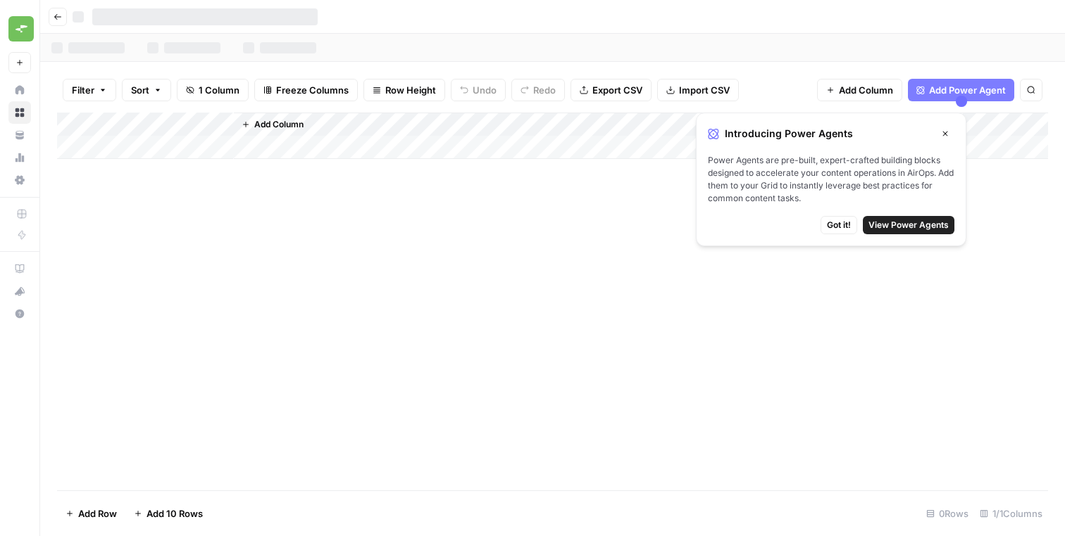
click at [845, 228] on span "Got it!" at bounding box center [839, 225] width 24 height 13
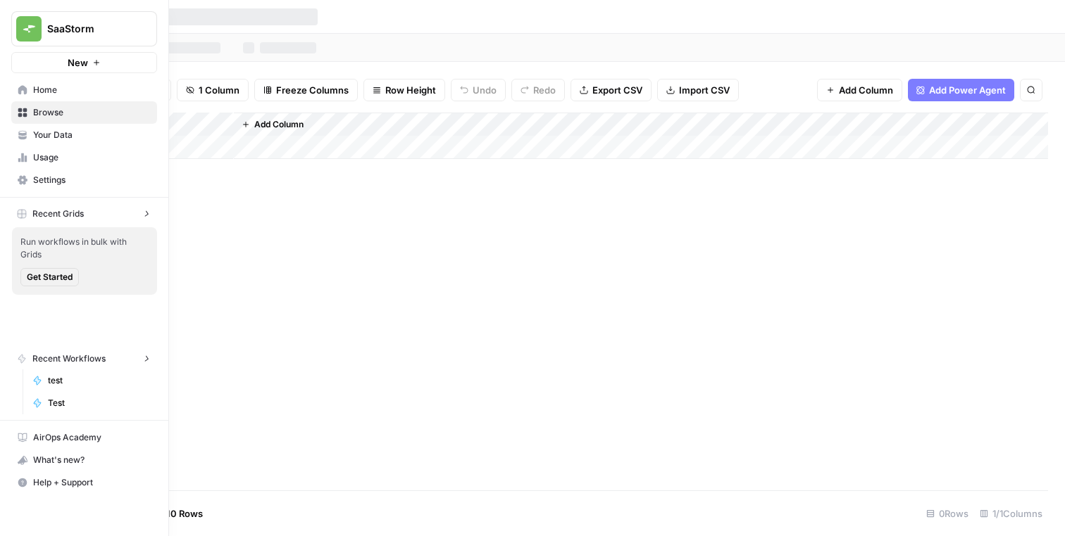
click at [24, 29] on img "Workspace: SaaStorm" at bounding box center [28, 28] width 25 height 25
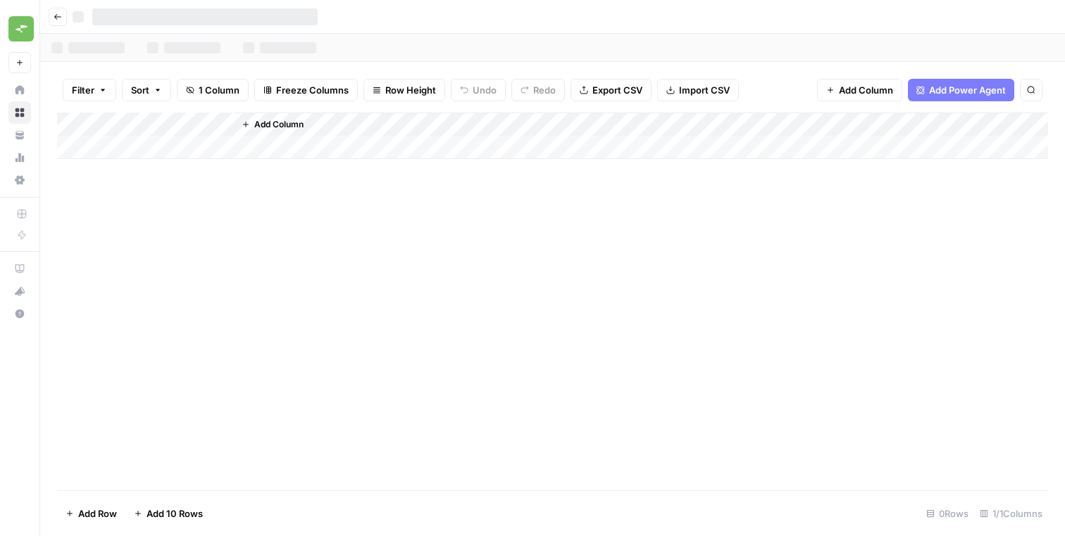
click at [313, 246] on div "Add Column" at bounding box center [552, 302] width 991 height 378
click at [65, 17] on button "Go back" at bounding box center [58, 17] width 18 height 18
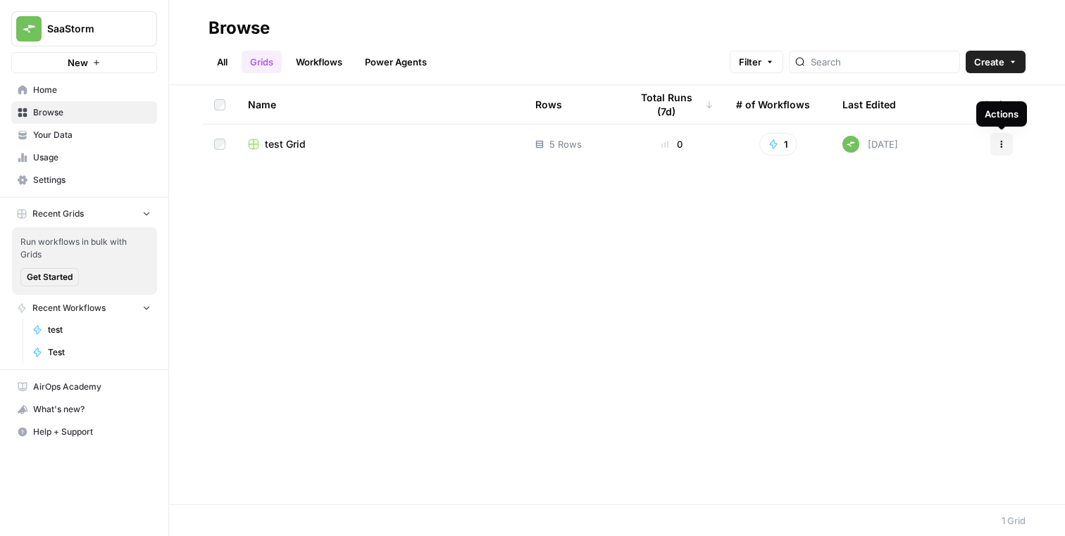
click at [1004, 144] on icon "button" at bounding box center [1001, 144] width 8 height 8
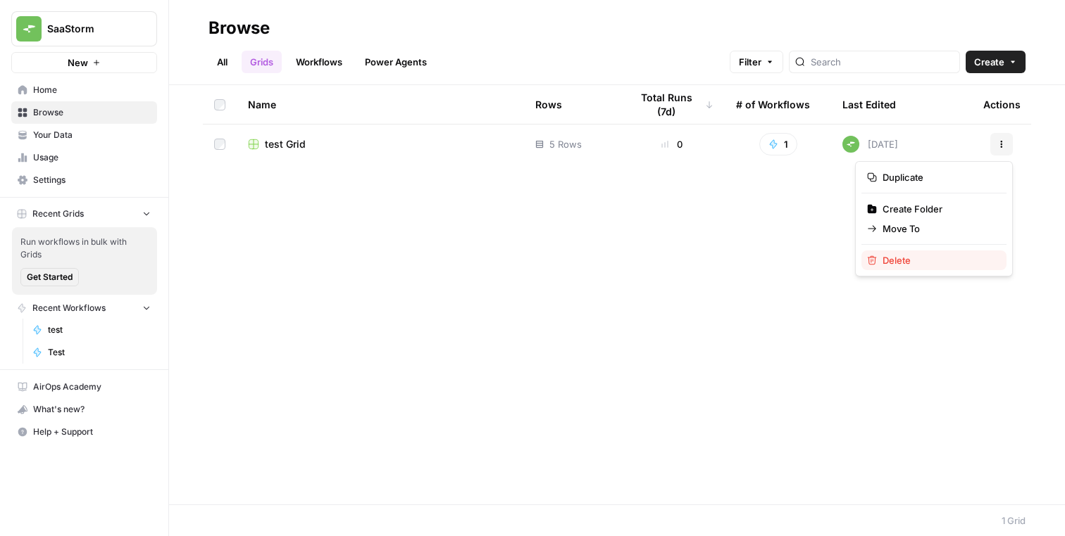
click at [941, 260] on span "Delete" at bounding box center [938, 260] width 113 height 14
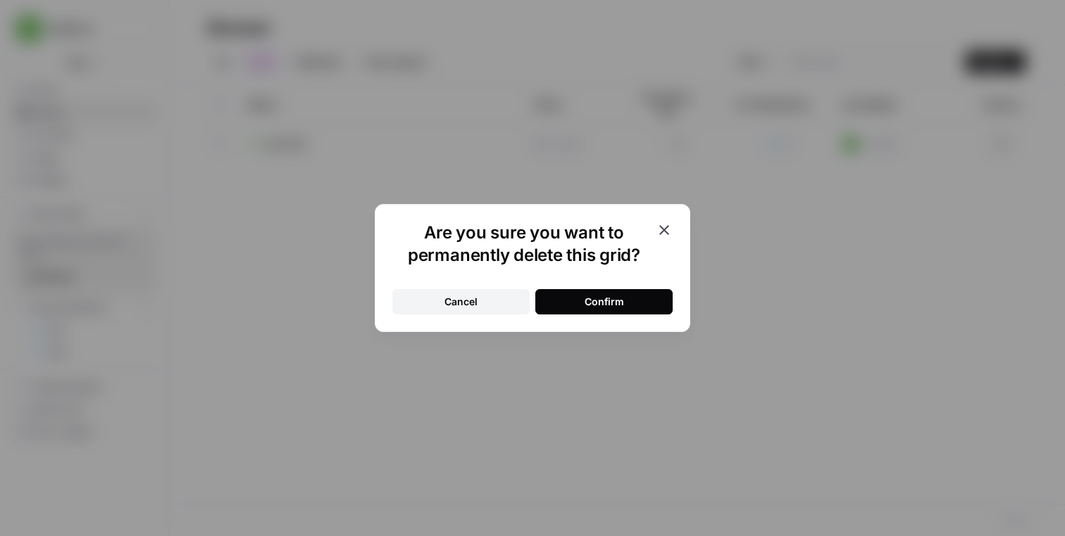
click at [635, 297] on button "Confirm" at bounding box center [603, 301] width 137 height 25
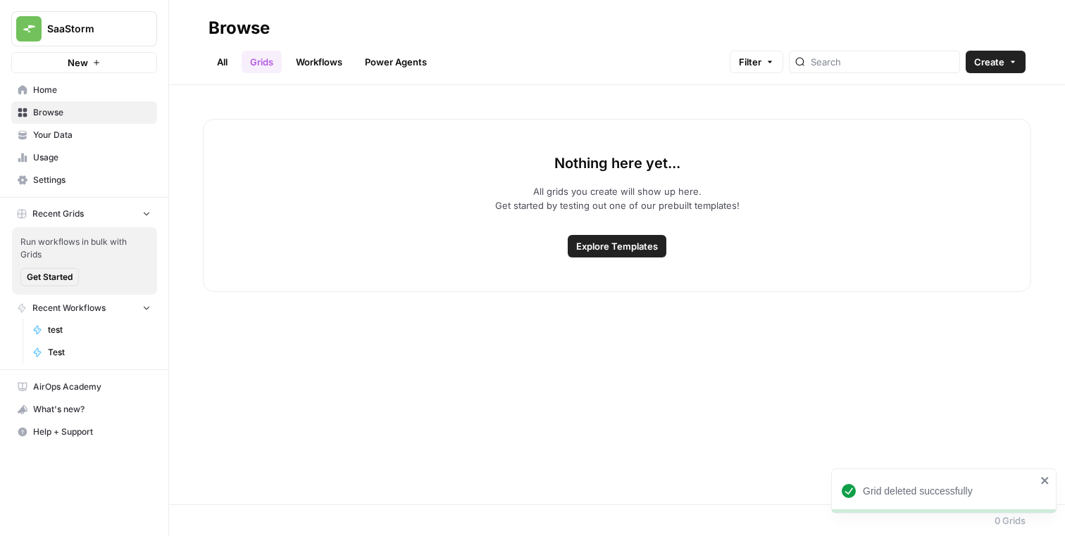
click at [648, 303] on div "Nothing here yet... All grids you create will show up here. Get started by test…" at bounding box center [617, 295] width 896 height 420
click at [228, 60] on link "All" at bounding box center [221, 62] width 27 height 23
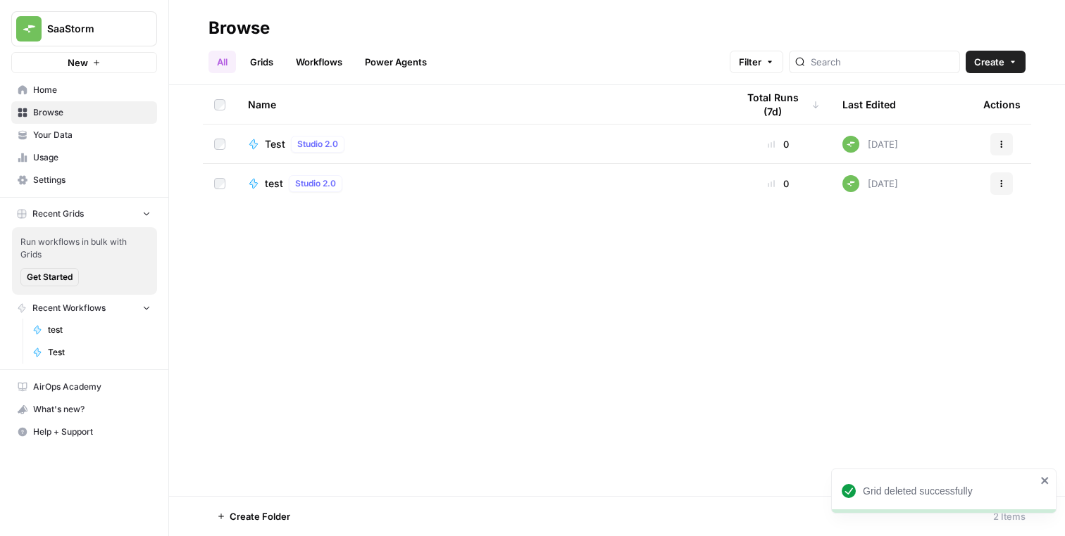
click at [1008, 189] on button "Actions" at bounding box center [1001, 183] width 23 height 23
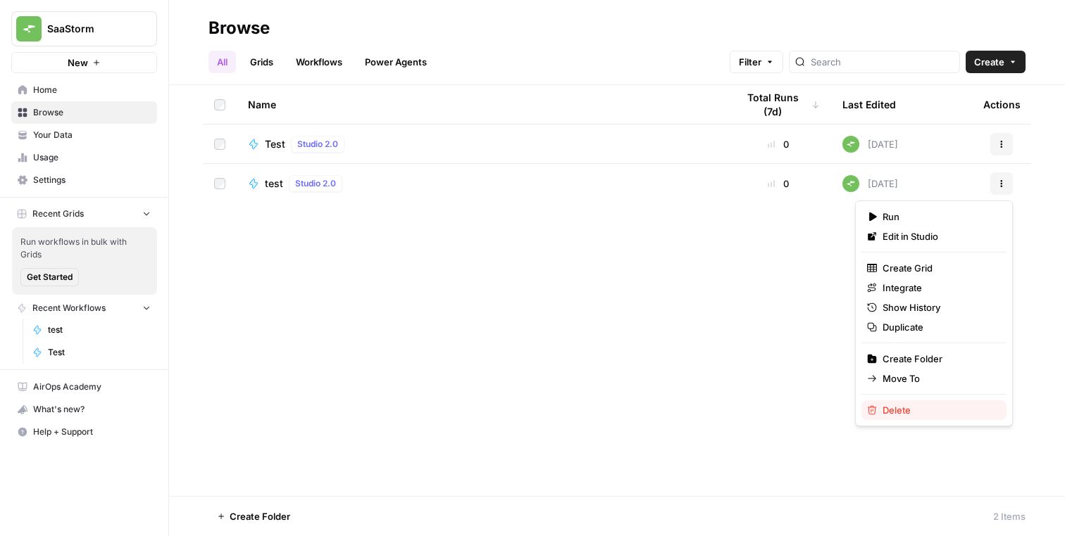
click at [903, 403] on span "Delete" at bounding box center [938, 410] width 113 height 14
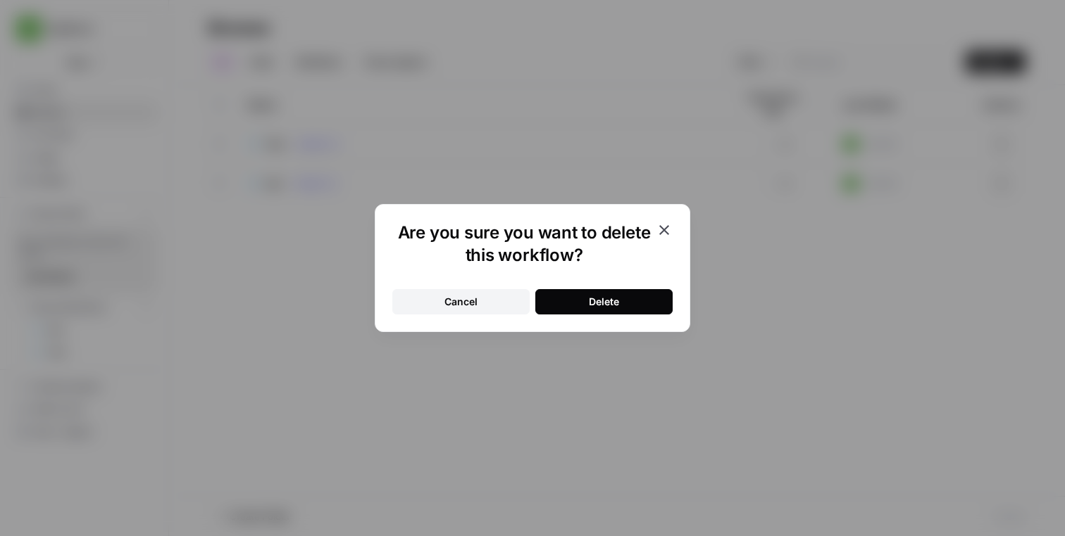
drag, startPoint x: 608, startPoint y: 287, endPoint x: 608, endPoint y: 298, distance: 11.3
click at [608, 287] on div "Cancel Delete" at bounding box center [532, 293] width 280 height 42
click at [608, 297] on div "Delete" at bounding box center [604, 302] width 30 height 14
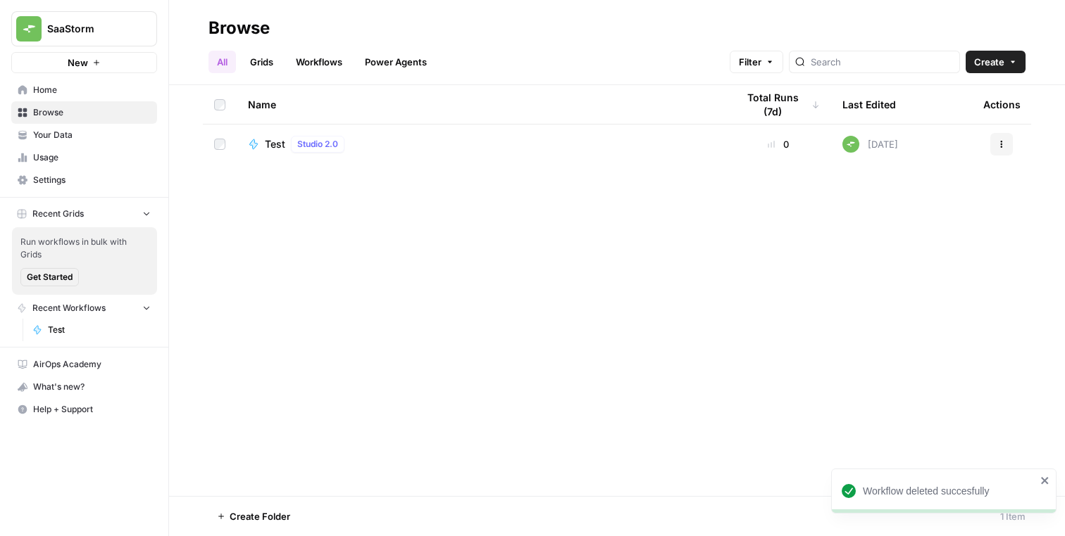
click at [1010, 139] on button "Actions" at bounding box center [1001, 144] width 23 height 23
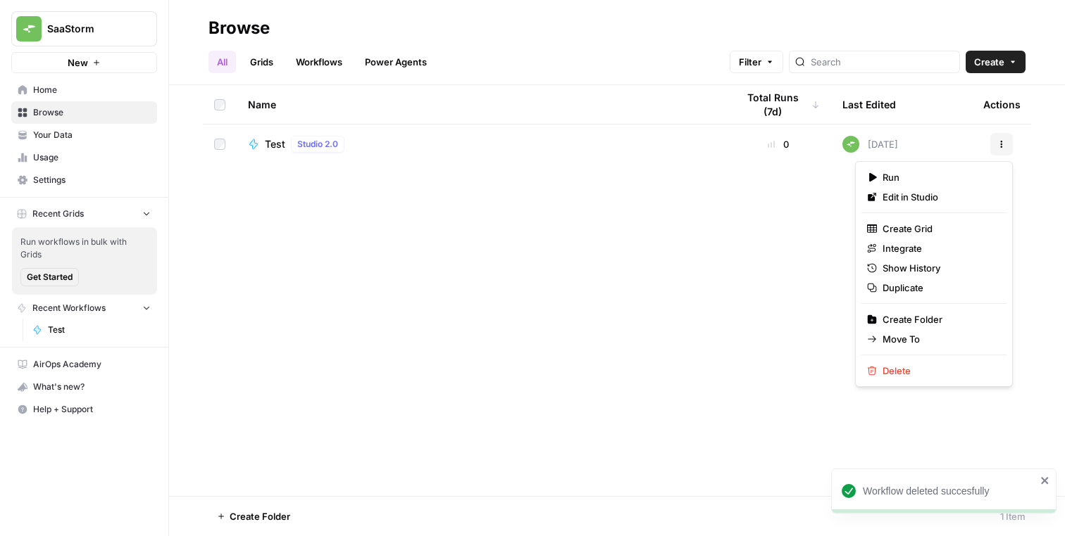
click at [895, 358] on div "Run Edit in Studio Create Grid Integrate Show History Duplicate Create Folder M…" at bounding box center [934, 274] width 158 height 226
click at [891, 369] on span "Delete" at bounding box center [938, 371] width 113 height 14
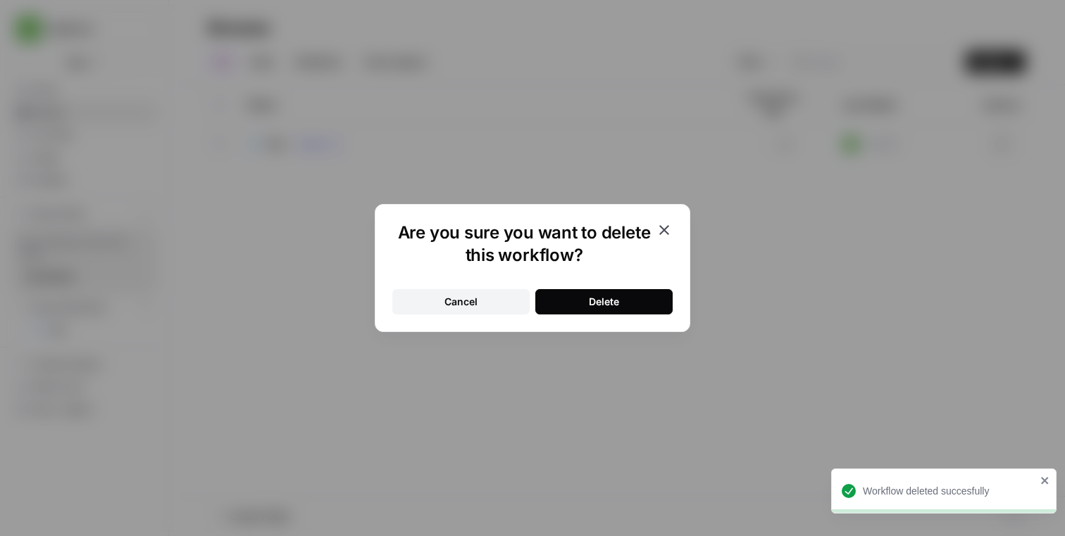
click at [653, 285] on div "Cancel Delete" at bounding box center [532, 293] width 280 height 42
click at [653, 297] on button "Delete" at bounding box center [603, 301] width 137 height 25
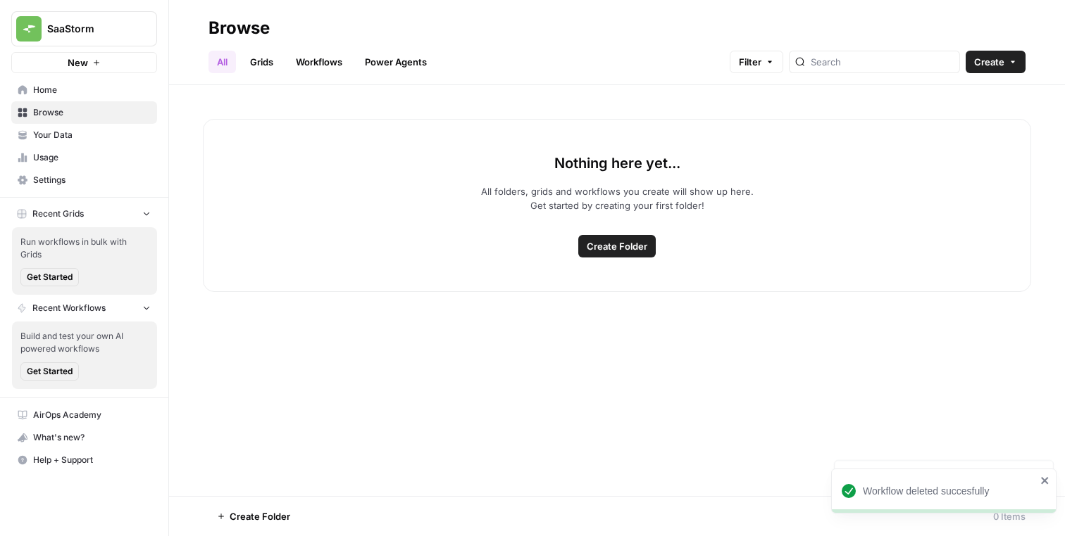
click at [920, 339] on div "Nothing here yet... All folders, grids and workflows you create will show up he…" at bounding box center [617, 290] width 896 height 411
click at [146, 216] on icon "button" at bounding box center [147, 213] width 10 height 10
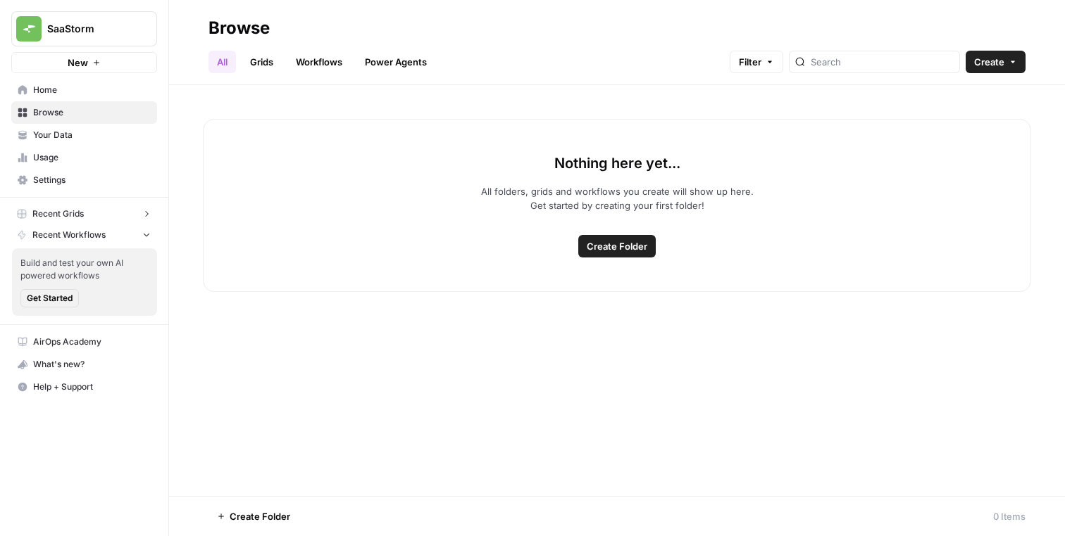
click at [149, 230] on icon "button" at bounding box center [147, 235] width 10 height 10
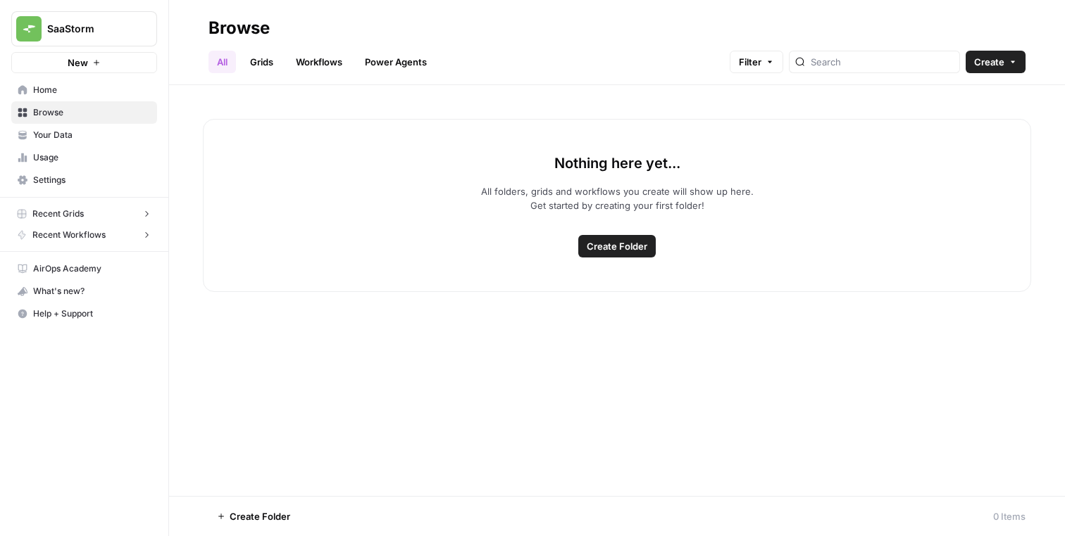
click at [258, 512] on span "Create Folder" at bounding box center [260, 517] width 61 height 14
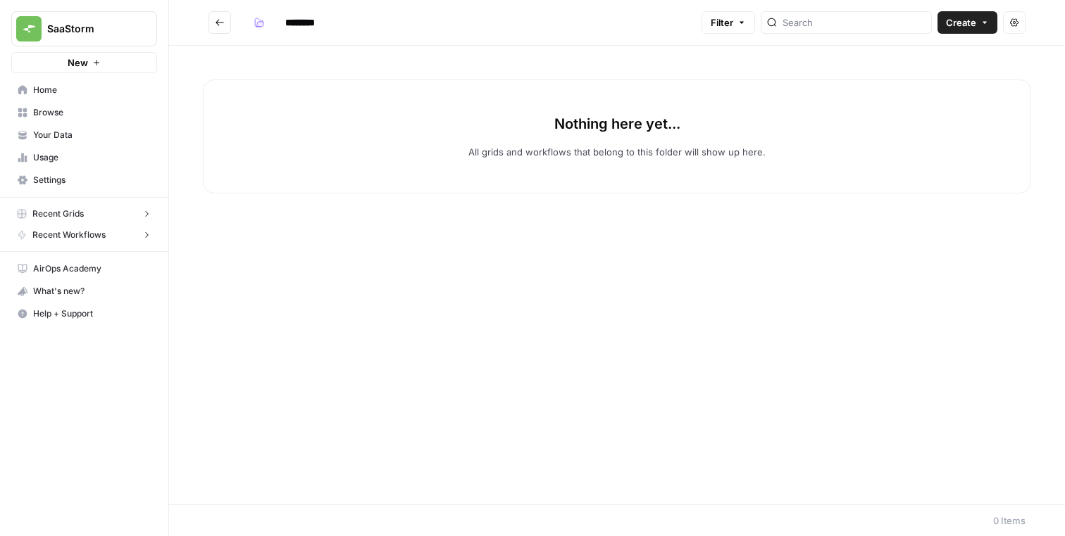
click at [221, 25] on icon "Go back" at bounding box center [220, 23] width 10 height 10
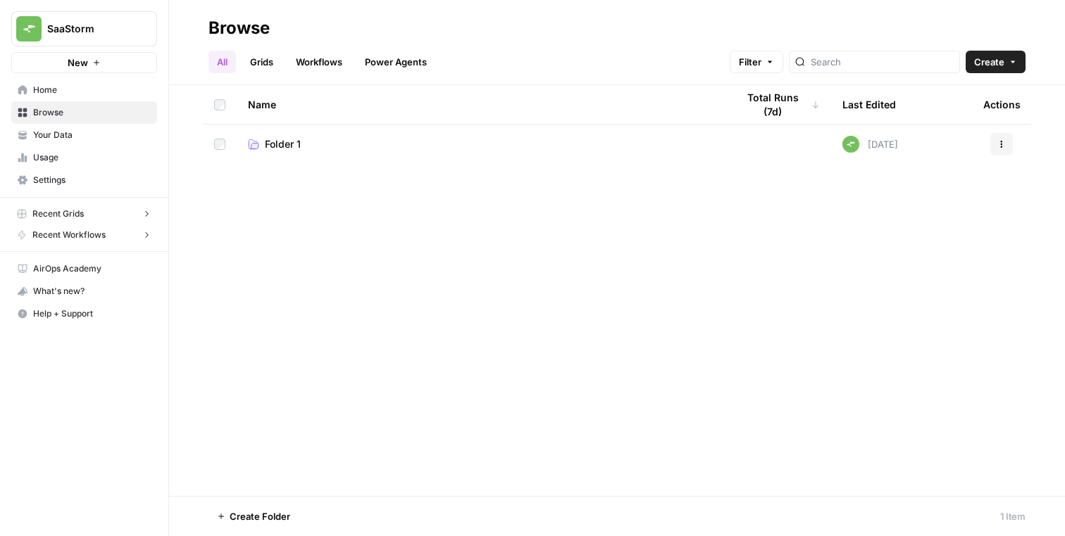
click at [1003, 142] on icon "button" at bounding box center [1001, 144] width 8 height 8
click at [986, 170] on button "Rename Folder" at bounding box center [933, 178] width 145 height 20
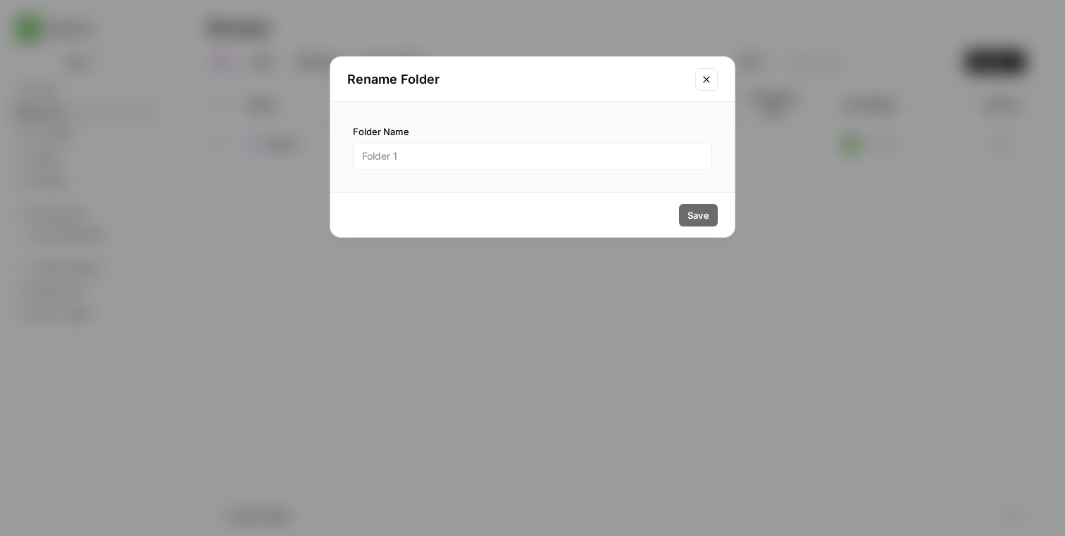
click at [409, 166] on div at bounding box center [532, 156] width 359 height 27
click at [409, 163] on div at bounding box center [532, 156] width 359 height 27
paste input "бренд гайдлайном і базою знань"
paste input "GitGuardian"
type input "GitGuardian"
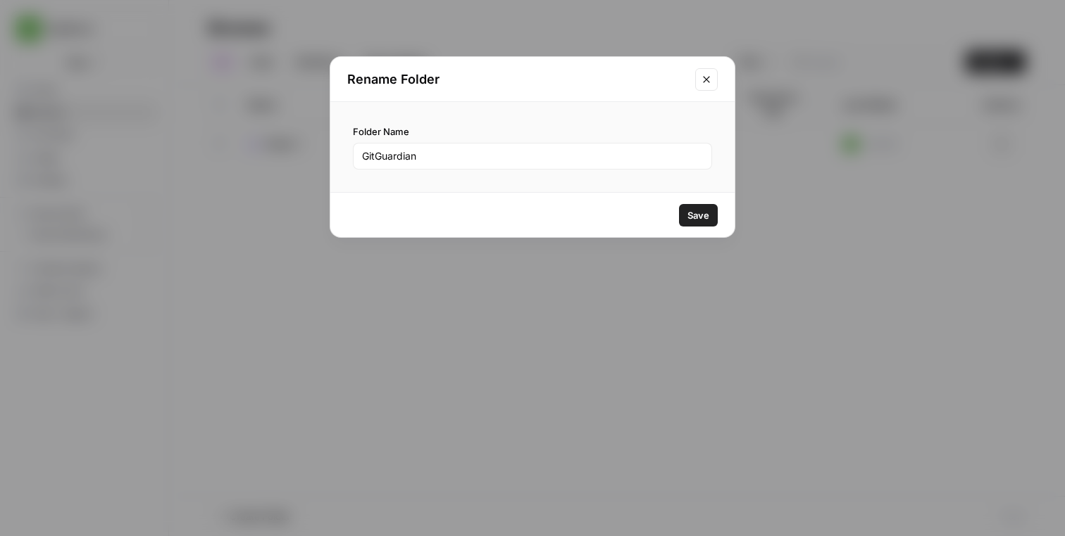
click at [694, 218] on span "Save" at bounding box center [698, 215] width 22 height 14
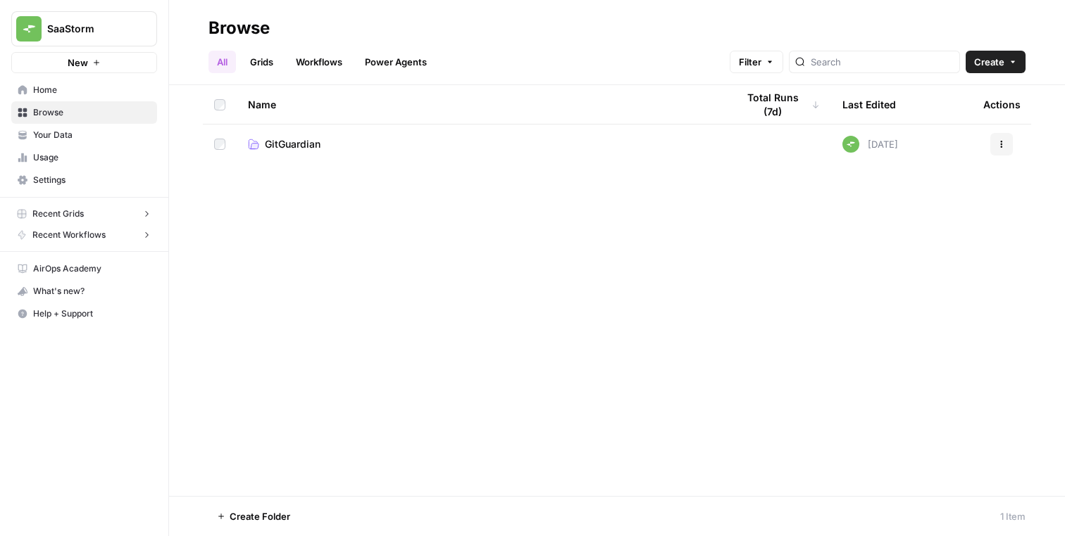
click at [108, 70] on button "New" at bounding box center [84, 62] width 146 height 21
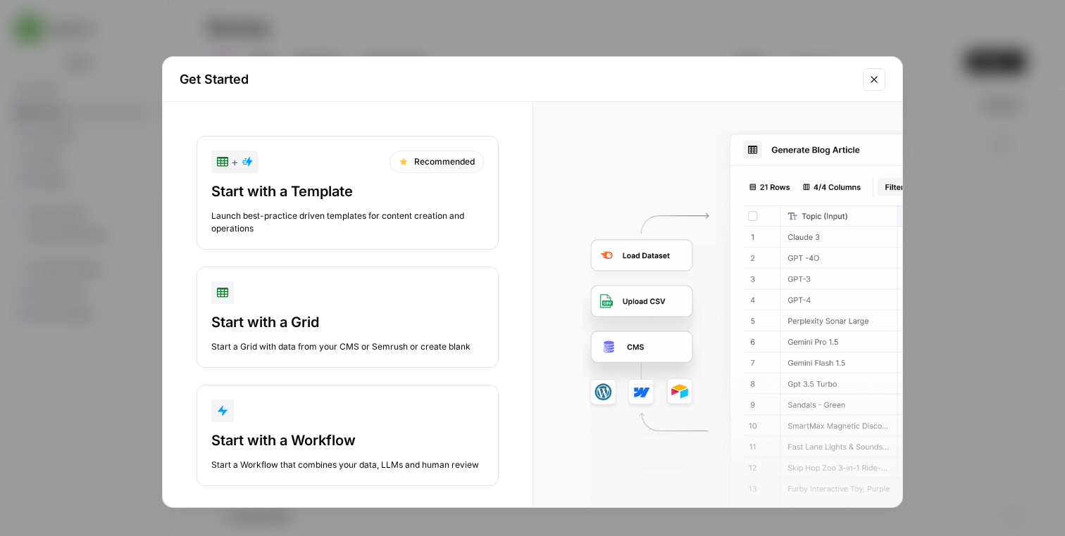
scroll to position [13, 0]
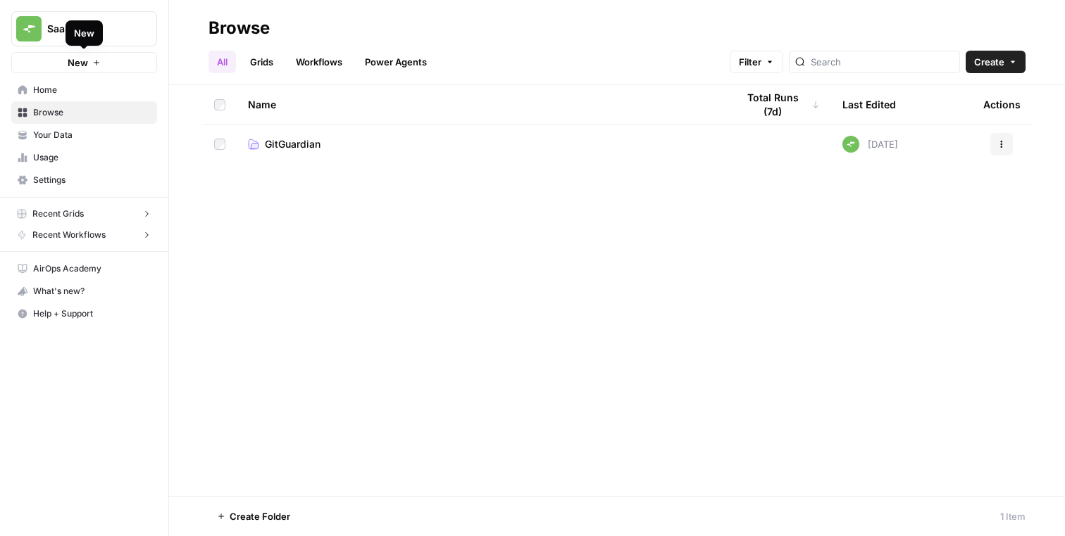
click at [396, 326] on div "Name Total Runs (7d) Last Edited Actions GitGuardian Today Actions" at bounding box center [617, 290] width 896 height 411
click at [313, 149] on span "GitGuardian" at bounding box center [293, 144] width 56 height 14
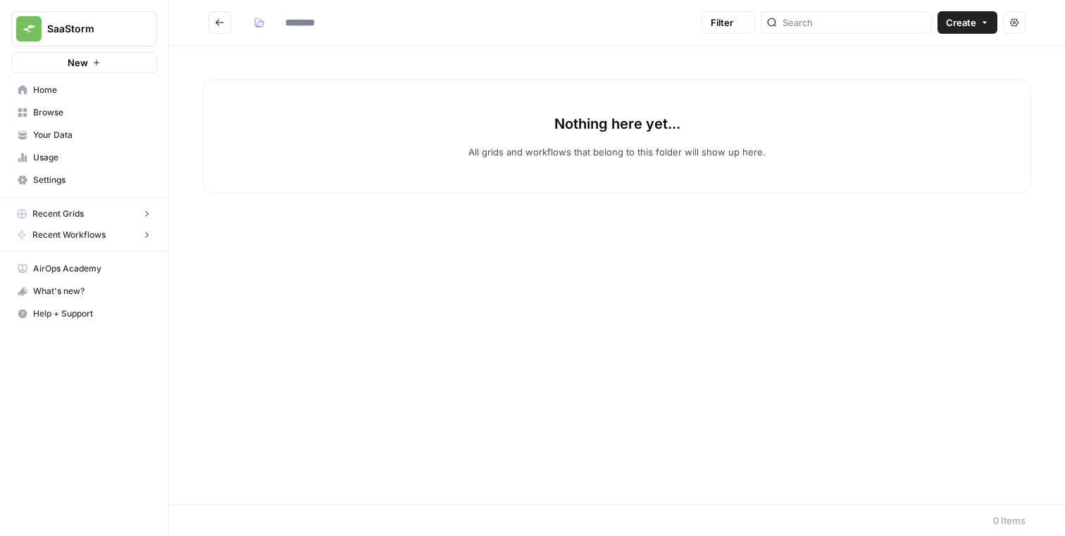
type input "**********"
click at [977, 26] on button "Create" at bounding box center [967, 22] width 60 height 23
click at [934, 75] on span "Workflow" at bounding box center [939, 75] width 79 height 14
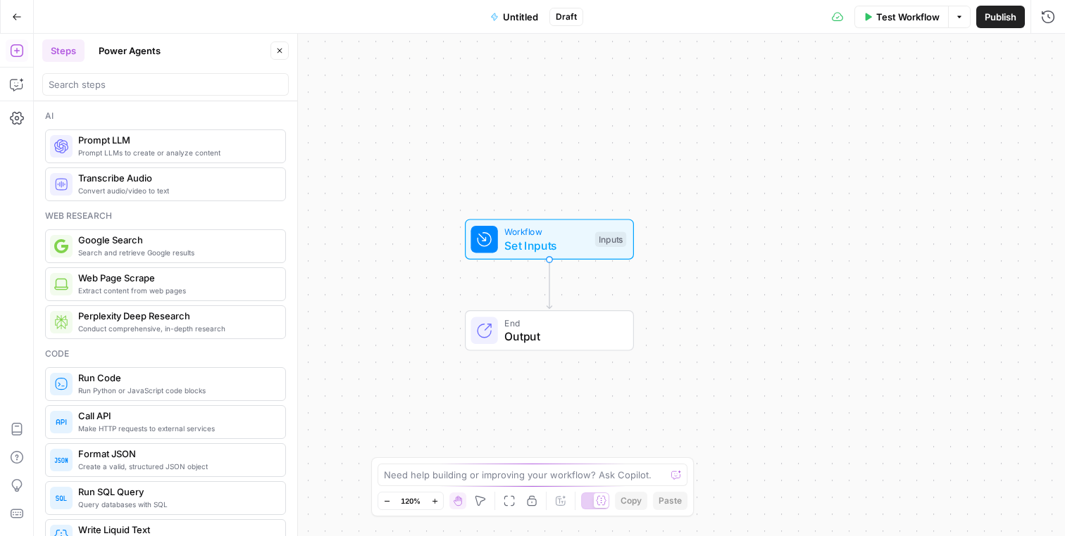
click at [108, 44] on button "Power Agents" at bounding box center [129, 50] width 79 height 23
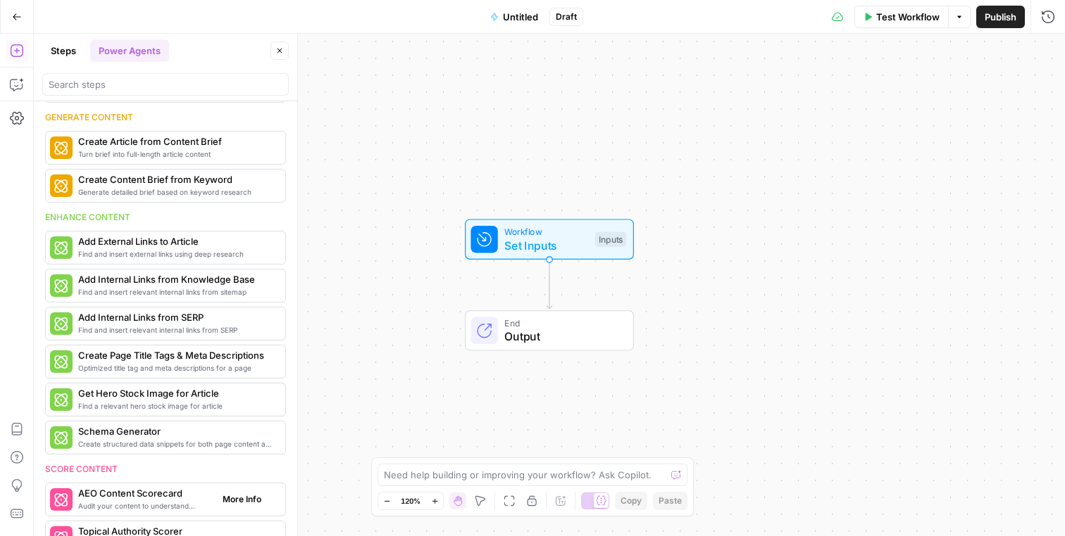
scroll to position [29, 0]
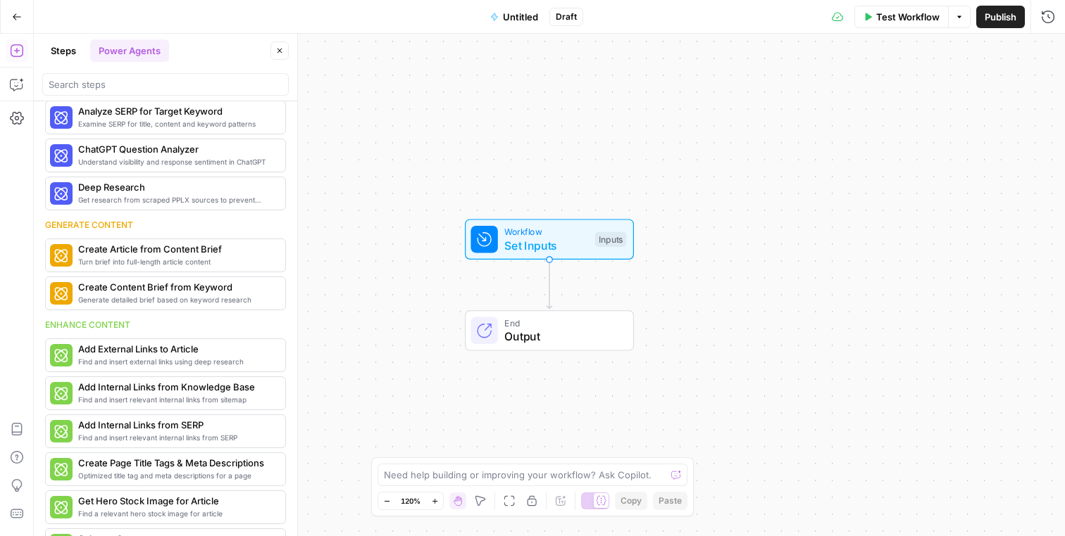
click at [69, 53] on button "Steps" at bounding box center [63, 50] width 42 height 23
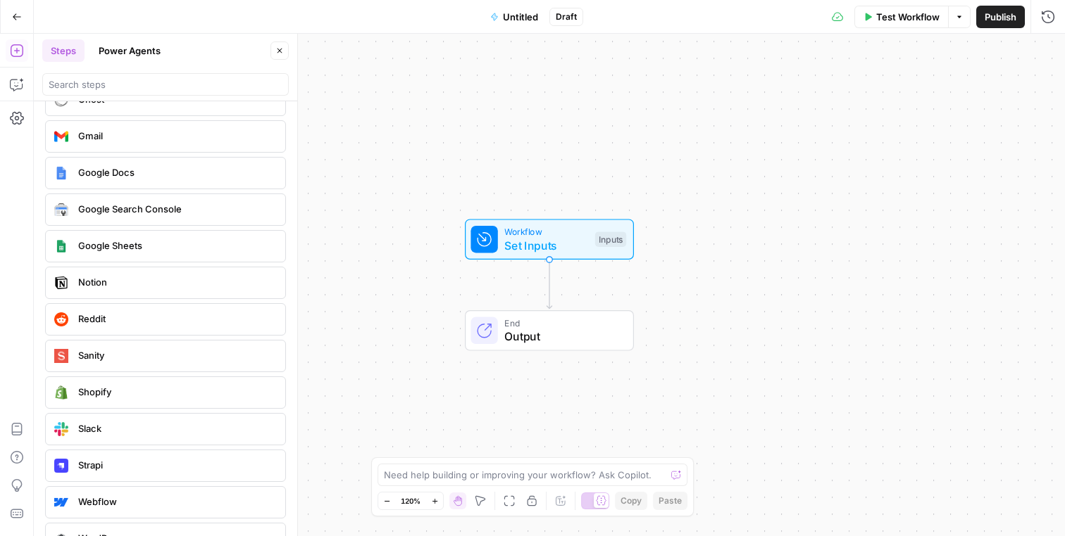
scroll to position [2633, 0]
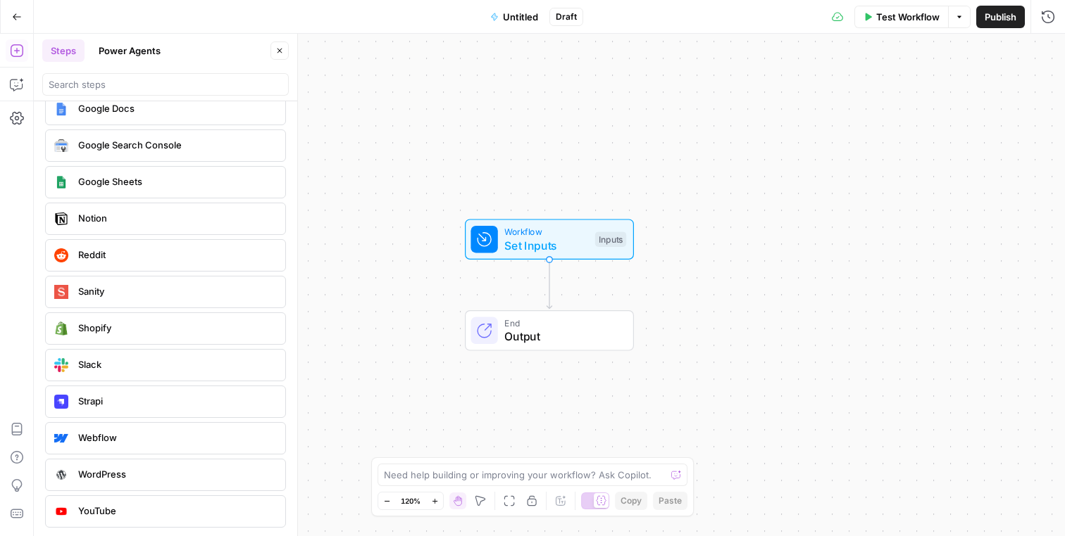
click at [17, 19] on icon "button" at bounding box center [17, 17] width 10 height 10
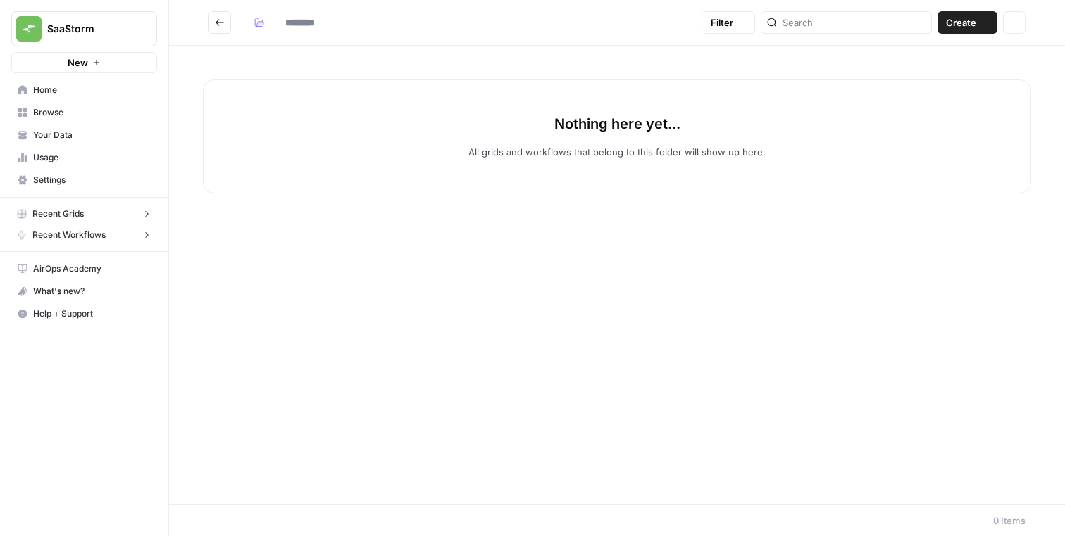
type input "**********"
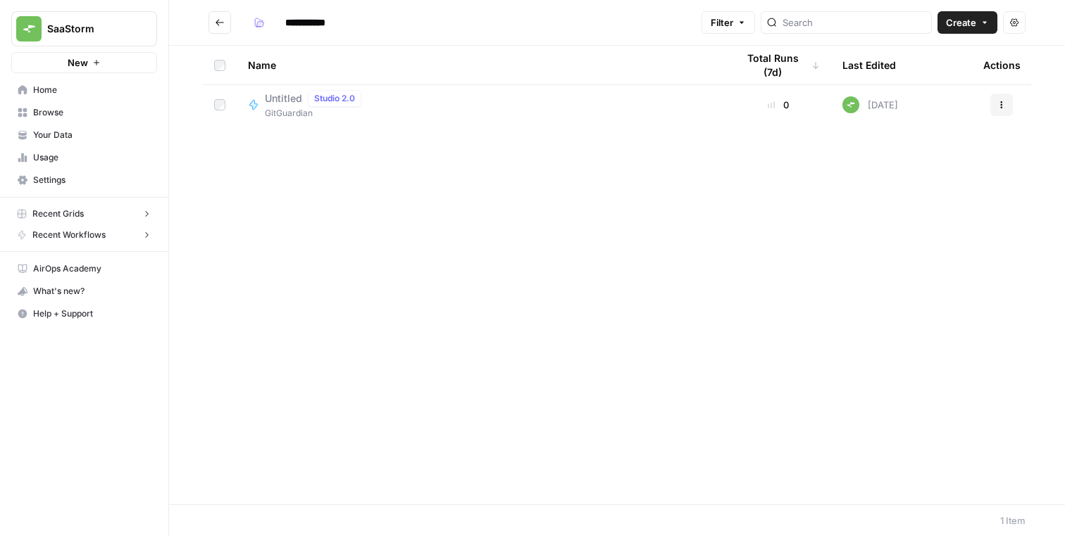
click at [348, 96] on span "Studio 2.0" at bounding box center [334, 98] width 41 height 13
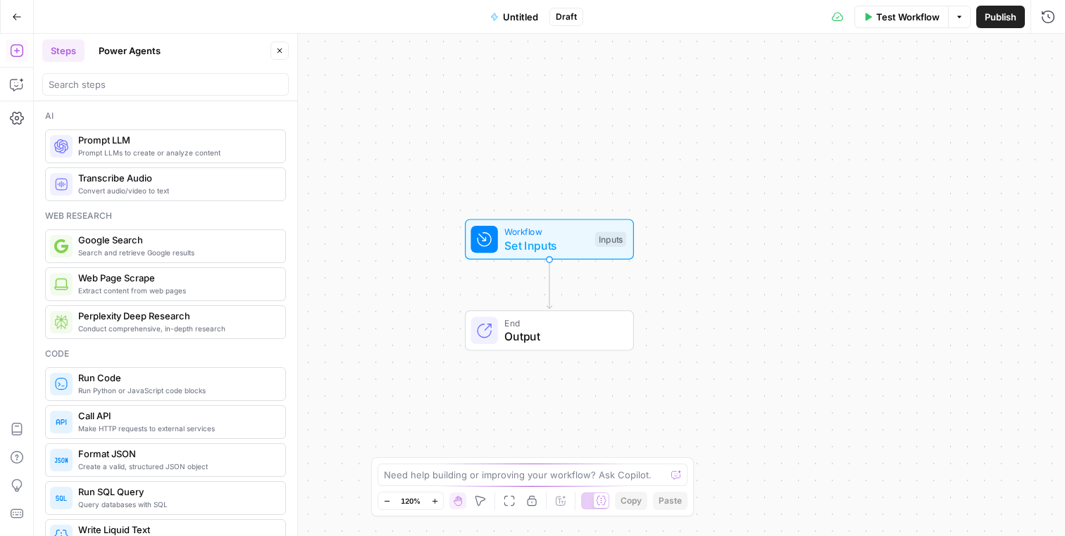
click at [15, 15] on icon "button" at bounding box center [17, 17] width 10 height 10
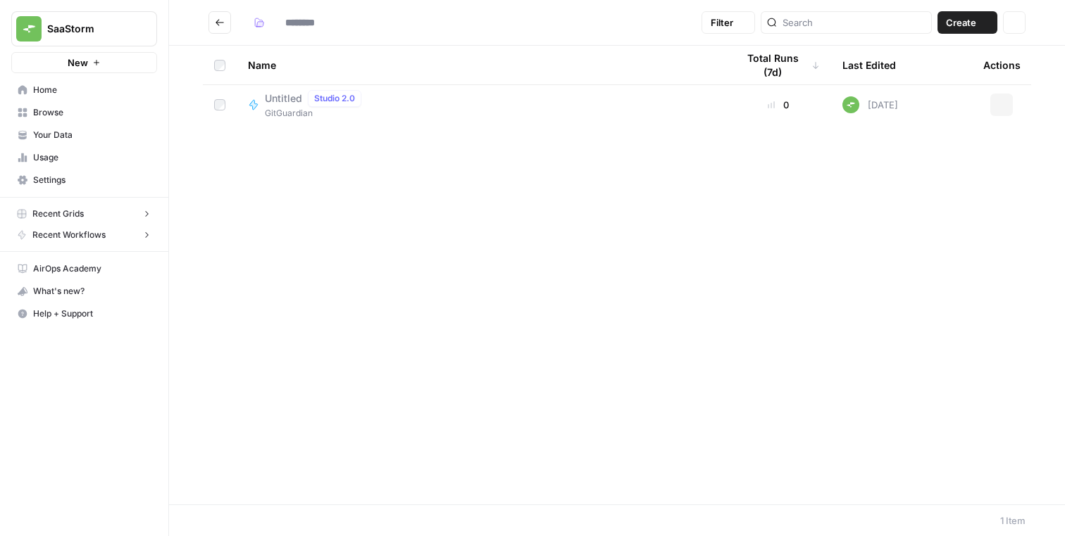
type input "**********"
click at [1003, 103] on icon "button" at bounding box center [1001, 105] width 8 height 8
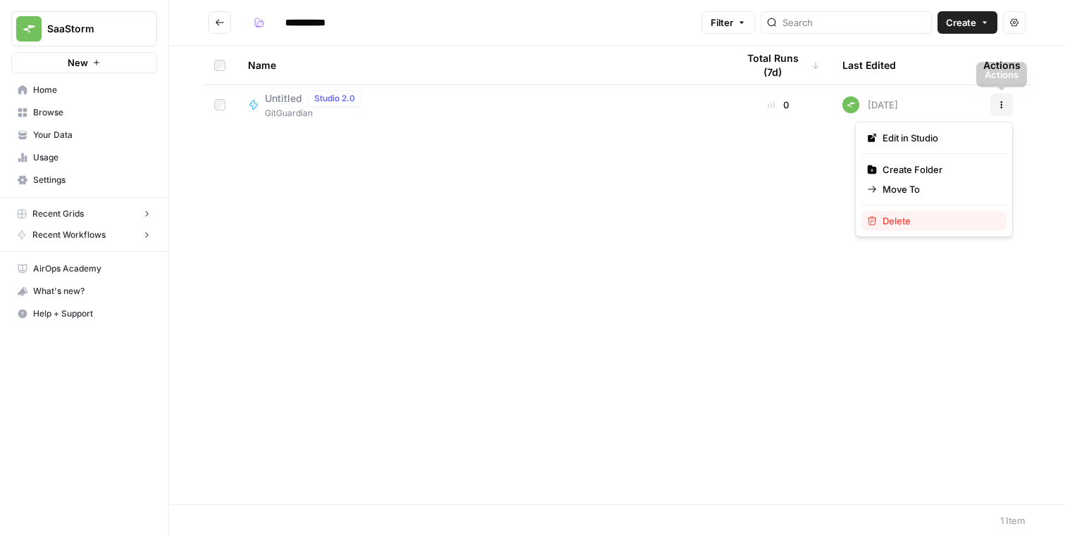
click at [933, 220] on span "Delete" at bounding box center [938, 221] width 113 height 14
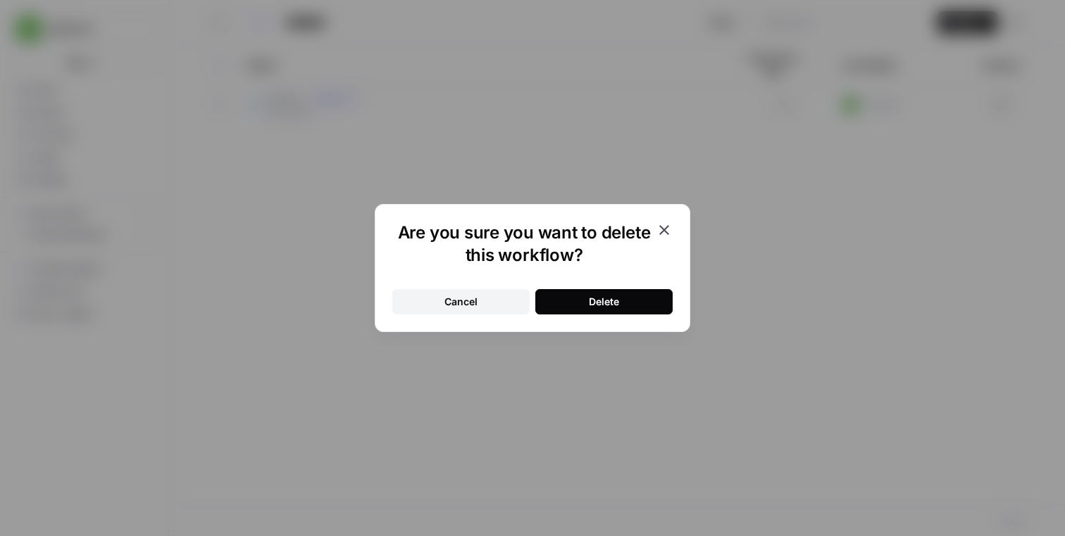
click at [608, 301] on div "Delete" at bounding box center [604, 302] width 30 height 14
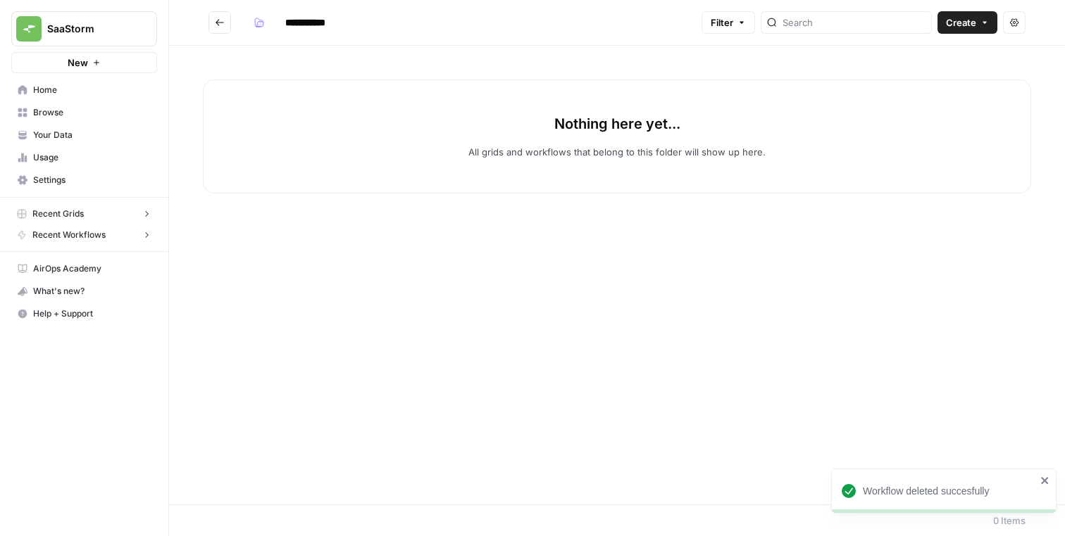
click at [219, 35] on header "**********" at bounding box center [617, 23] width 896 height 46
click at [219, 27] on icon "Go back" at bounding box center [220, 23] width 10 height 10
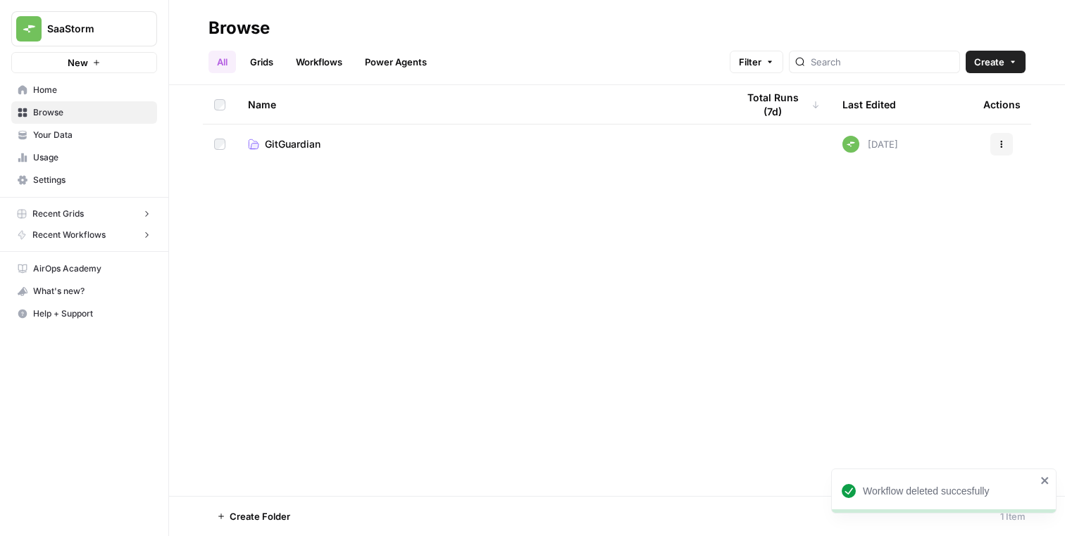
click at [1048, 481] on icon "close" at bounding box center [1045, 480] width 10 height 11
click at [59, 141] on span "Your Data" at bounding box center [92, 135] width 118 height 13
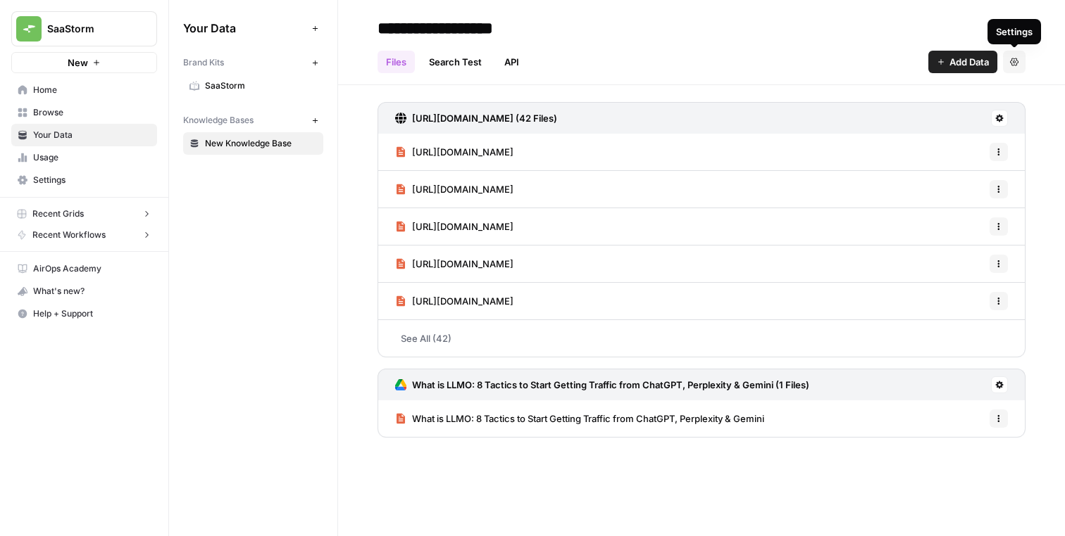
click at [1012, 67] on button "Settings" at bounding box center [1014, 62] width 23 height 23
click at [514, 39] on input "**********" at bounding box center [484, 28] width 225 height 28
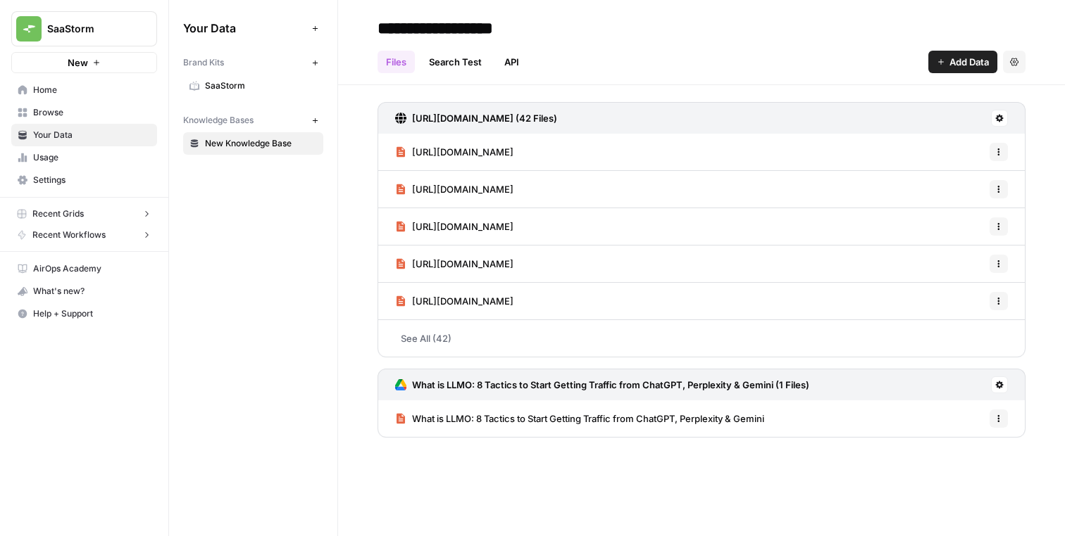
click at [402, 23] on input "**********" at bounding box center [484, 28] width 225 height 28
type input "*"
type input "********"
click at [274, 230] on div "Your Data Add Data Brand Kits New SaaStorm Knowledge Bases New SaaStorm" at bounding box center [253, 268] width 168 height 536
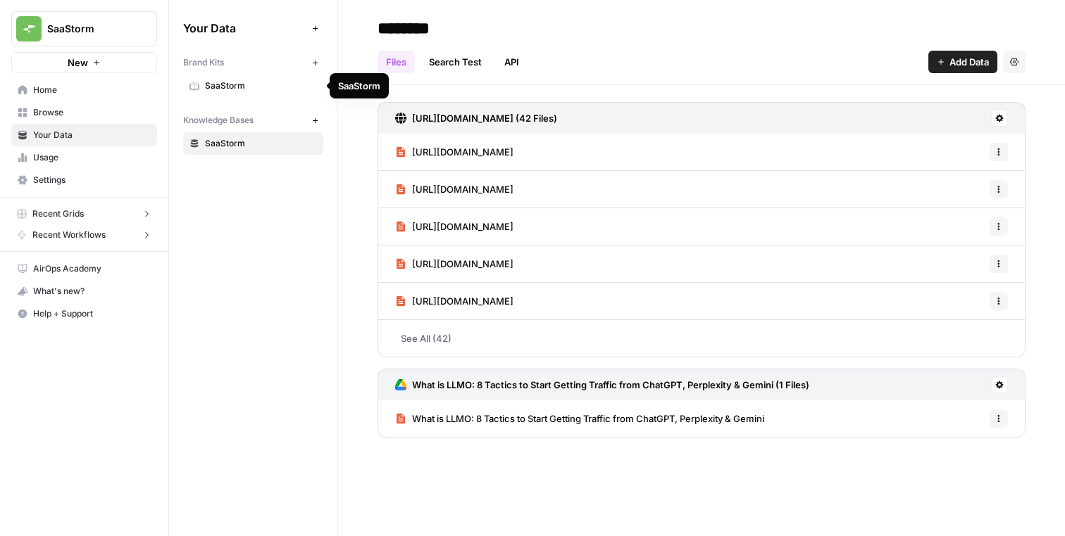
click at [256, 82] on span "SaaStorm" at bounding box center [261, 86] width 112 height 13
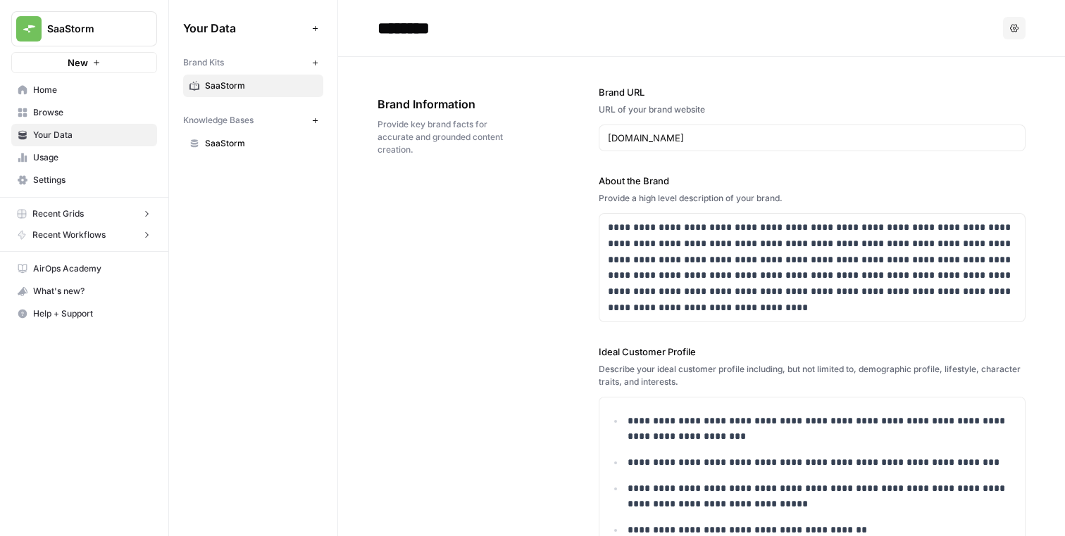
click at [244, 130] on div "Knowledge Bases New" at bounding box center [253, 120] width 140 height 24
click at [244, 146] on span "SaaStorm" at bounding box center [261, 143] width 112 height 13
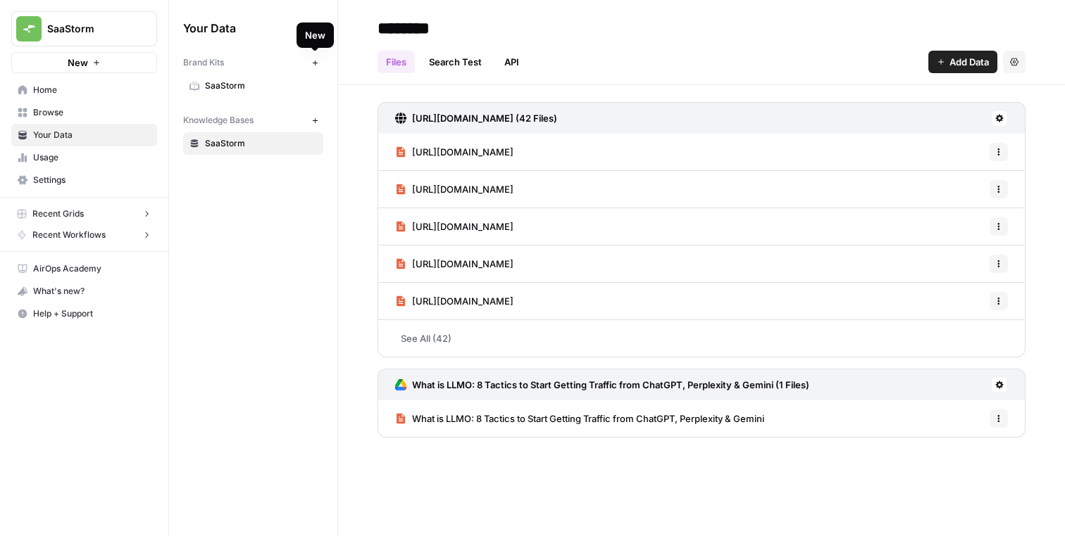
click at [224, 83] on span "SaaStorm" at bounding box center [261, 86] width 112 height 13
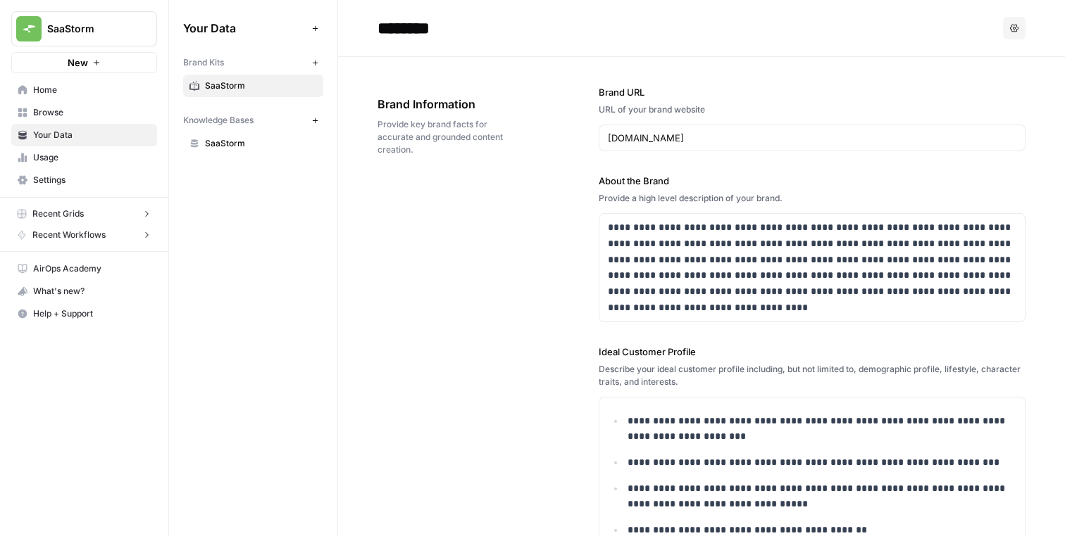
click at [1018, 23] on button "Options" at bounding box center [1014, 28] width 23 height 23
click at [784, 41] on header "******** Options" at bounding box center [701, 28] width 727 height 57
click at [308, 27] on button "Add Data" at bounding box center [314, 28] width 17 height 17
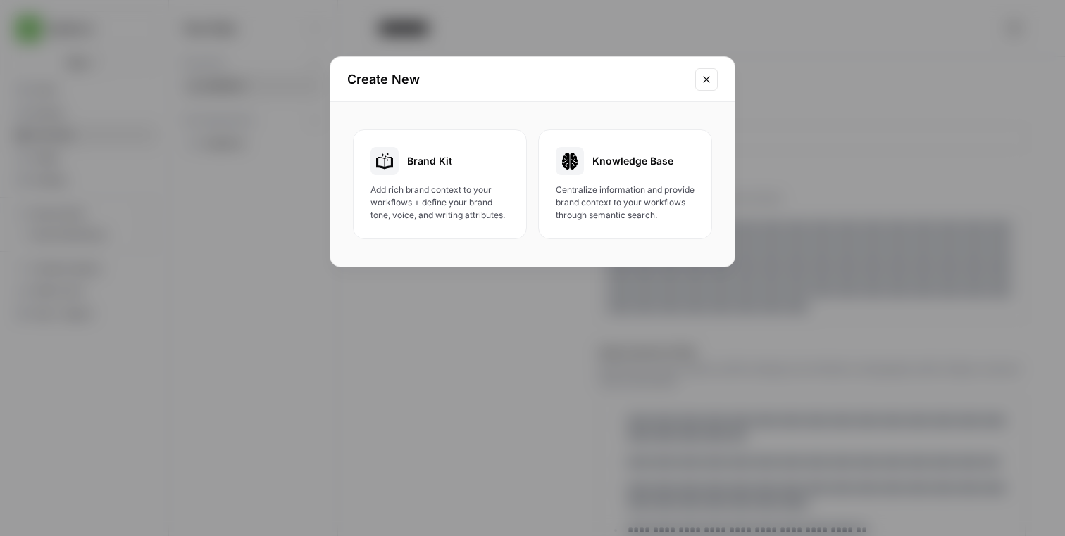
click at [284, 46] on div "Create New Brand Kit Add rich brand context to your workflows + define your bra…" at bounding box center [532, 268] width 1065 height 536
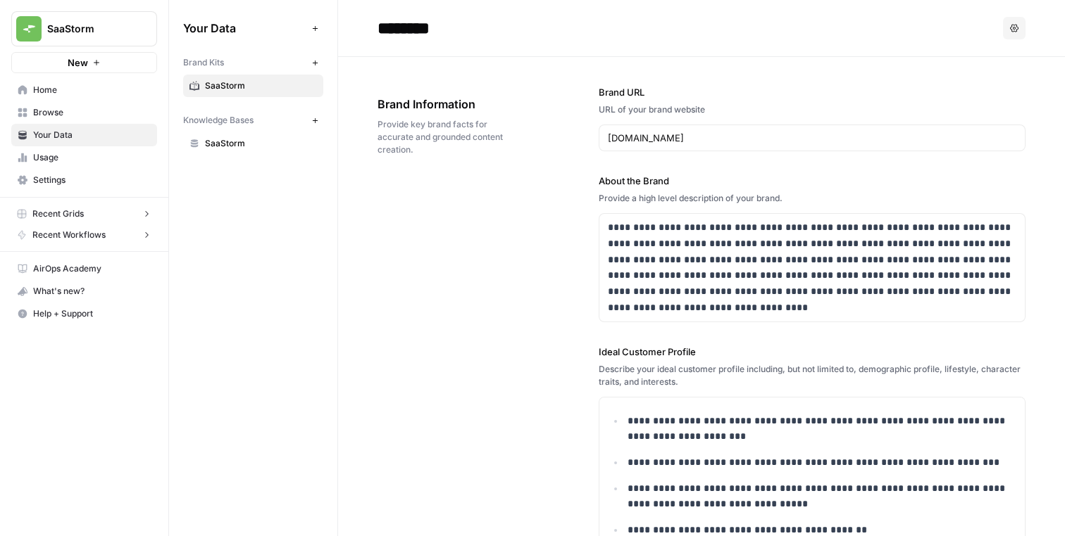
click at [251, 89] on span "SaaStorm" at bounding box center [261, 86] width 112 height 13
click at [311, 62] on icon "button" at bounding box center [315, 63] width 8 height 8
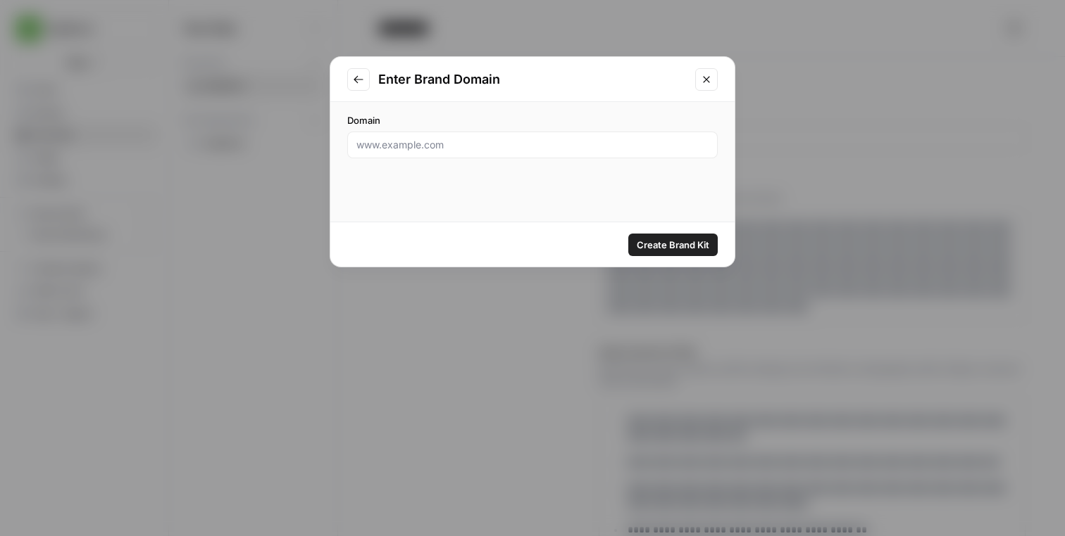
click at [411, 128] on div "Domain" at bounding box center [532, 135] width 370 height 45
click at [411, 145] on input "Domain" at bounding box center [532, 145] width 352 height 14
paste input "GitGuardian"
paste input "gitguardian.com"
type input "gitguardian.com"
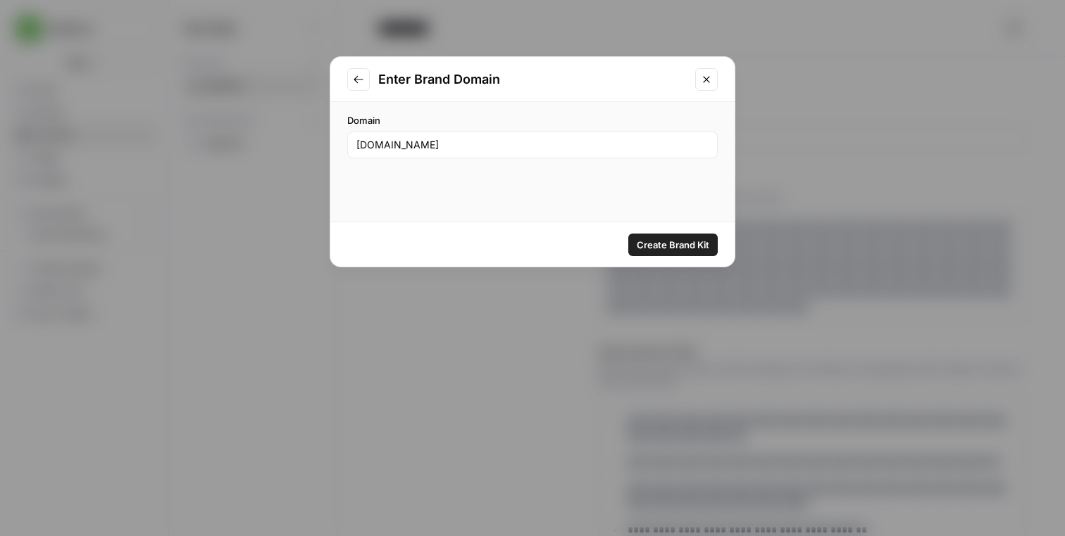
click at [432, 182] on div "Domain gitguardian.com" at bounding box center [532, 162] width 404 height 120
click at [660, 244] on span "Create Brand Kit" at bounding box center [672, 245] width 73 height 14
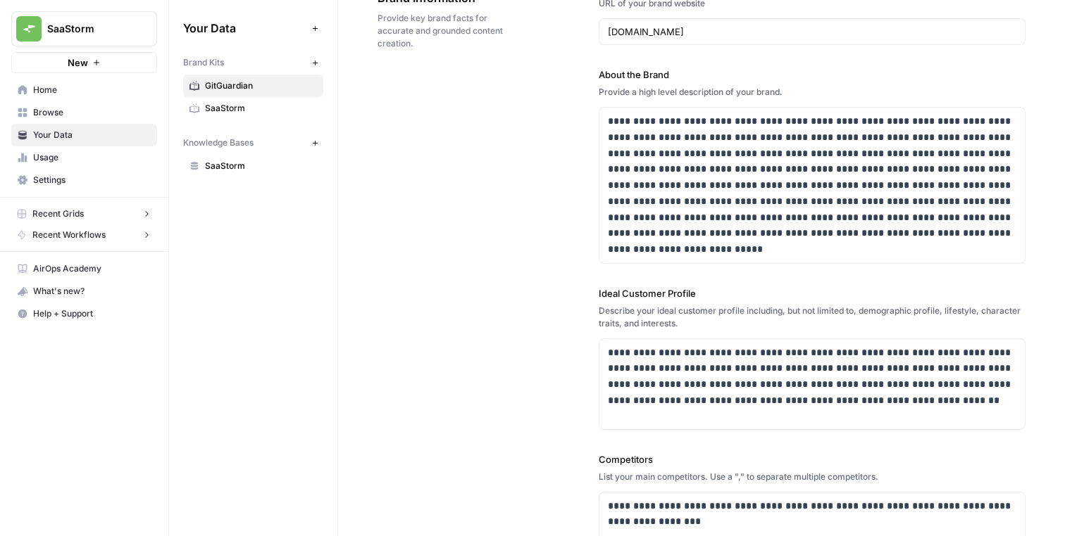
scroll to position [134, 0]
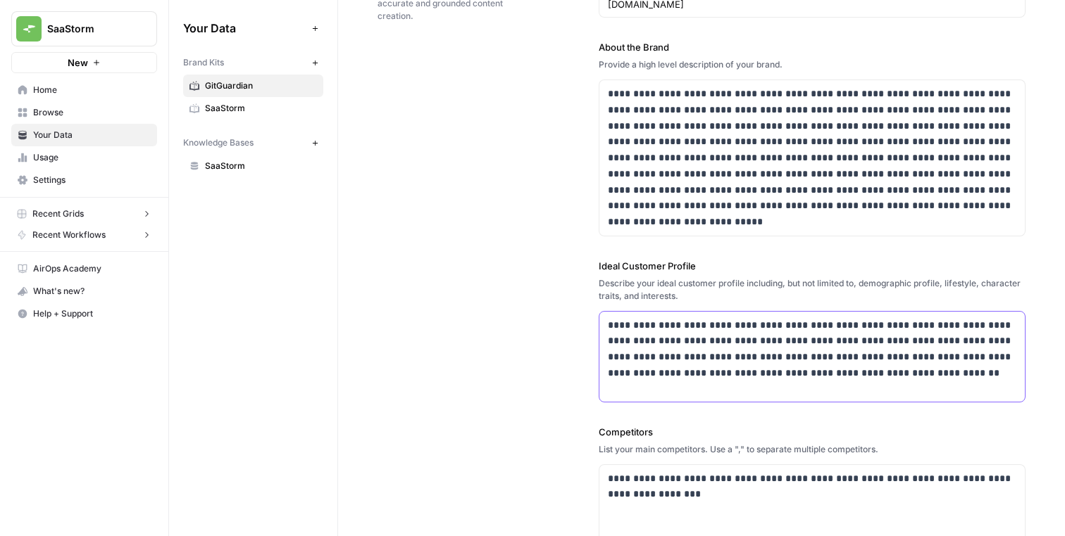
click at [769, 321] on p "**********" at bounding box center [812, 350] width 408 height 64
click at [761, 330] on p "**********" at bounding box center [812, 350] width 408 height 64
click at [588, 356] on div "**********" at bounding box center [701, 331] width 648 height 816
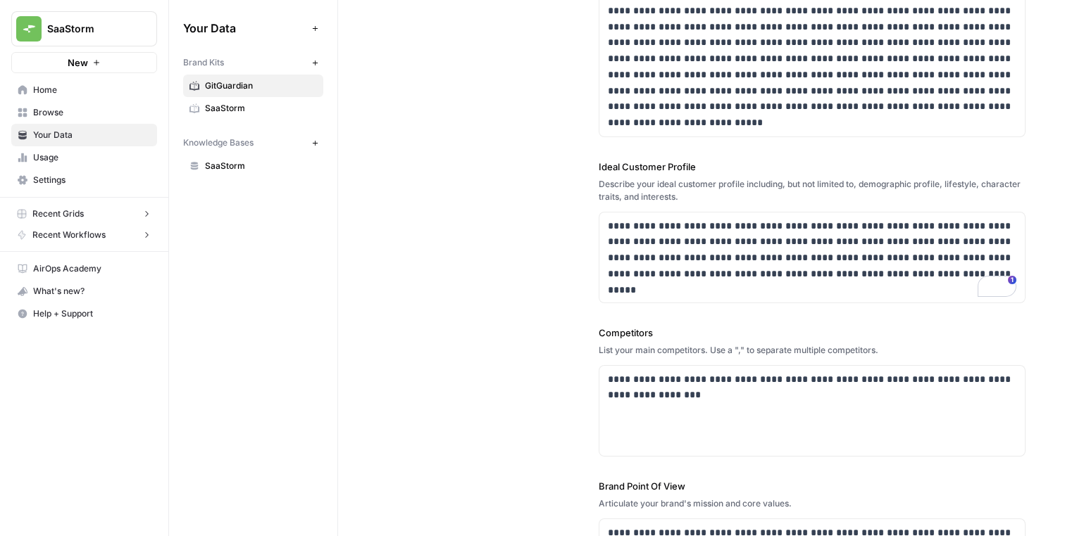
scroll to position [249, 0]
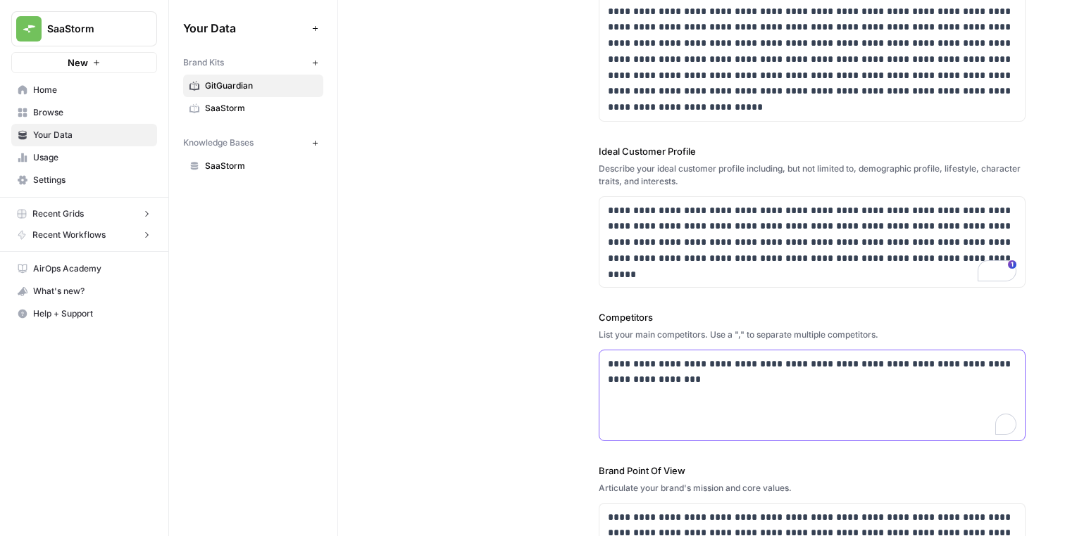
click at [703, 398] on div "**********" at bounding box center [811, 396] width 425 height 90
click at [575, 376] on div "**********" at bounding box center [701, 216] width 648 height 816
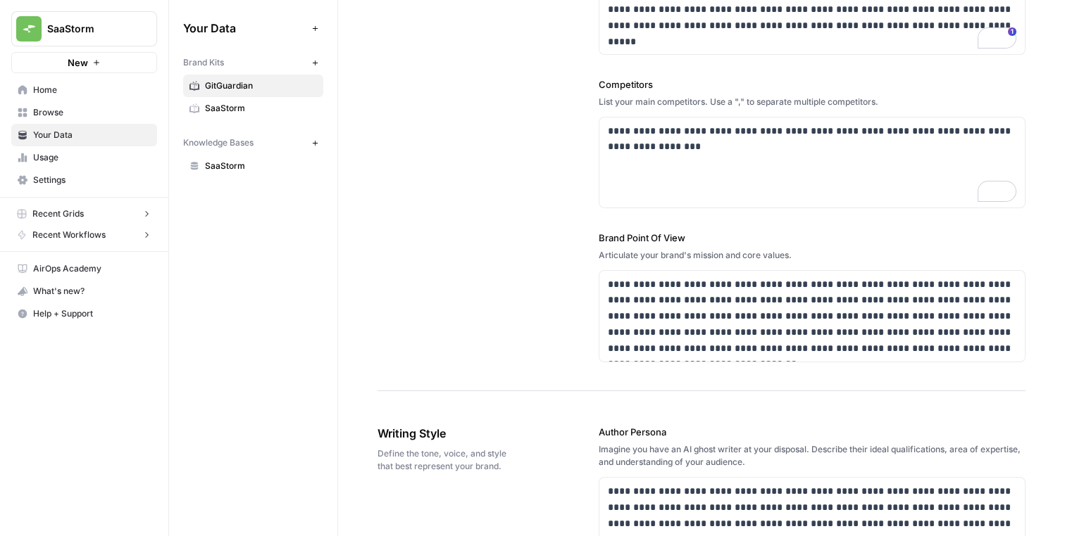
scroll to position [500, 0]
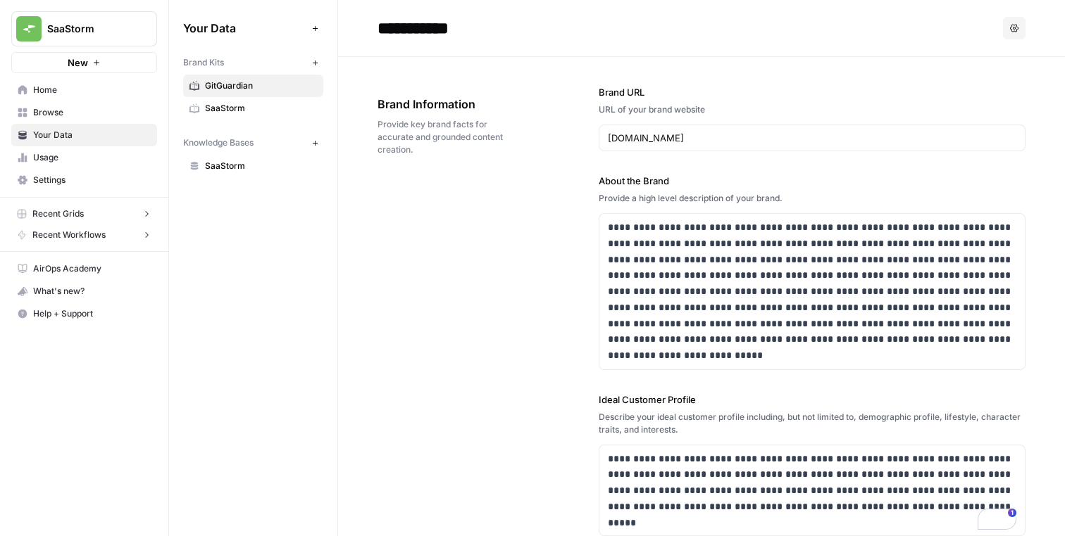
click at [617, 172] on div "**********" at bounding box center [811, 464] width 427 height 815
copy label "About the Brand"
click at [445, 32] on input "**********" at bounding box center [484, 28] width 225 height 28
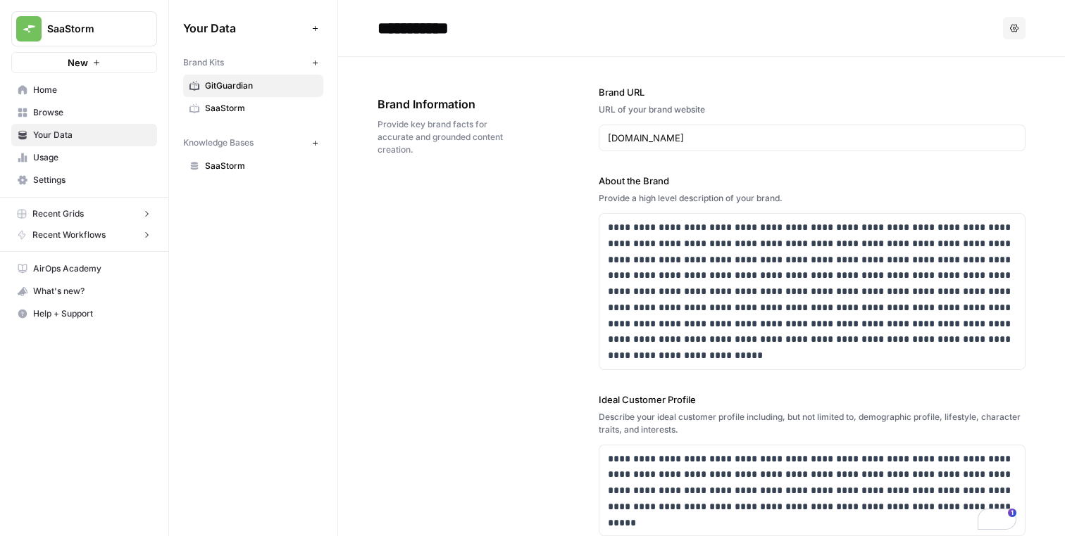
click at [445, 32] on input "**********" at bounding box center [484, 28] width 225 height 28
click at [629, 182] on label "About the Brand" at bounding box center [811, 181] width 427 height 14
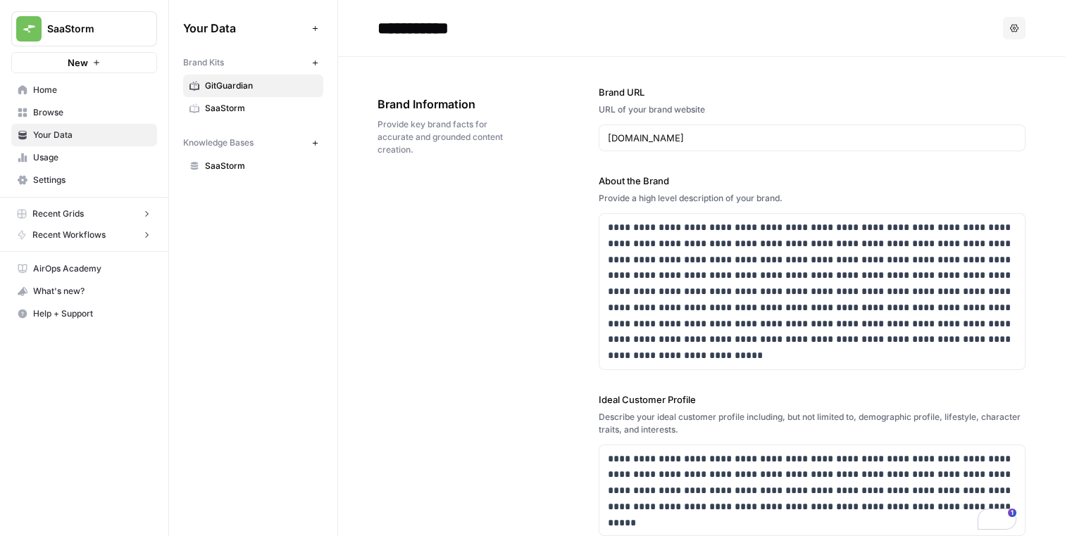
click at [629, 182] on label "About the Brand" at bounding box center [811, 181] width 427 height 14
copy label "About the Brand"
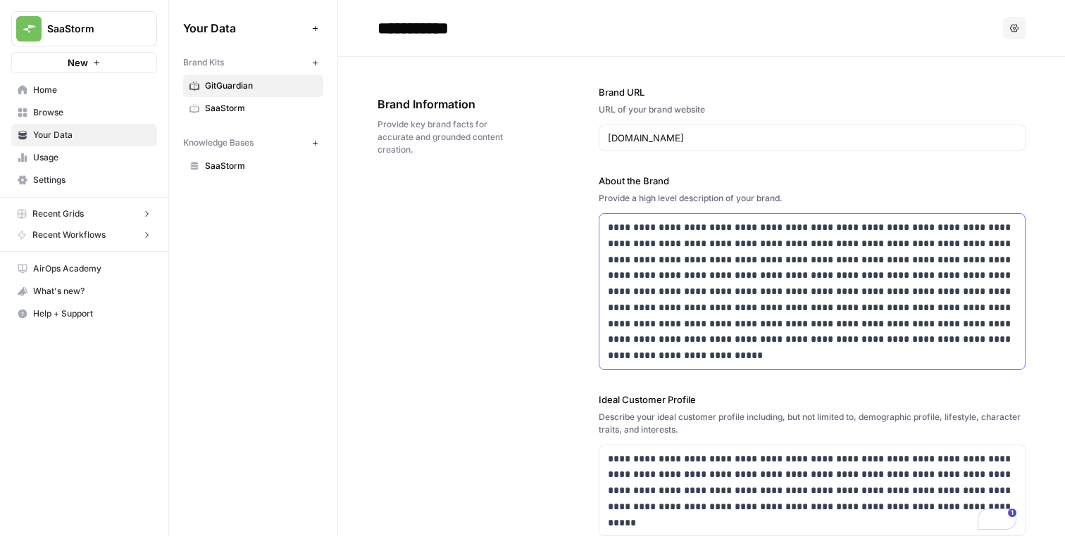
click at [698, 264] on p "**********" at bounding box center [812, 292] width 408 height 144
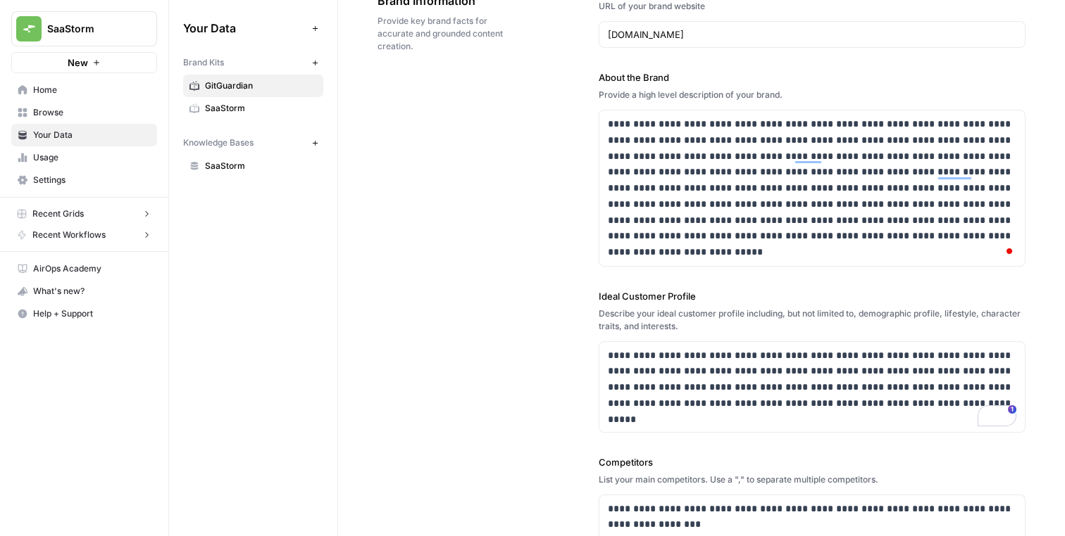
click at [604, 294] on label "Ideal Customer Profile" at bounding box center [811, 296] width 427 height 14
copy label "Ideal Customer Profile"
click at [698, 379] on p "**********" at bounding box center [812, 380] width 408 height 64
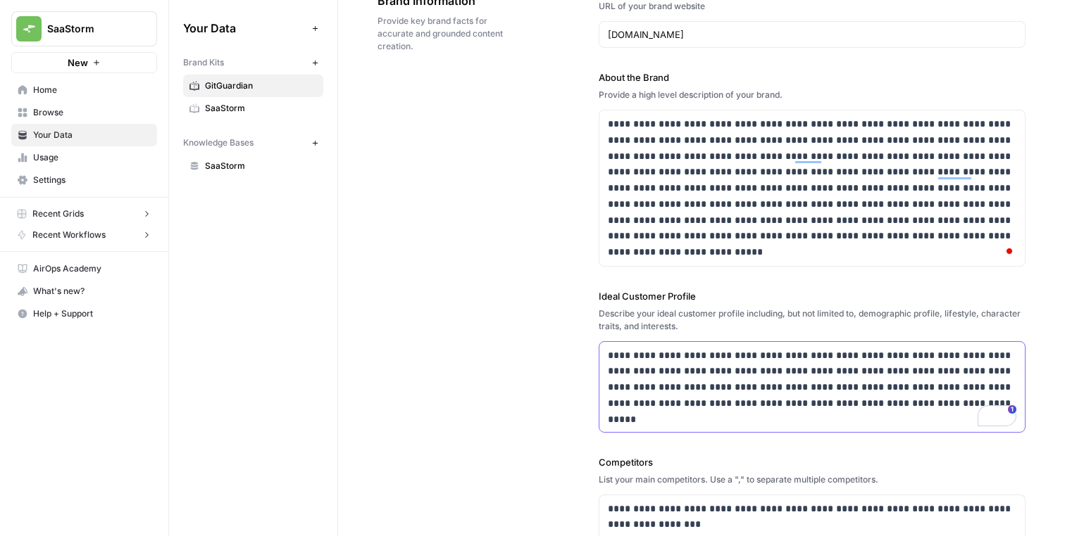
click at [698, 379] on p "**********" at bounding box center [812, 380] width 408 height 64
copy p "**********"
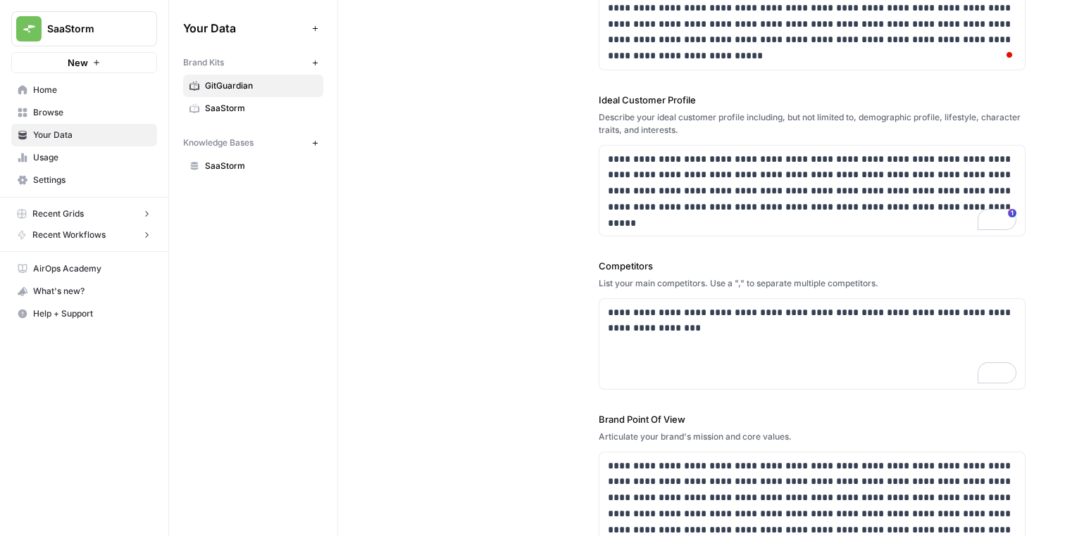
click at [631, 263] on label "Competitors" at bounding box center [811, 266] width 427 height 14
copy label "Competitors"
click at [658, 354] on div "**********" at bounding box center [811, 344] width 425 height 90
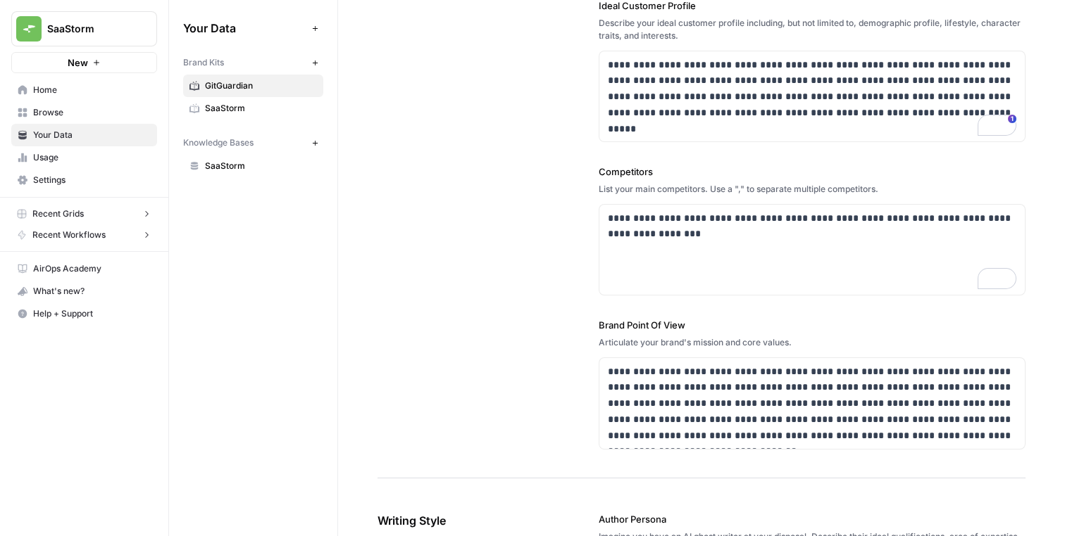
click at [635, 326] on label "Brand Point Of View" at bounding box center [811, 325] width 427 height 14
copy label "Brand Point Of View"
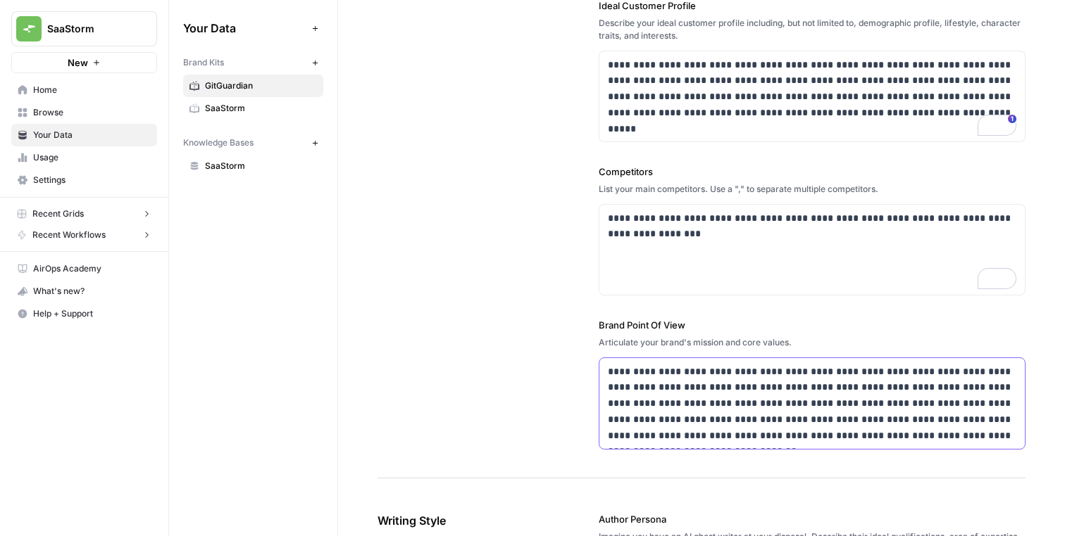
click at [671, 370] on p "**********" at bounding box center [812, 404] width 408 height 80
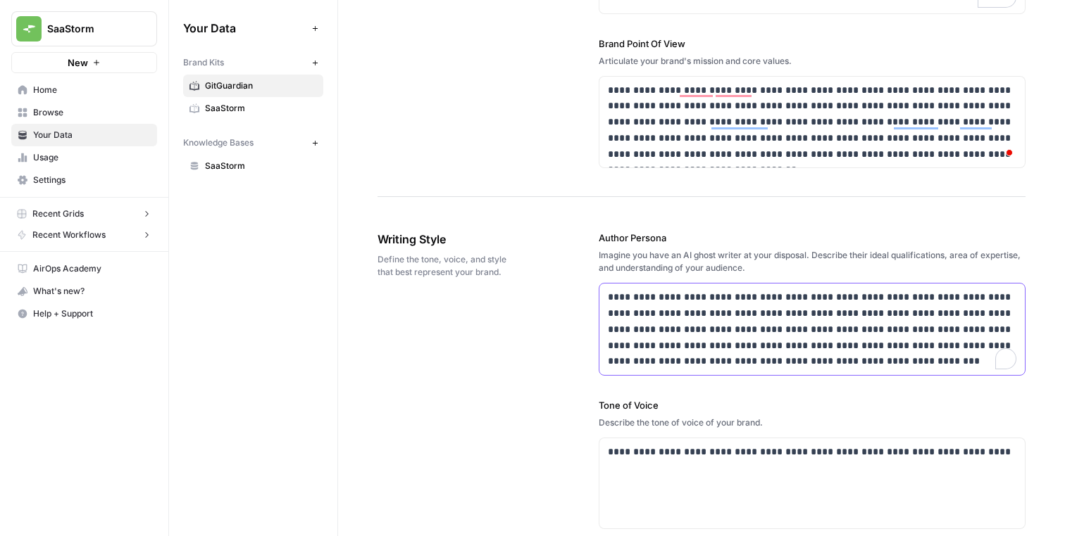
click at [663, 315] on p "**********" at bounding box center [812, 329] width 408 height 80
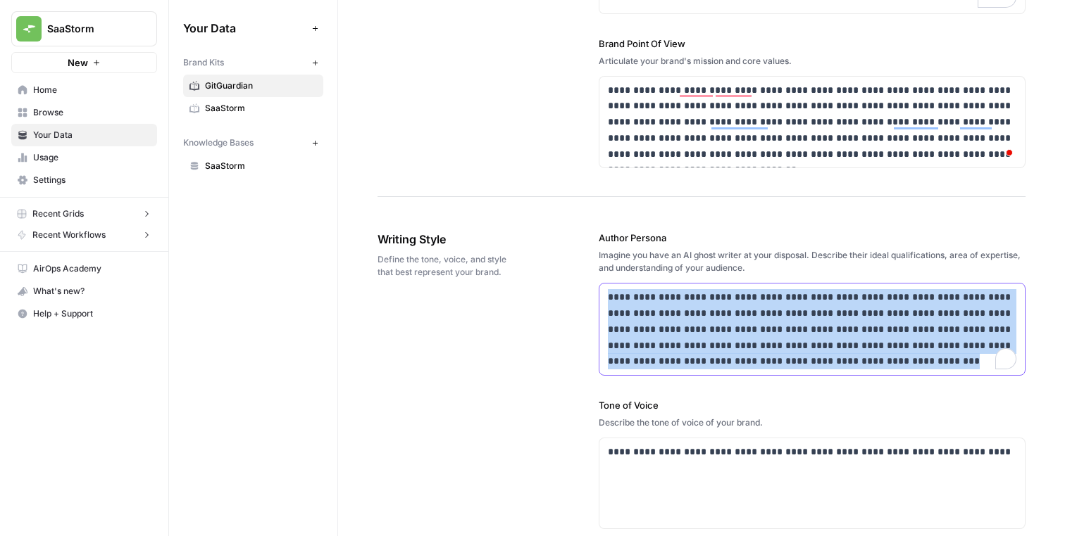
click at [663, 315] on p "**********" at bounding box center [812, 329] width 408 height 80
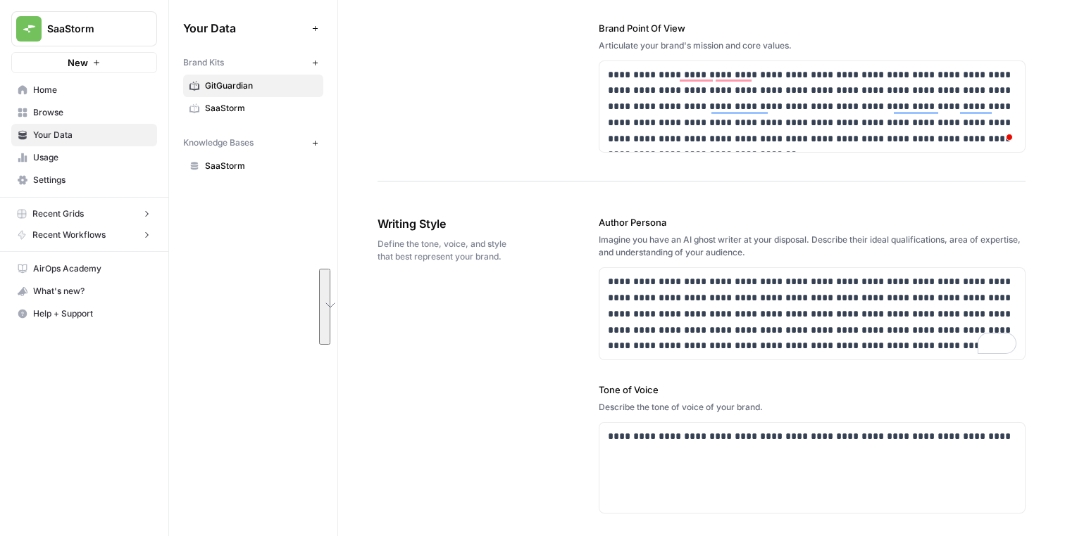
click at [603, 227] on label "Author Persona" at bounding box center [811, 222] width 427 height 14
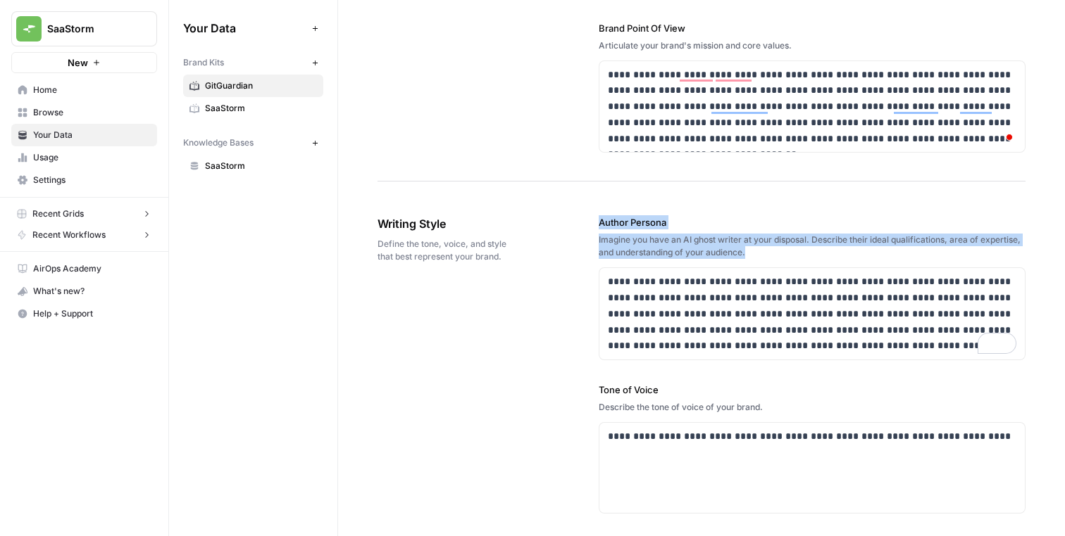
drag, startPoint x: 593, startPoint y: 225, endPoint x: 753, endPoint y: 249, distance: 161.7
click at [753, 249] on div "Imagine you have an AI ghost writer at your disposal. Describe their ideal qual…" at bounding box center [811, 246] width 427 height 25
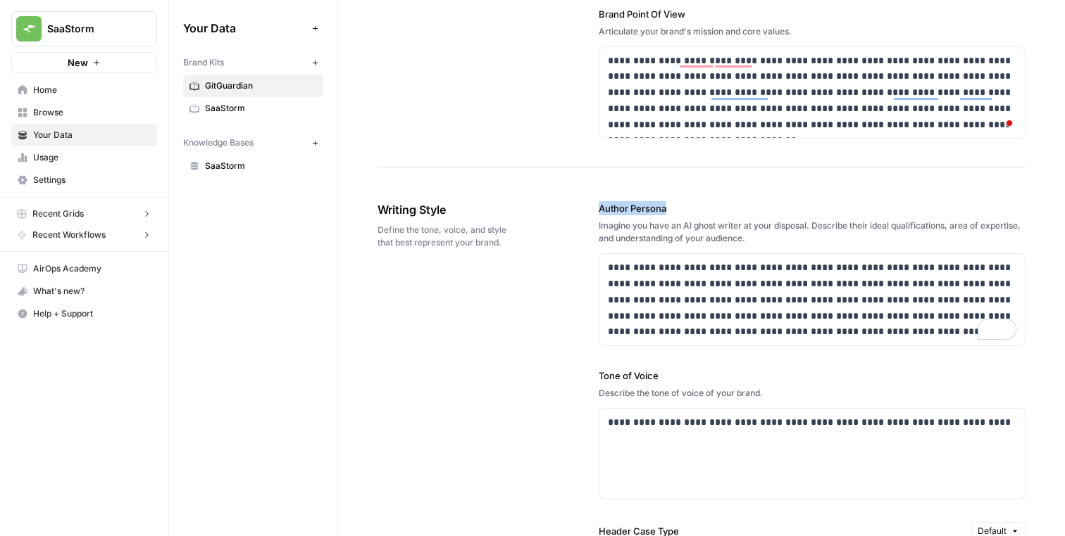
drag, startPoint x: 595, startPoint y: 211, endPoint x: 688, endPoint y: 210, distance: 92.9
copy label "Author Persona"
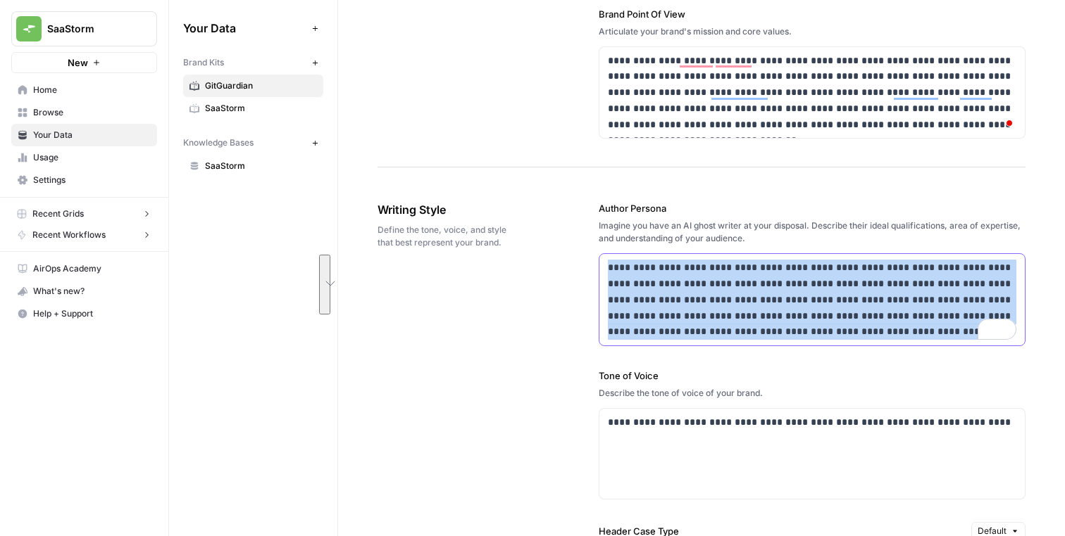
copy p "**********"
drag, startPoint x: 610, startPoint y: 263, endPoint x: 842, endPoint y: 330, distance: 242.0
click at [842, 330] on p "**********" at bounding box center [812, 300] width 408 height 80
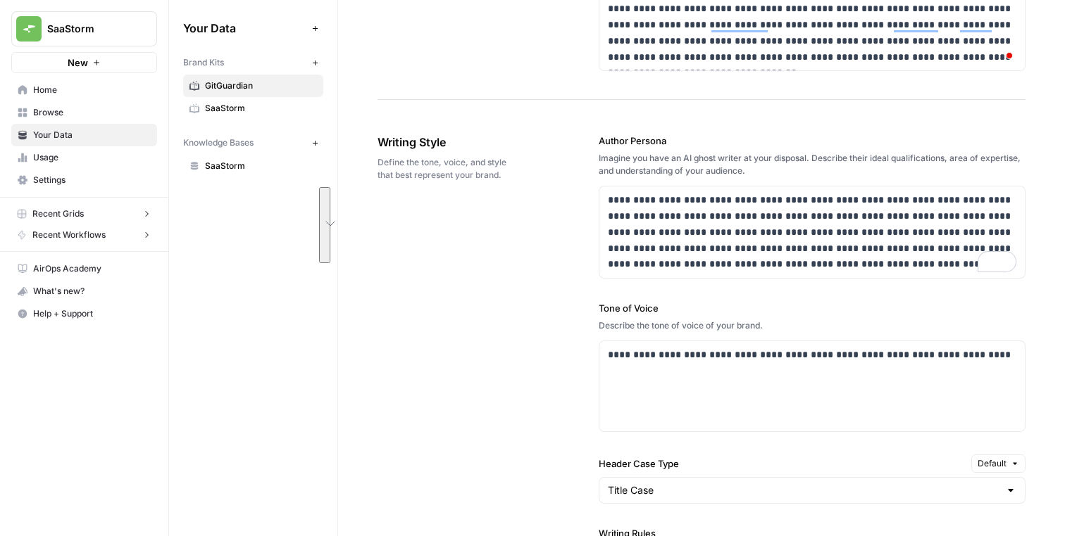
click at [626, 310] on label "Tone of Voice" at bounding box center [811, 308] width 427 height 14
copy label "Tone of Voice"
click at [624, 375] on div "**********" at bounding box center [811, 386] width 425 height 90
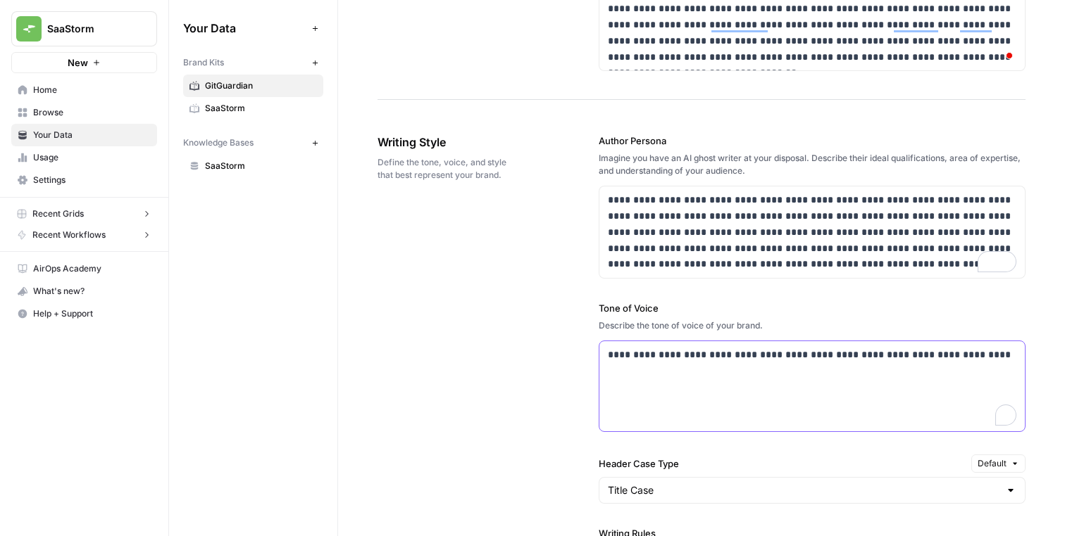
click at [624, 375] on div "**********" at bounding box center [811, 386] width 425 height 90
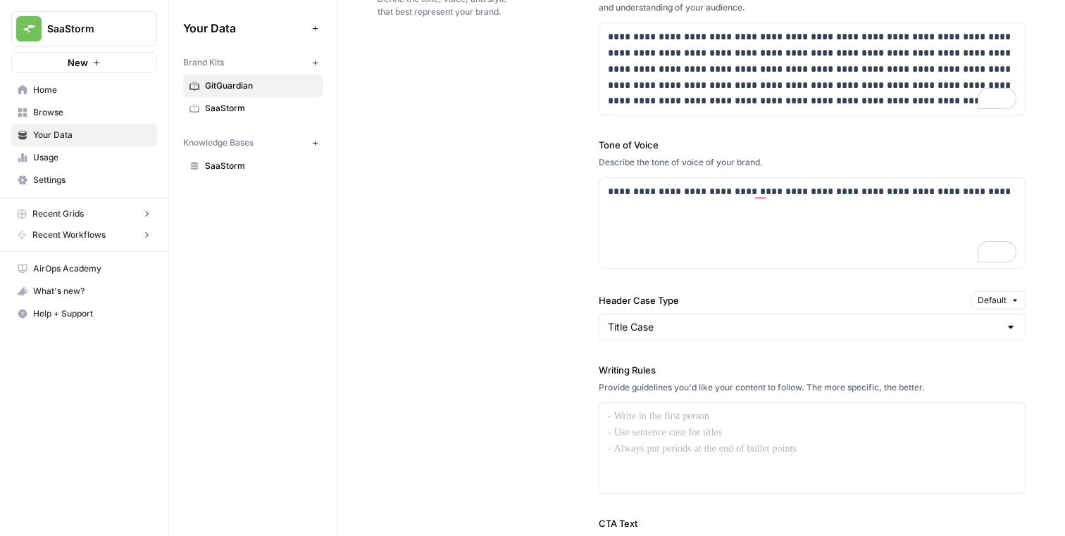
click at [465, 272] on div "**********" at bounding box center [701, 321] width 648 height 758
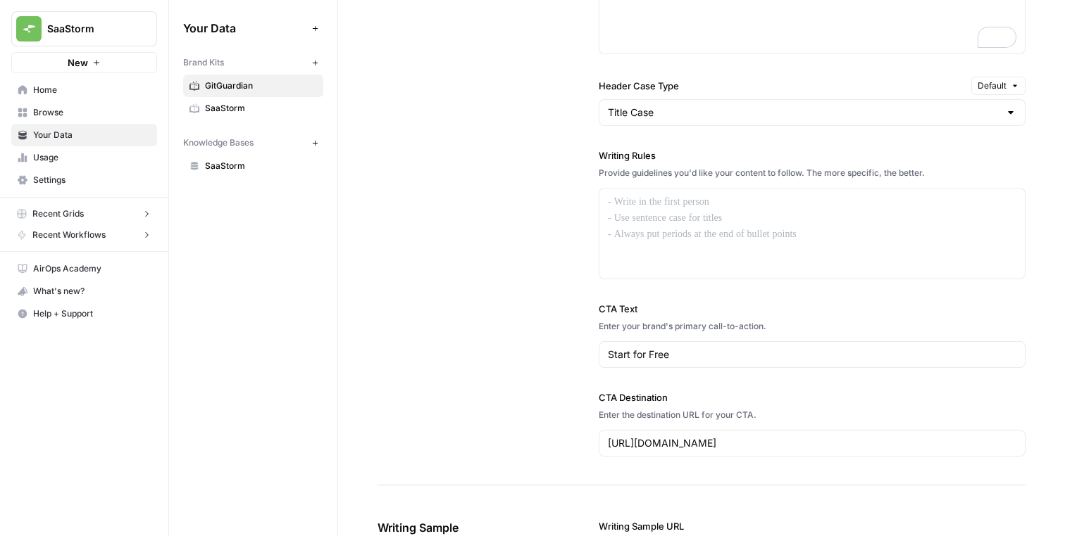
click at [709, 457] on div "**********" at bounding box center [811, 107] width 427 height 758
click at [712, 439] on input "https://dashboard.gitguardian.com/auth/signup" at bounding box center [812, 444] width 408 height 14
paste input "www.gitguardian.com/book-a-demo"
type input "https://www.gitguardian.com/book-a-demo"
click at [720, 353] on input "Start for Free" at bounding box center [812, 355] width 408 height 14
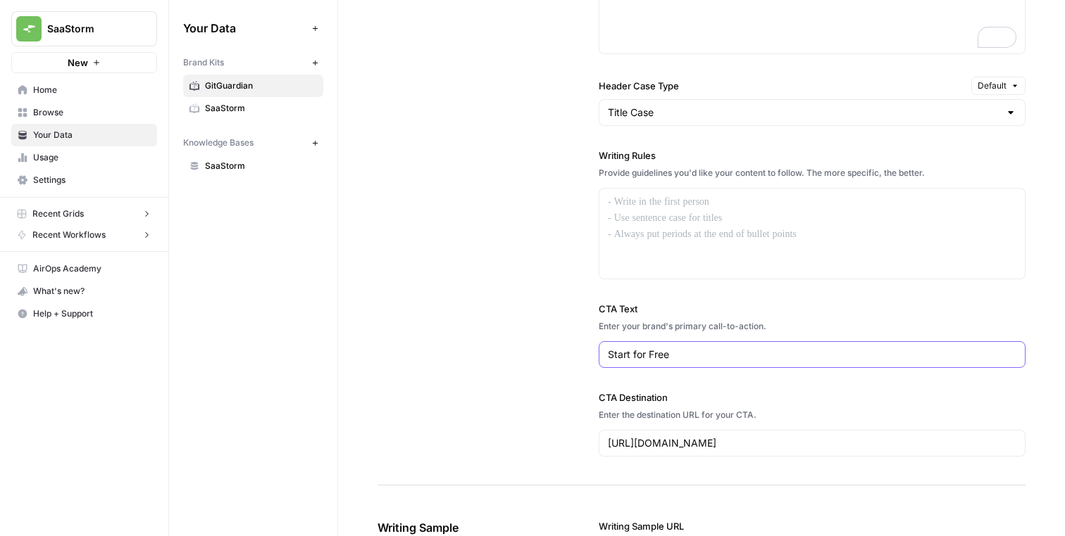
click at [720, 353] on input "Start for Free" at bounding box center [812, 355] width 408 height 14
type input "V"
type input "Book a Demo"
click at [640, 323] on div "Enter your brand's primary call-to-action." at bounding box center [811, 326] width 427 height 13
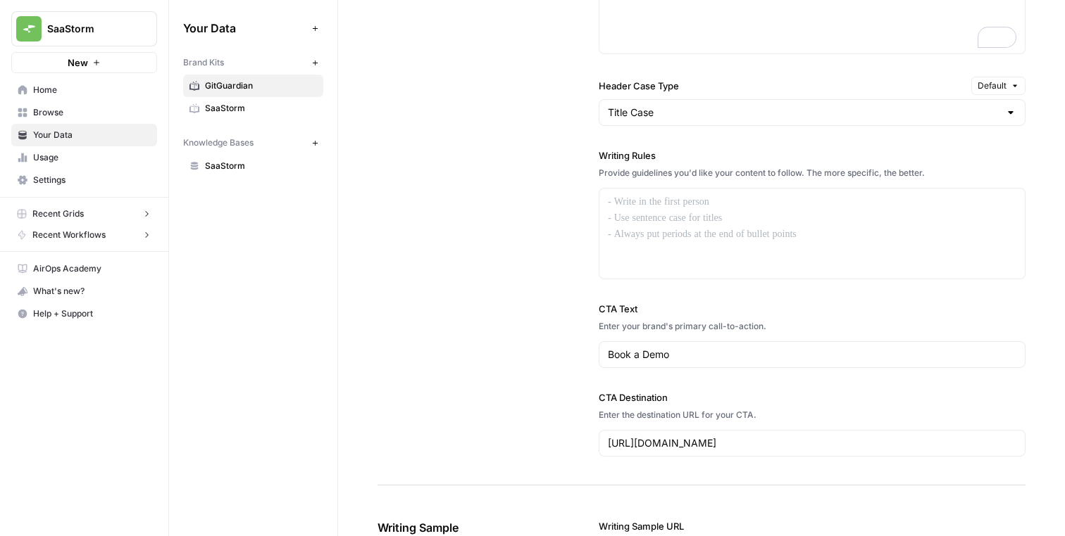
click at [539, 317] on div "**********" at bounding box center [701, 107] width 648 height 758
click at [551, 246] on div "**********" at bounding box center [701, 107] width 648 height 758
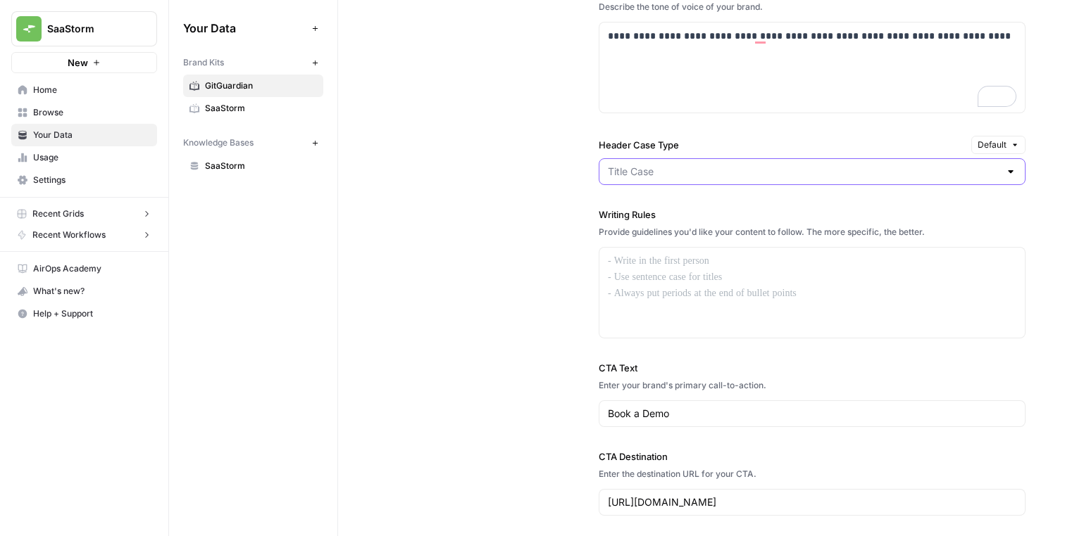
click at [634, 172] on input "Header Case Type" at bounding box center [803, 172] width 391 height 14
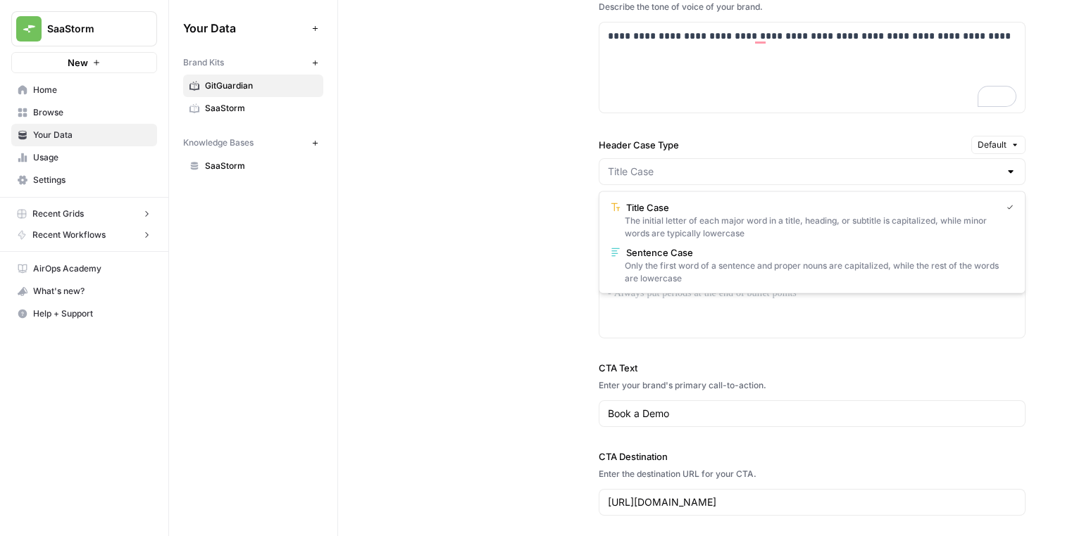
type input "Title Case"
click at [572, 172] on div "**********" at bounding box center [701, 166] width 648 height 758
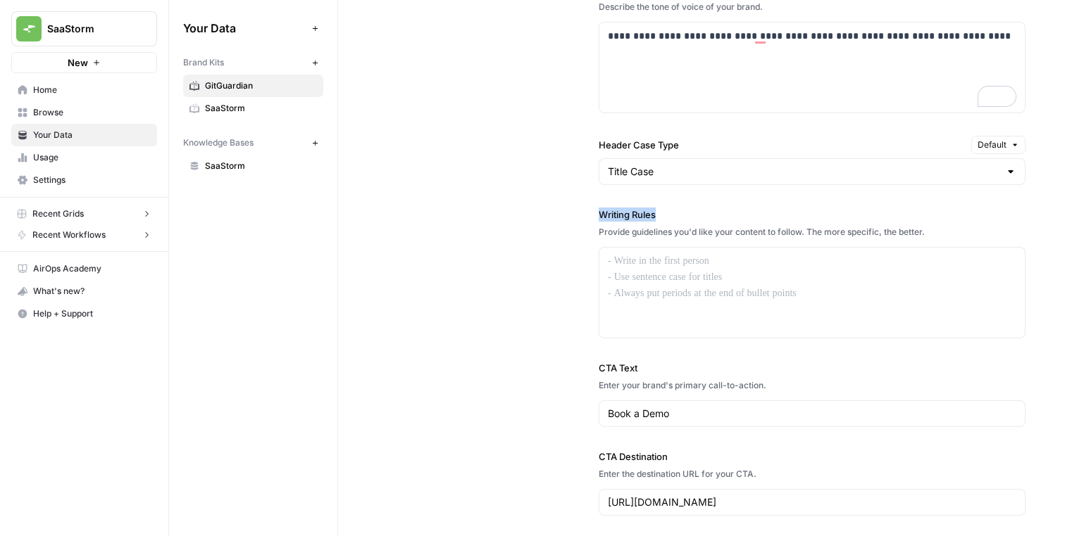
drag, startPoint x: 599, startPoint y: 210, endPoint x: 711, endPoint y: 209, distance: 111.9
click at [712, 210] on label "Writing Rules" at bounding box center [811, 215] width 427 height 14
copy label "Writing Rules"
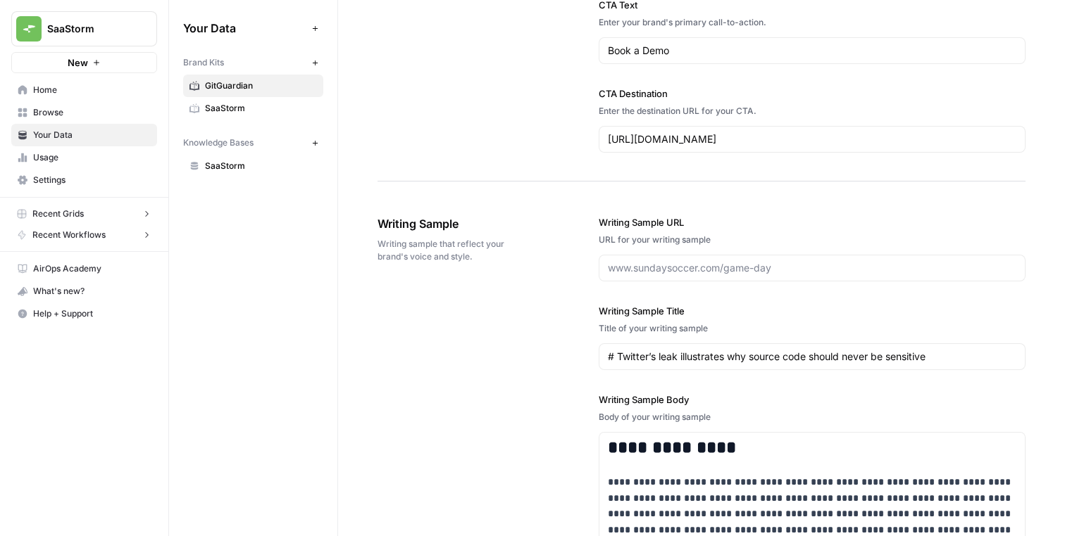
click at [629, 225] on label "Writing Sample URL" at bounding box center [811, 222] width 427 height 14
click at [629, 261] on input "Writing Sample URL" at bounding box center [812, 268] width 408 height 14
click at [629, 225] on label "Writing Sample URL" at bounding box center [811, 222] width 427 height 14
click at [629, 261] on input "Writing Sample URL" at bounding box center [812, 268] width 408 height 14
click at [629, 225] on label "Writing Sample URL" at bounding box center [811, 222] width 427 height 14
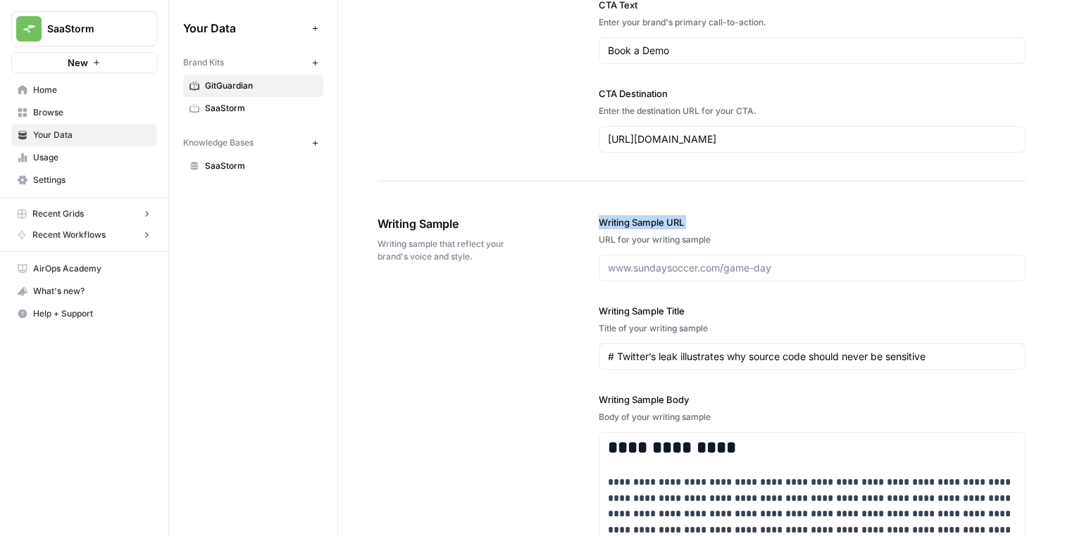
click at [629, 261] on input "Writing Sample URL" at bounding box center [812, 268] width 408 height 14
copy label "Writing Sample URL"
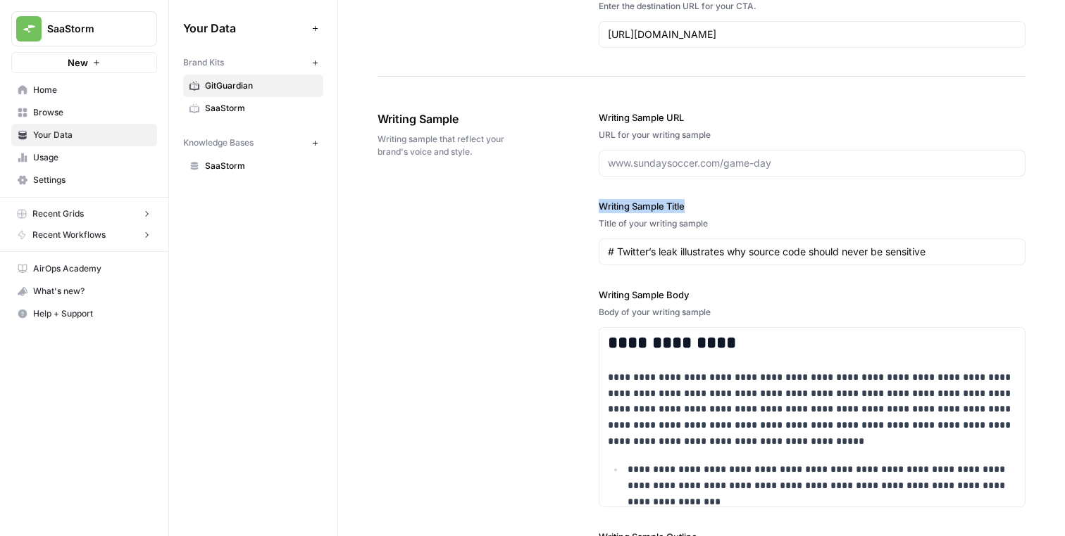
drag, startPoint x: 591, startPoint y: 205, endPoint x: 743, endPoint y: 205, distance: 152.1
click at [743, 205] on div "**********" at bounding box center [701, 430] width 648 height 696
copy label "Writing Sample Title"
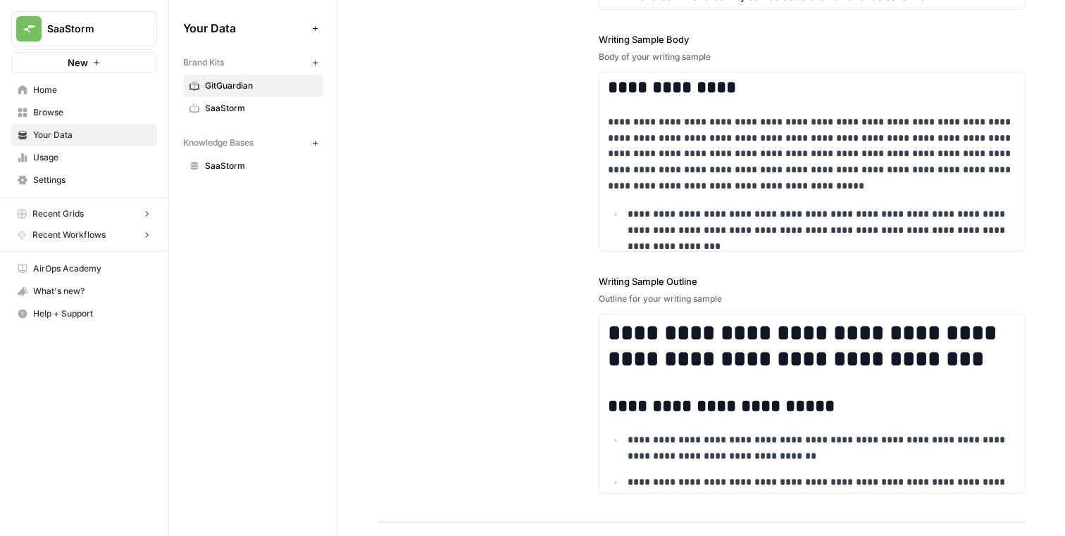
click at [601, 37] on label "Writing Sample Body" at bounding box center [811, 39] width 427 height 14
copy label "Writing Sample Body"
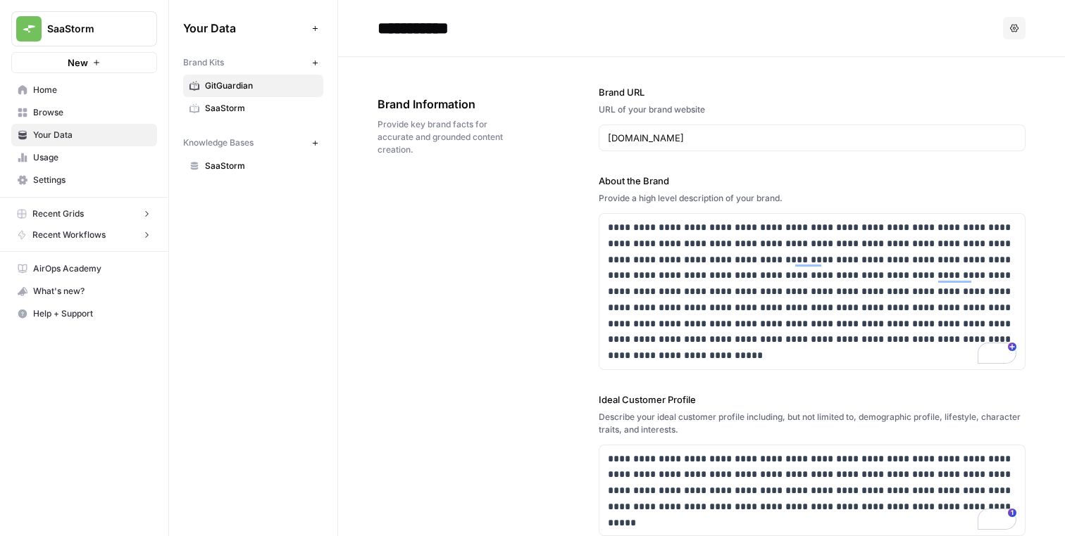
scroll to position [1925, 0]
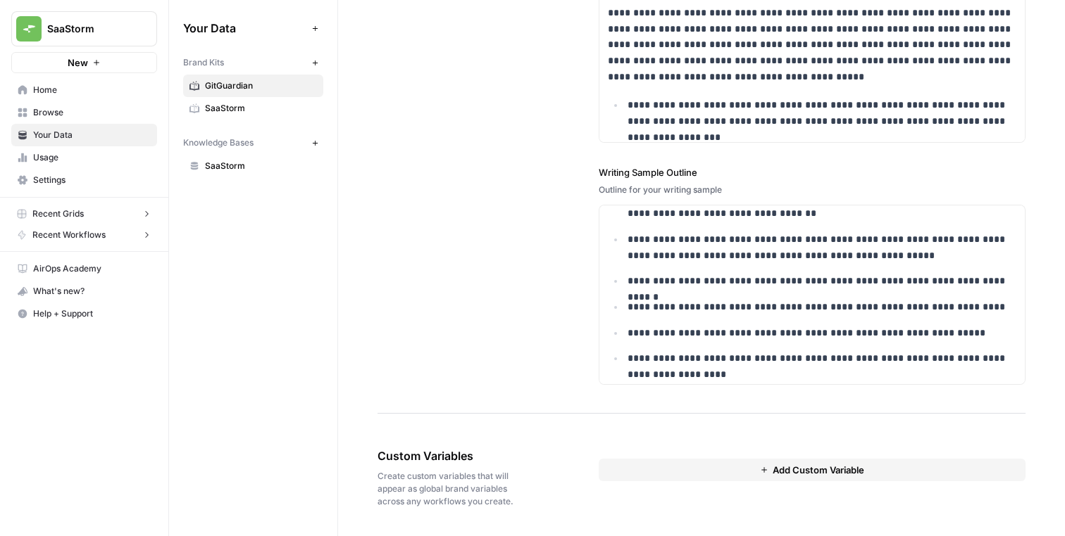
click at [629, 463] on button "Add Custom Variable" at bounding box center [811, 470] width 427 height 23
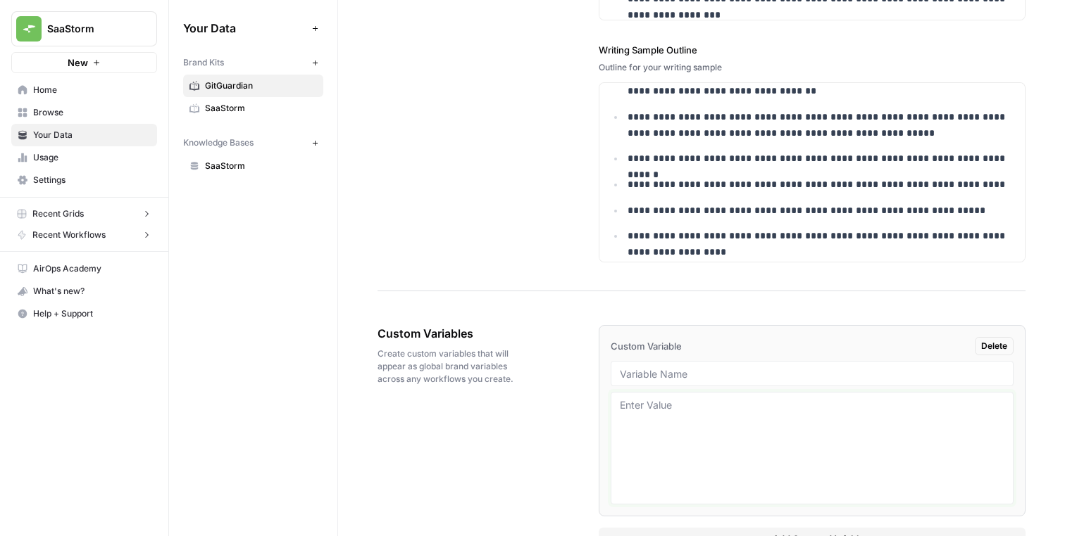
click at [644, 405] on textarea at bounding box center [812, 448] width 384 height 100
click at [653, 368] on input "text" at bounding box center [812, 374] width 384 height 13
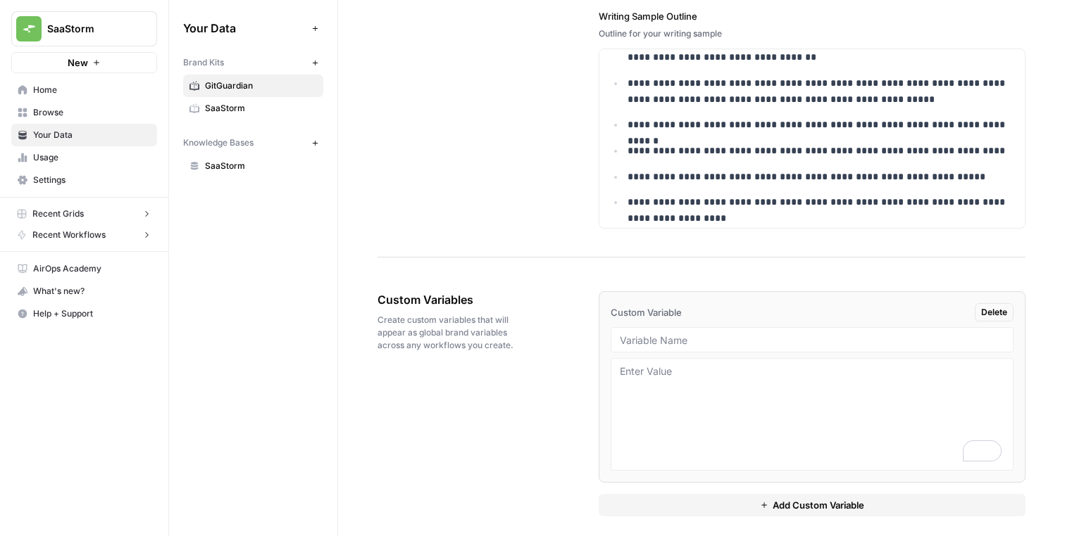
click at [563, 380] on div "Custom Variables Create custom variables that will appear as global brand varia…" at bounding box center [701, 404] width 648 height 282
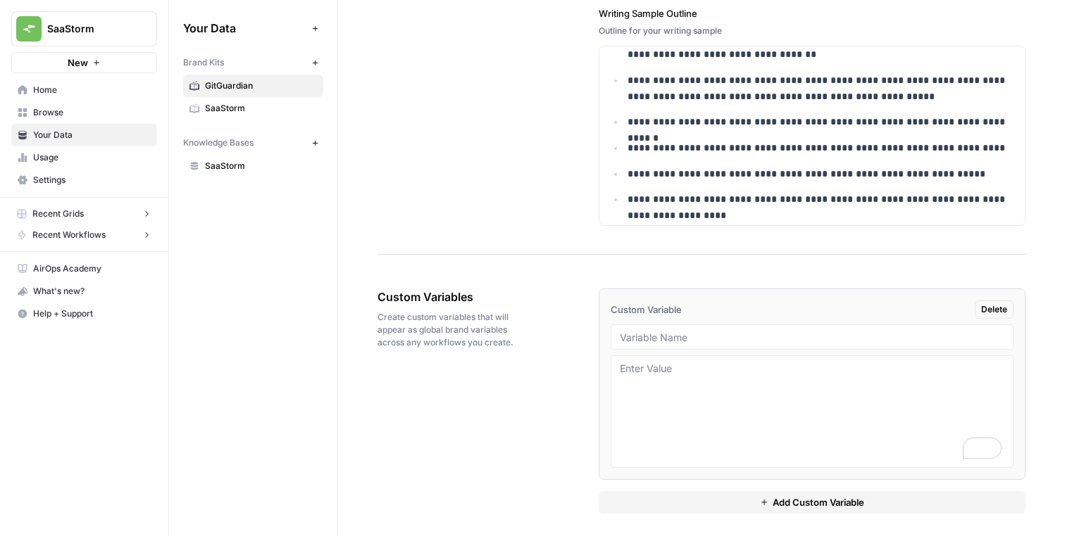
click at [712, 503] on button "Add Custom Variable" at bounding box center [811, 502] width 427 height 23
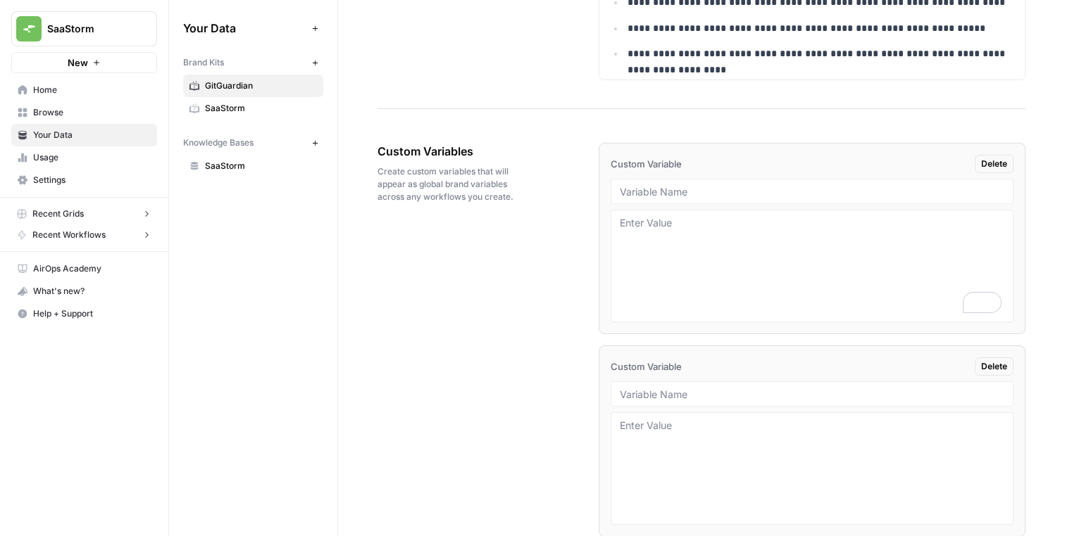
click at [1000, 368] on span "Delete" at bounding box center [994, 366] width 26 height 13
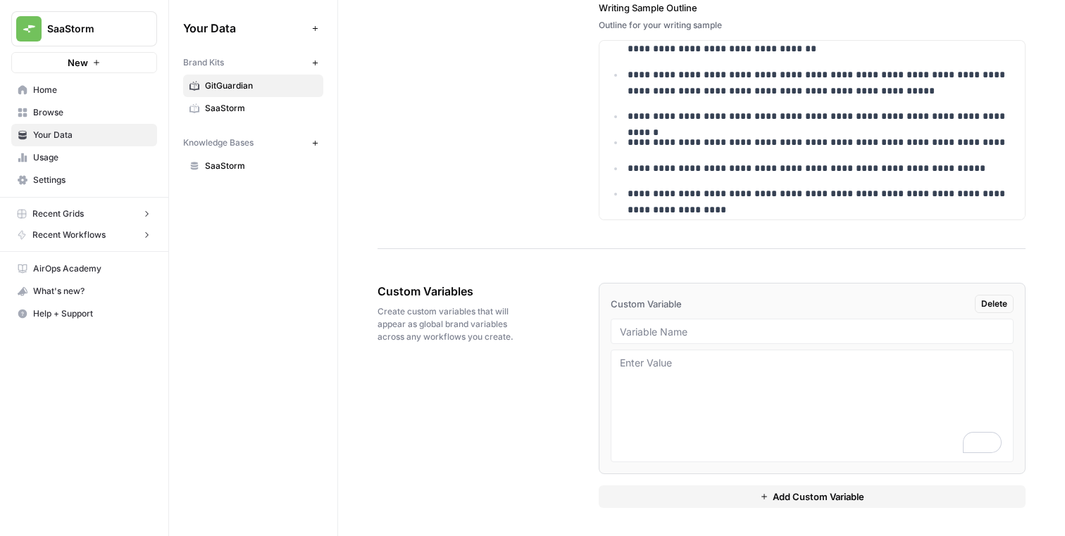
click at [991, 306] on span "Delete" at bounding box center [994, 304] width 26 height 13
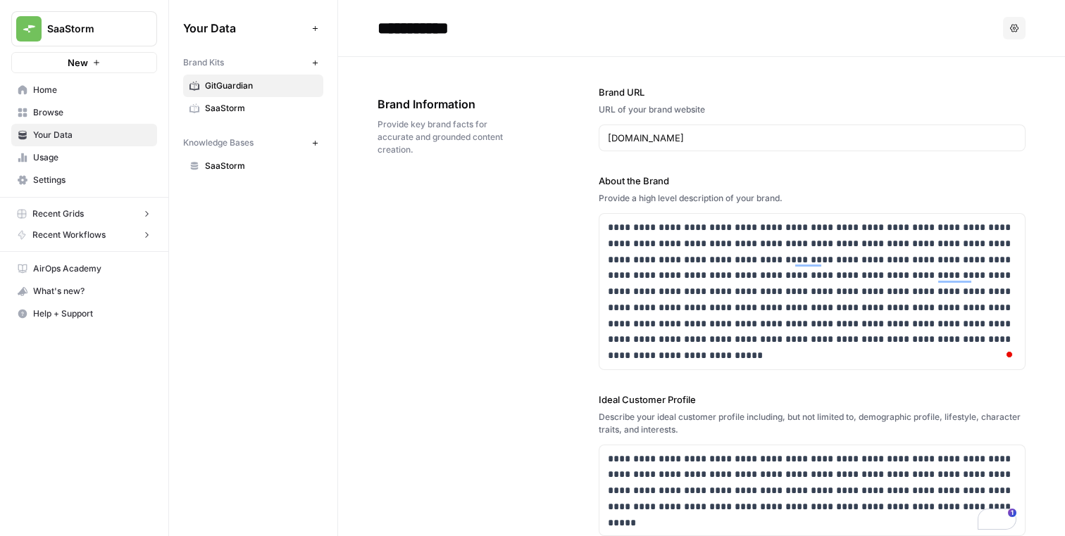
click at [536, 225] on div "**********" at bounding box center [701, 465] width 648 height 816
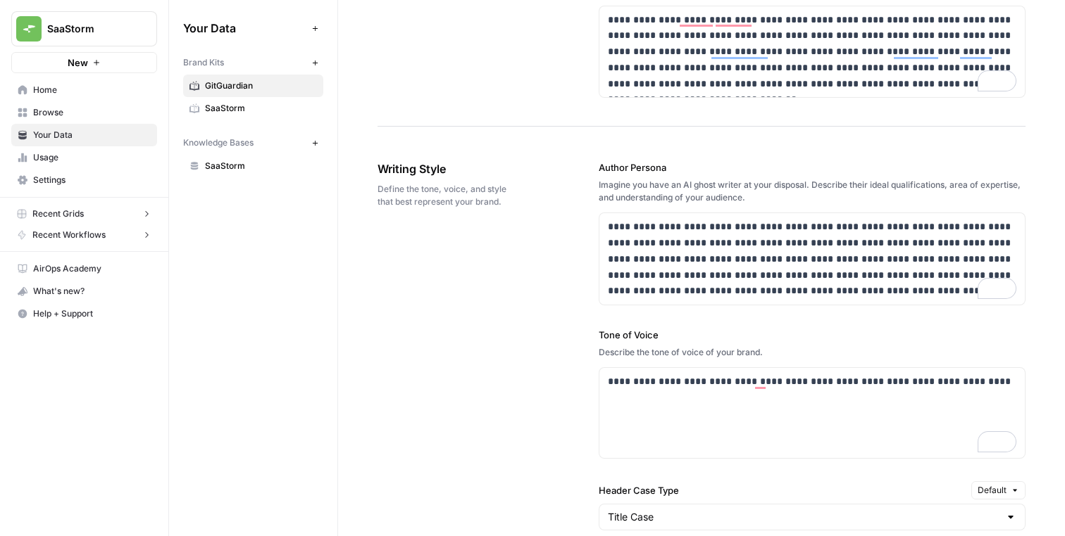
scroll to position [1384, 0]
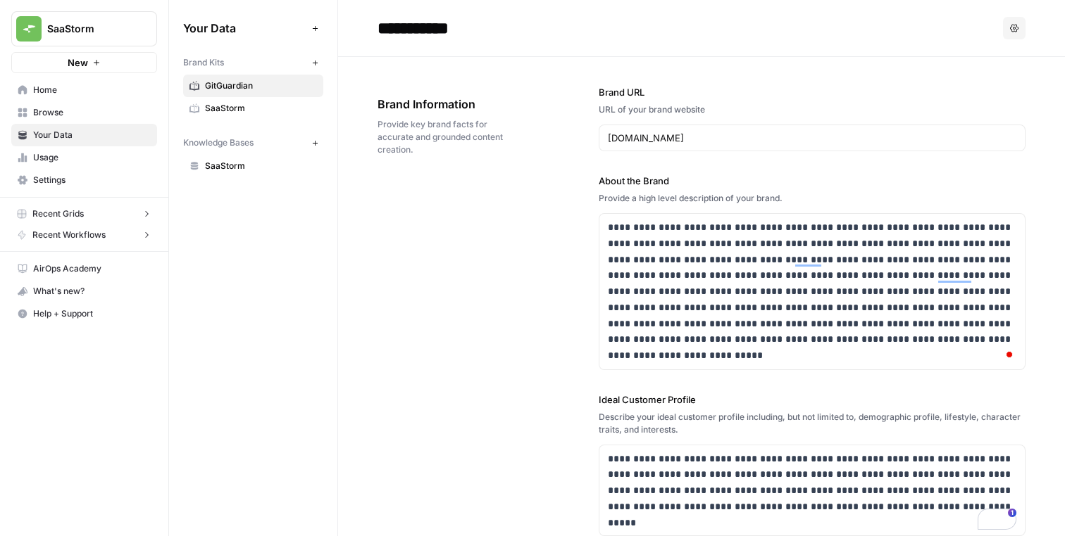
click at [322, 145] on button "New" at bounding box center [314, 142] width 17 height 17
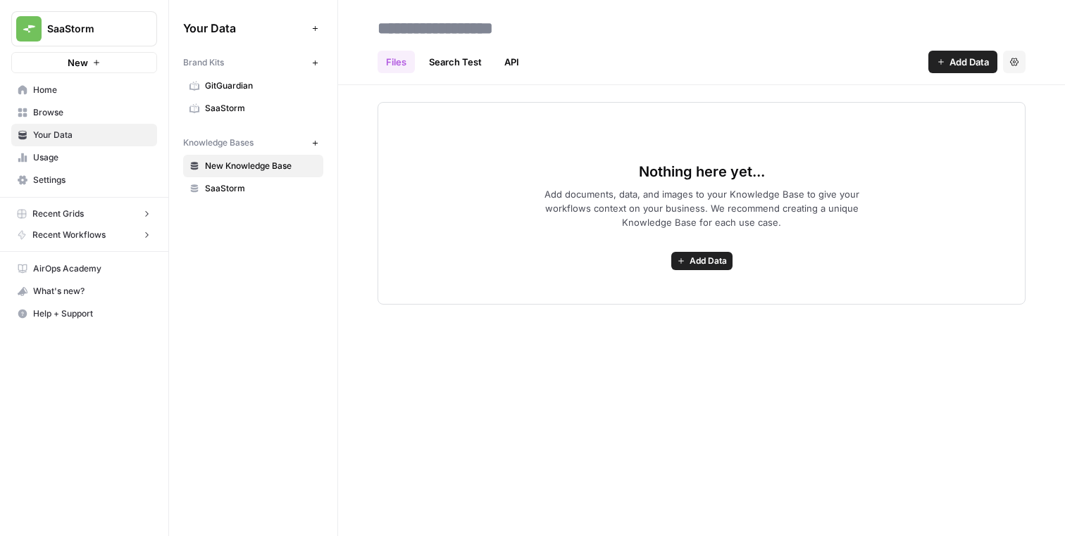
click at [496, 24] on input at bounding box center [484, 28] width 225 height 28
type input "**********"
paste input "**********"
type input "**********"
click at [466, 152] on div "Nothing here yet... Add documents, data, and images to your Knowledge Base to g…" at bounding box center [701, 203] width 648 height 203
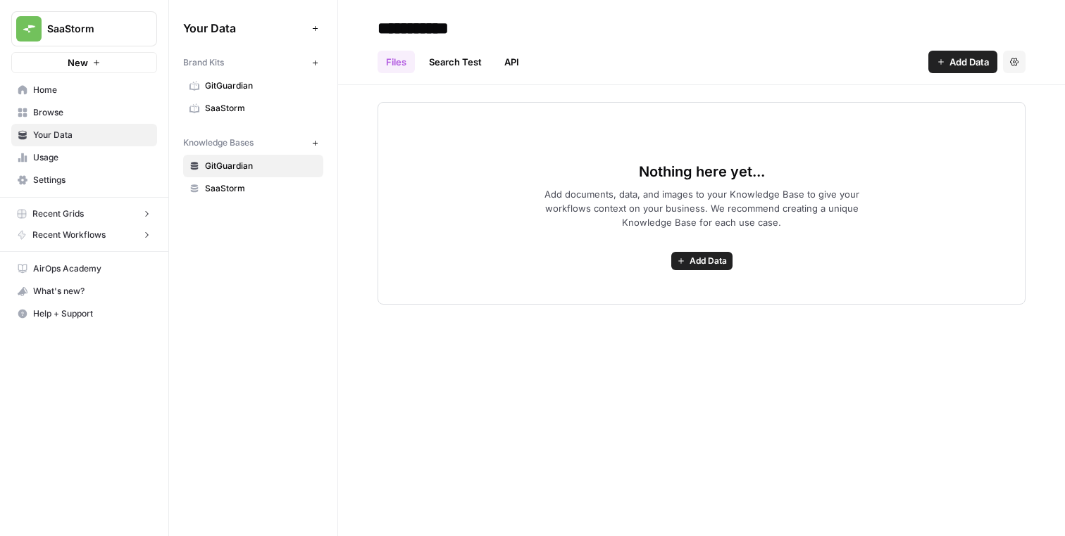
click at [712, 262] on span "Add Data" at bounding box center [707, 261] width 37 height 13
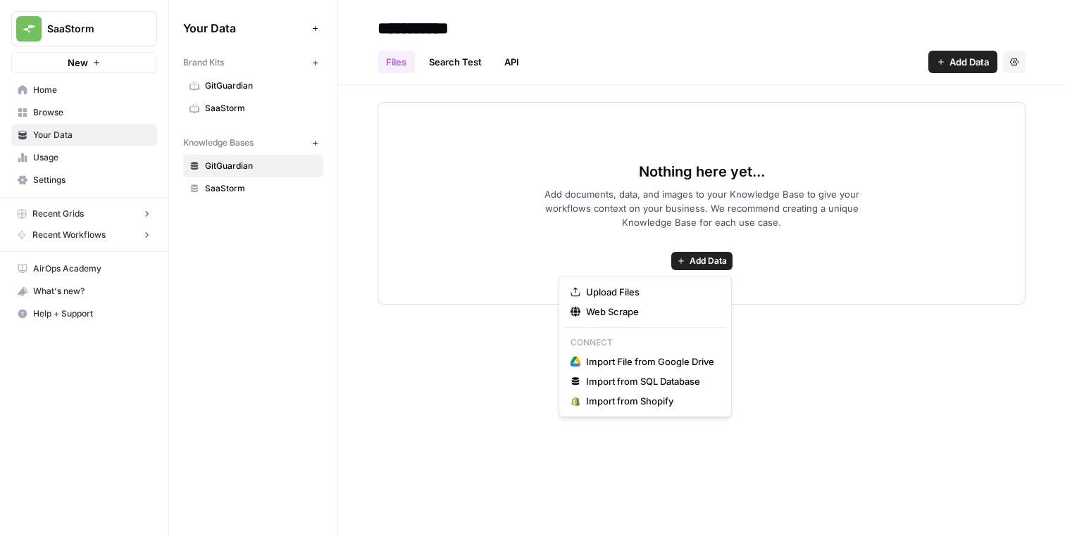
click at [616, 251] on div "Nothing here yet... Add documents, data, and images to your Knowledge Base to g…" at bounding box center [701, 203] width 648 height 203
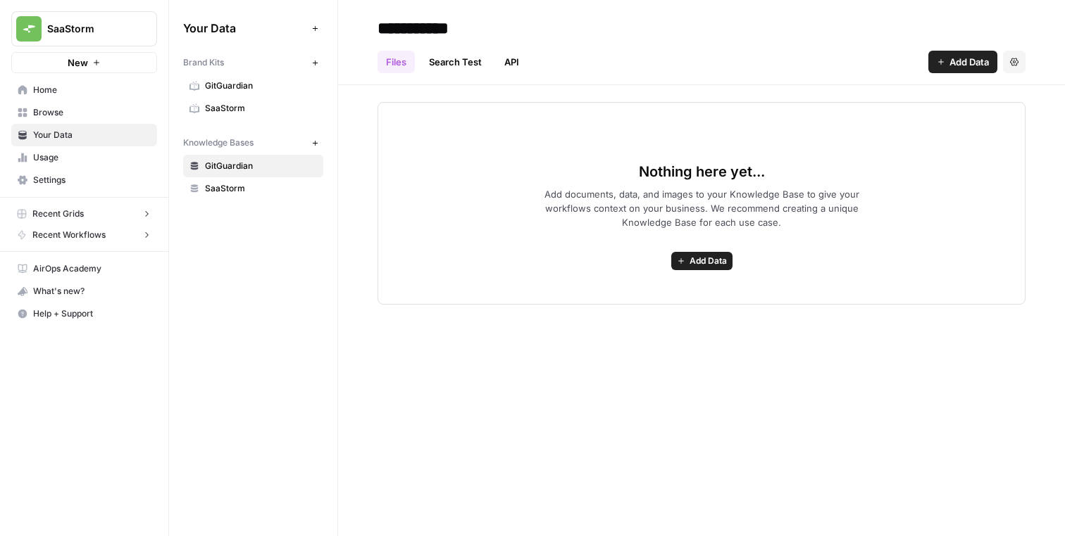
click at [691, 268] on button "Add Data" at bounding box center [701, 261] width 61 height 18
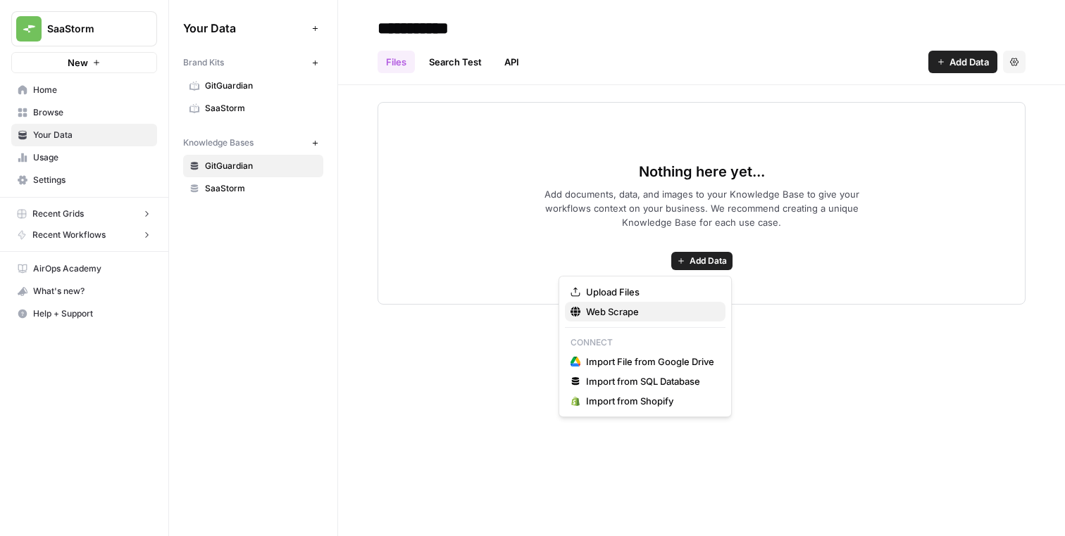
click at [658, 307] on span "Web Scrape" at bounding box center [650, 312] width 128 height 14
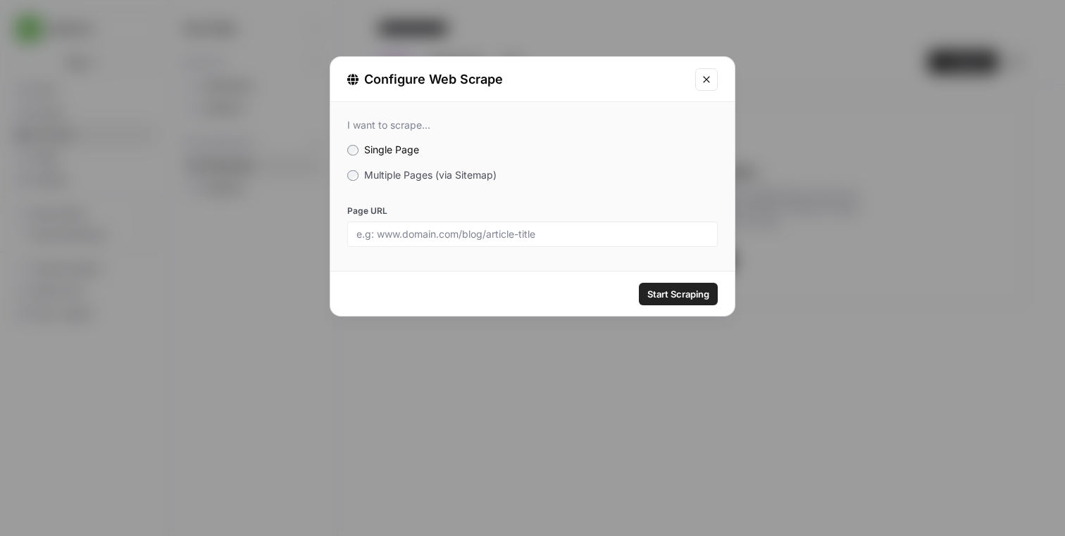
click at [475, 177] on span "Multiple Pages (via Sitemap)" at bounding box center [430, 175] width 132 height 12
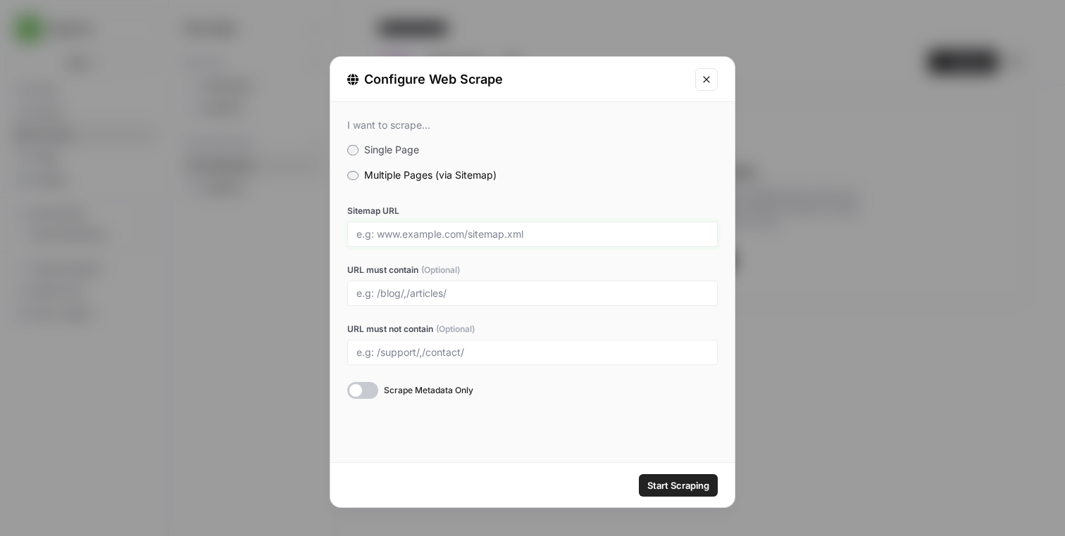
click at [464, 232] on input "Sitemap URL" at bounding box center [532, 234] width 352 height 13
click at [475, 216] on label "Sitemap URL" at bounding box center [532, 211] width 370 height 13
click at [475, 228] on input "Sitemap URL" at bounding box center [532, 234] width 352 height 13
click at [412, 132] on div "I want to scrape... Single Page Multiple Pages (via Sitemap) Sitemap URL URL mu…" at bounding box center [532, 259] width 404 height 314
click at [412, 122] on div "I want to scrape..." at bounding box center [532, 125] width 370 height 13
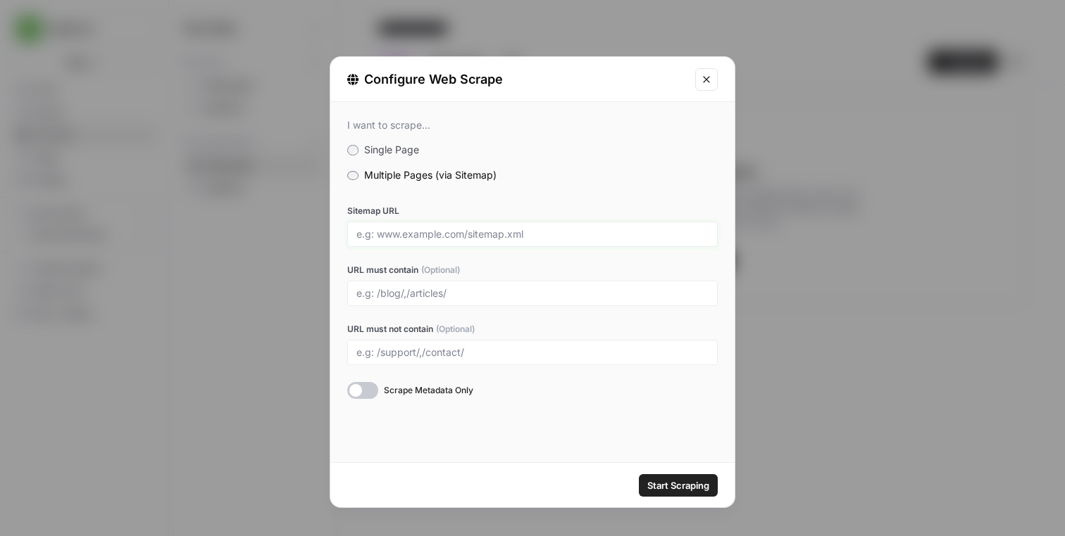
click at [439, 239] on input "Sitemap URL" at bounding box center [532, 234] width 352 height 13
click at [405, 125] on div "I want to scrape..." at bounding box center [532, 125] width 370 height 13
click at [393, 353] on input "URL must not contain (Optional)" at bounding box center [532, 352] width 352 height 13
click at [429, 320] on div "Sitemap URL URL must contain (Optional) URL must not contain (Optional) Scrape …" at bounding box center [532, 302] width 370 height 194
click at [445, 229] on input "Sitemap URL" at bounding box center [532, 234] width 352 height 13
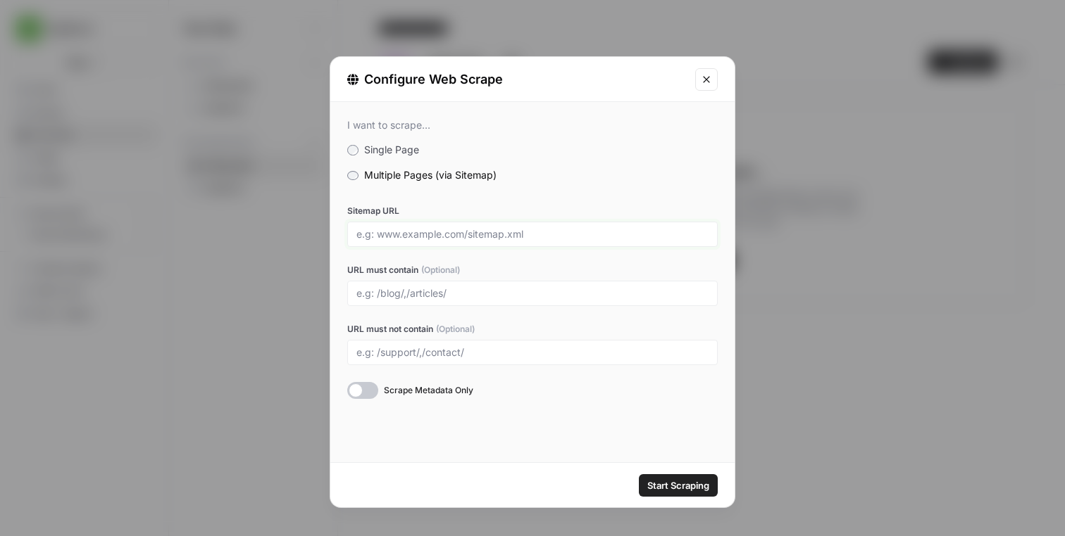
paste input "https://blog.gitguardian.com/sitemap-posts.xml"
type input "https://blog.gitguardian.com/sitemap-posts.xml"
click at [472, 206] on label "Sitemap URL" at bounding box center [532, 211] width 370 height 13
click at [472, 228] on input "https://blog.gitguardian.com/sitemap-posts.xml" at bounding box center [532, 234] width 352 height 13
click at [425, 303] on div at bounding box center [532, 293] width 370 height 25
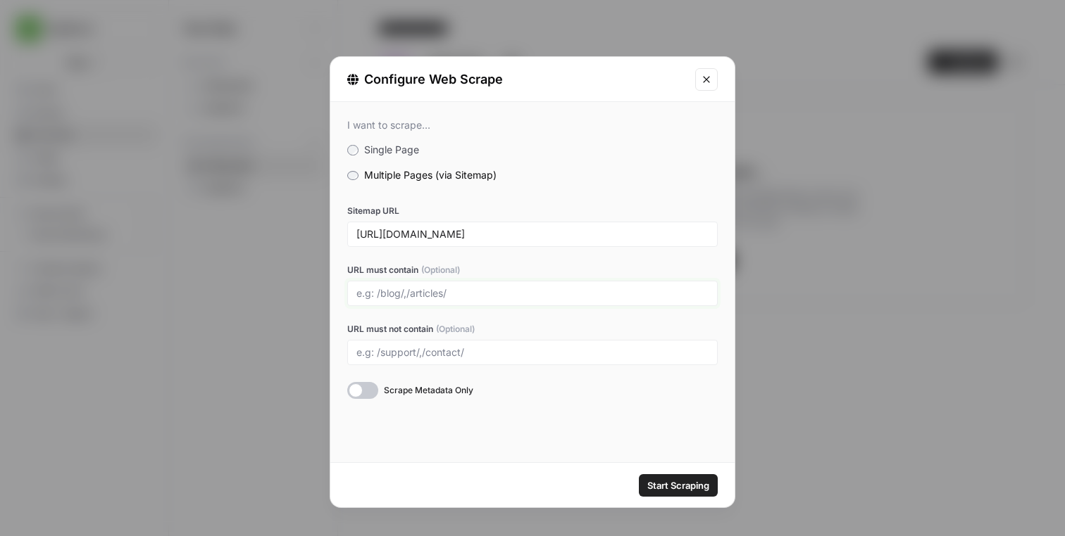
click at [444, 288] on input "URL must contain (Optional)" at bounding box center [532, 293] width 352 height 13
type input "blog"
click at [427, 320] on div "Sitemap URL https://blog.gitguardian.com/sitemap-posts.xml URL must contain (Op…" at bounding box center [532, 302] width 370 height 194
click at [402, 287] on input "blog" at bounding box center [532, 293] width 352 height 13
click at [418, 249] on div "Sitemap URL https://blog.gitguardian.com/sitemap-posts.xml URL must contain (Op…" at bounding box center [532, 302] width 370 height 194
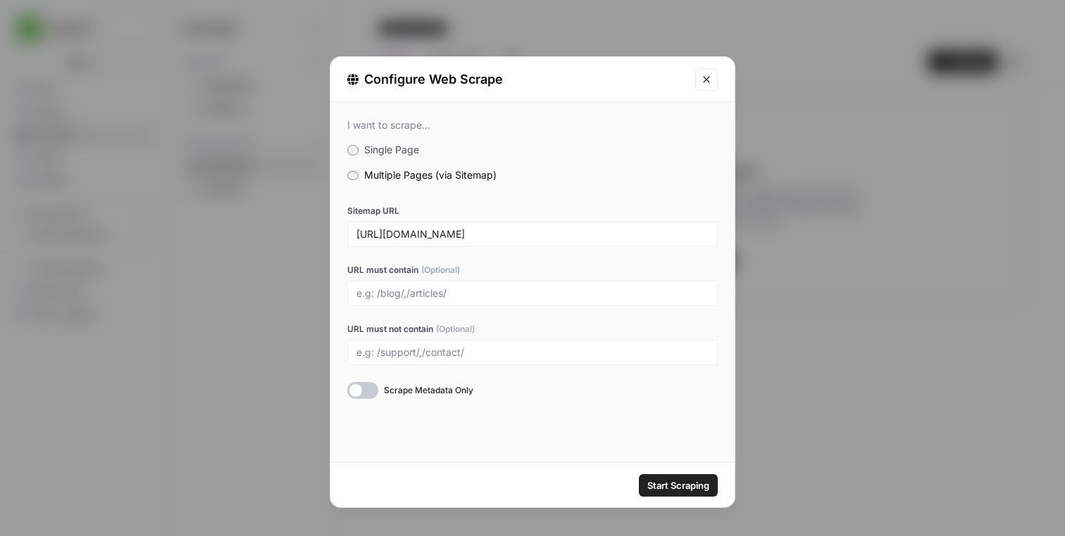
click at [674, 490] on span "Start Scraping" at bounding box center [678, 486] width 62 height 14
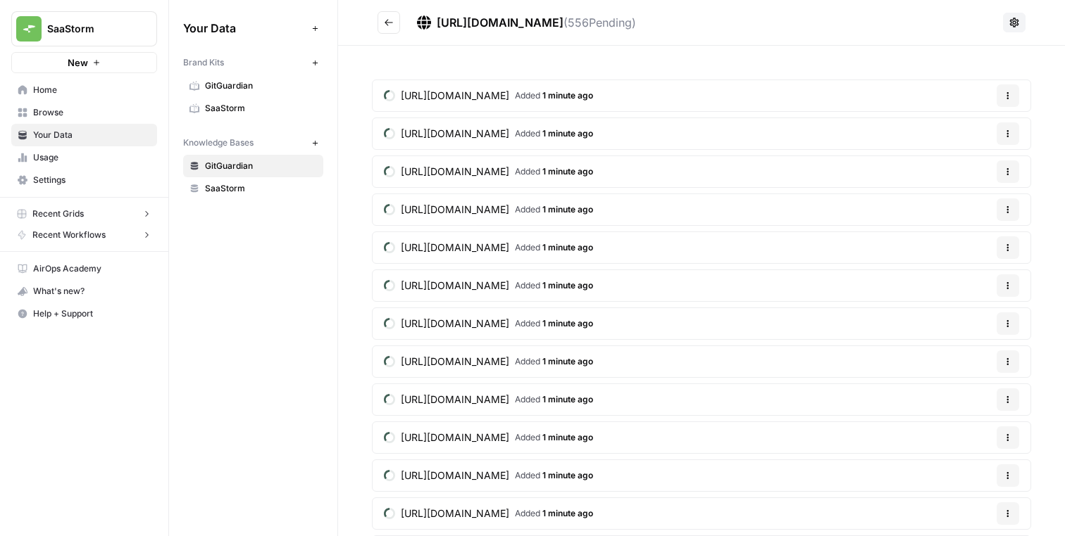
click at [98, 159] on span "Usage" at bounding box center [92, 157] width 118 height 13
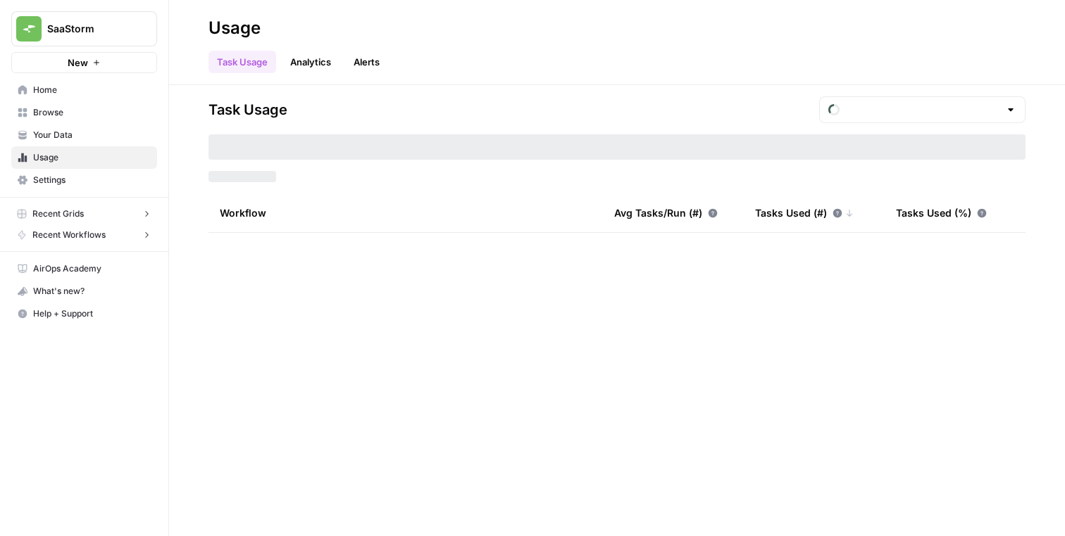
type input "August Tasks"
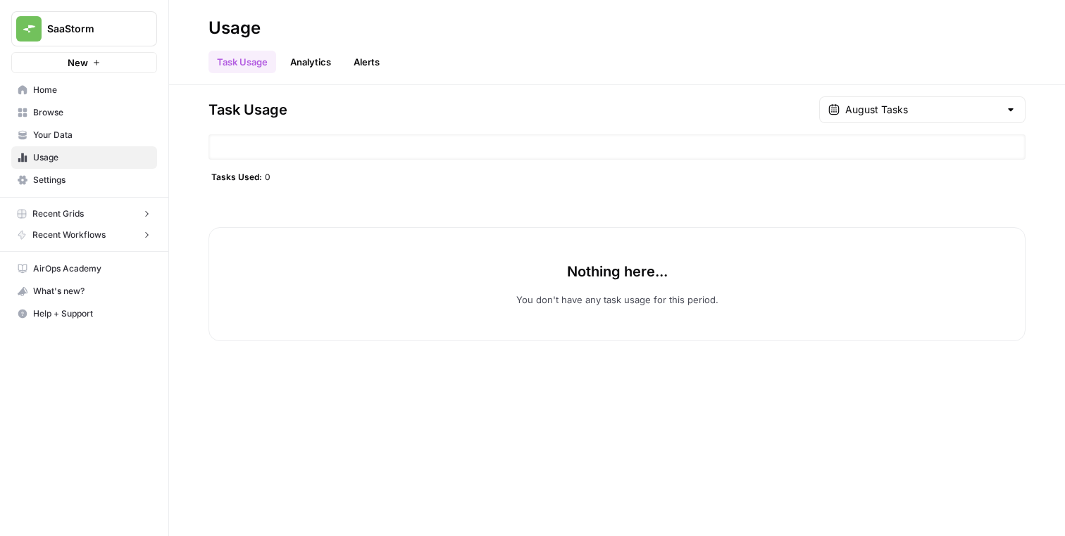
click at [304, 47] on div "Task Usage Analytics Alerts" at bounding box center [616, 56] width 817 height 34
click at [304, 51] on link "Analytics" at bounding box center [311, 62] width 58 height 23
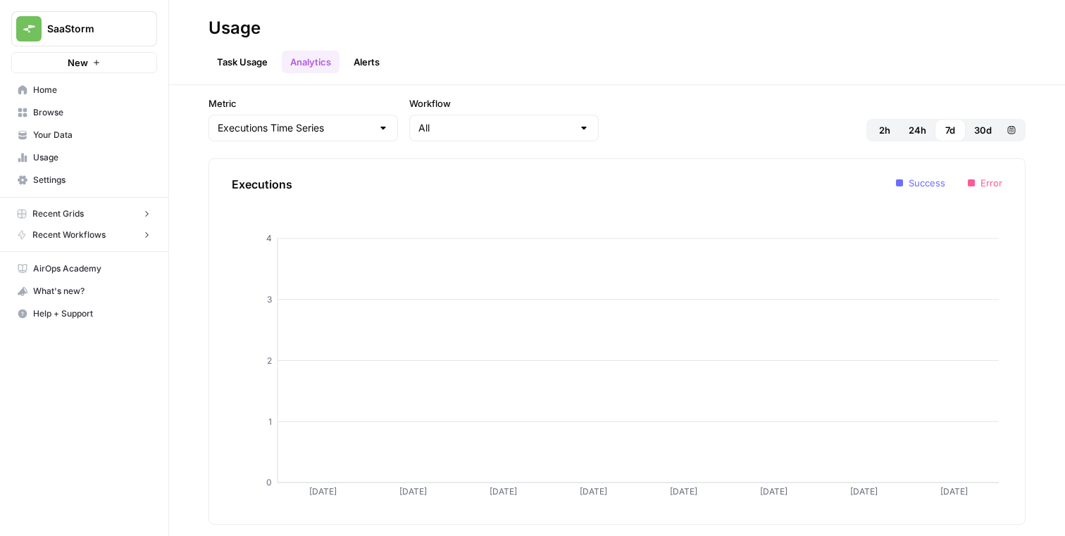
click at [108, 137] on span "Your Data" at bounding box center [92, 135] width 118 height 13
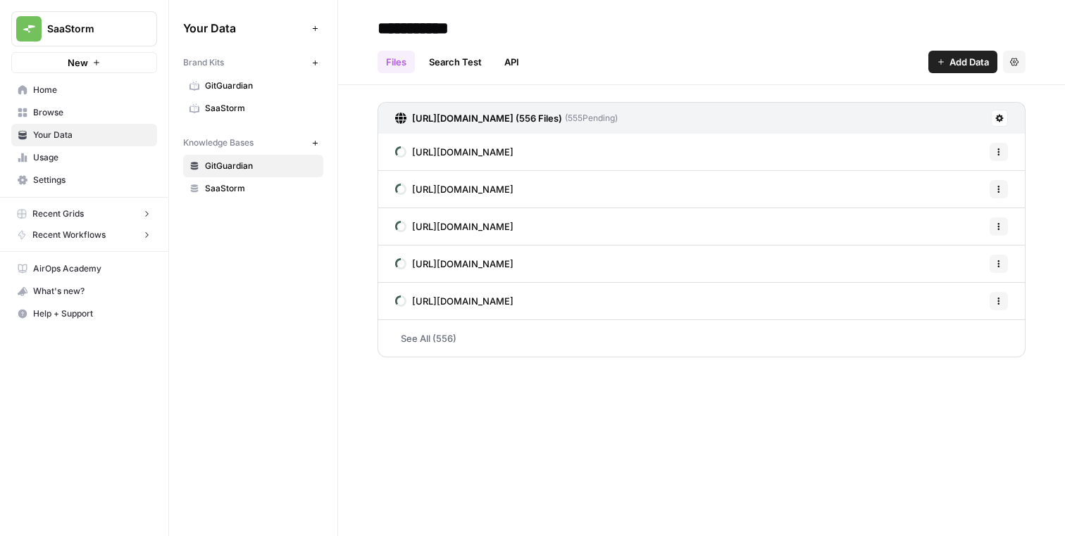
click at [992, 119] on button at bounding box center [999, 118] width 17 height 17
click at [992, 118] on button at bounding box center [999, 118] width 17 height 17
click at [454, 68] on link "Search Test" at bounding box center [455, 62] width 70 height 23
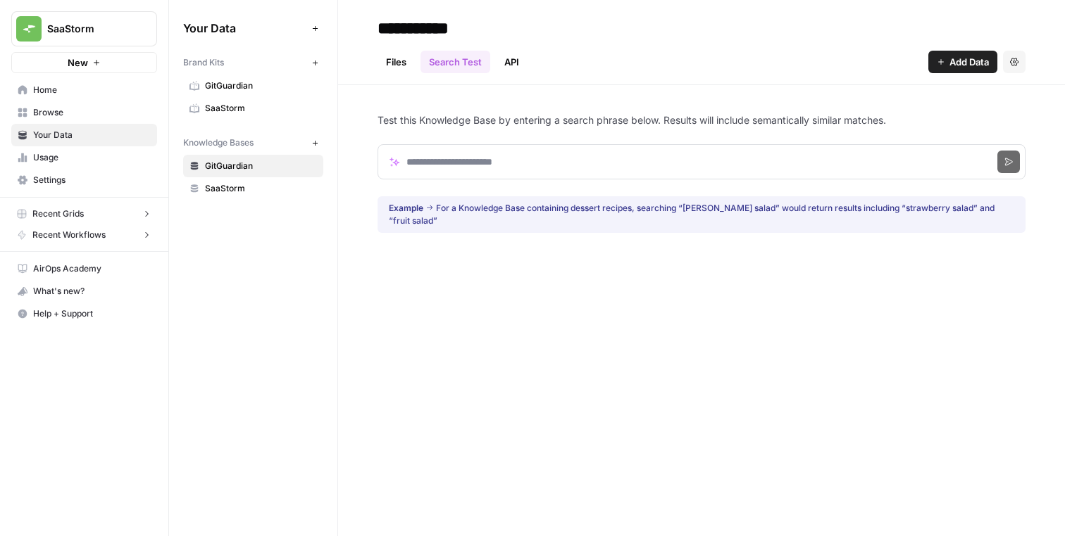
click at [401, 57] on link "Files" at bounding box center [395, 62] width 37 height 23
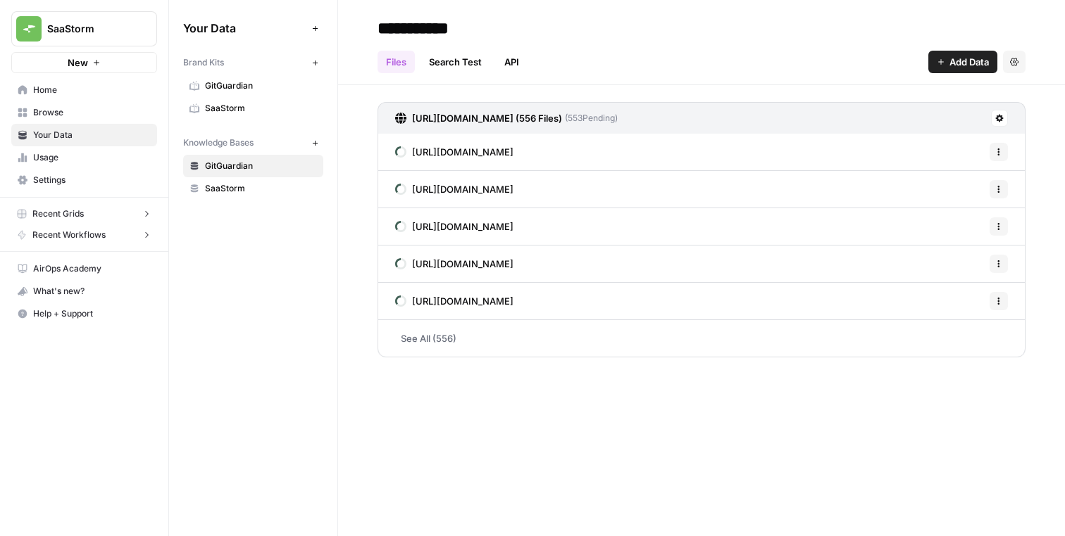
click at [629, 401] on div "**********" at bounding box center [701, 268] width 727 height 536
click at [418, 403] on div "**********" at bounding box center [701, 268] width 727 height 536
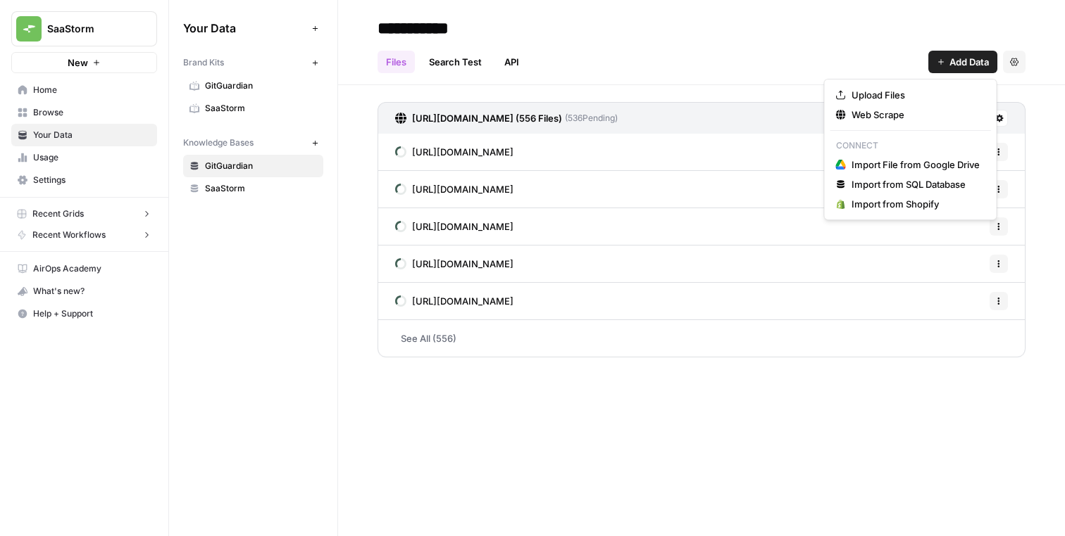
click at [968, 59] on span "Add Data" at bounding box center [968, 62] width 39 height 14
click at [926, 118] on span "Web Scrape" at bounding box center [915, 115] width 128 height 14
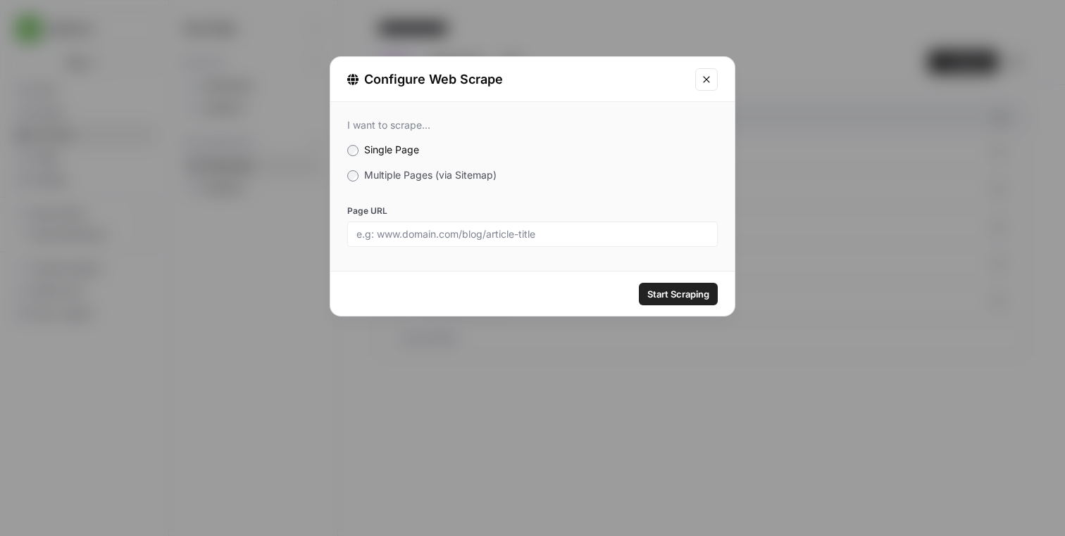
click at [454, 172] on span "Multiple Pages (via Sitemap)" at bounding box center [430, 175] width 132 height 12
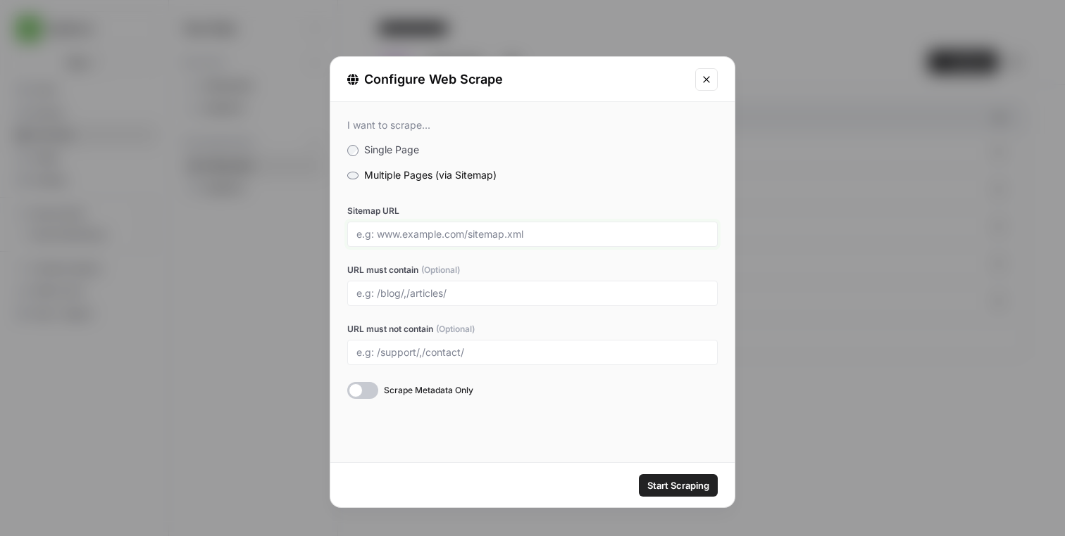
click at [502, 237] on input "Sitemap URL" at bounding box center [532, 234] width 352 height 13
paste input "[URL][DOMAIN_NAME]"
type input "[URL][DOMAIN_NAME]"
click at [518, 213] on label "Sitemap URL" at bounding box center [532, 211] width 370 height 13
click at [518, 228] on input "[URL][DOMAIN_NAME]" at bounding box center [532, 234] width 352 height 13
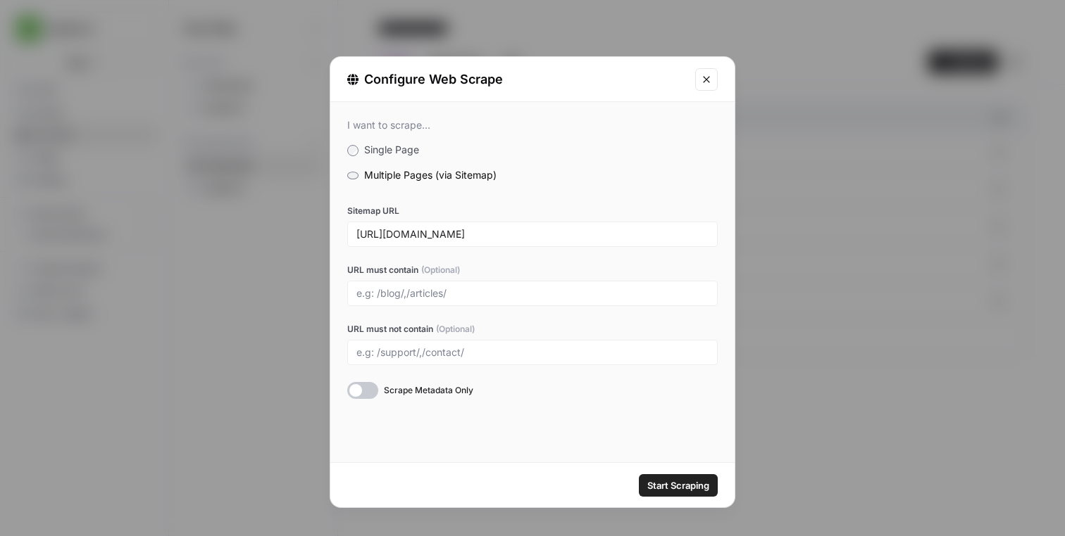
click at [594, 446] on div "I want to scrape... Single Page Multiple Pages (via Sitemap) Sitemap URL https:…" at bounding box center [532, 282] width 404 height 360
click at [670, 487] on span "Start Scraping" at bounding box center [678, 486] width 62 height 14
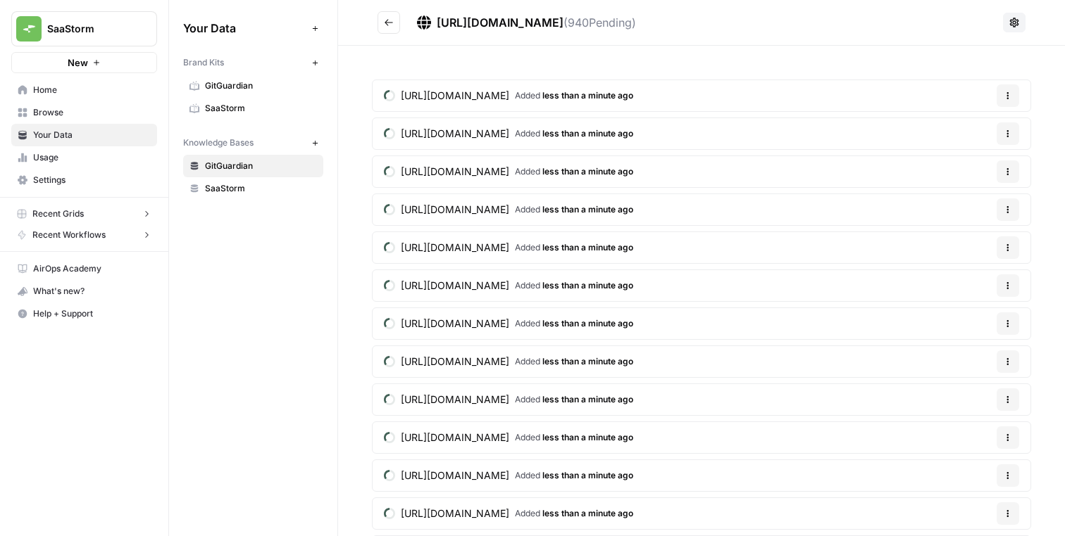
click at [386, 15] on button "Go back" at bounding box center [388, 22] width 23 height 23
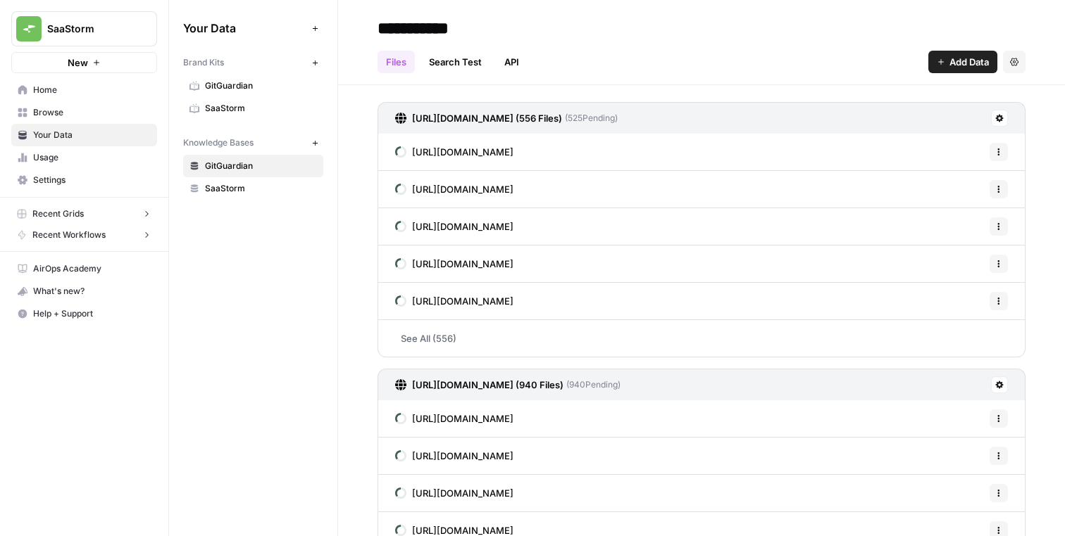
click at [324, 339] on div "Your Data Add Data Brand Kits New GitGuardian SaaStorm Knowledge Bases New GitG…" at bounding box center [253, 268] width 168 height 536
click at [360, 382] on div "https://blog.gitguardian.com/sitemap-posts.xml (556 Files) ( 524 Pending) https…" at bounding box center [701, 360] width 727 height 551
click at [364, 318] on div "https://blog.gitguardian.com/sitemap-posts.xml (556 Files) ( 524 Pending) https…" at bounding box center [701, 360] width 727 height 551
click at [173, 30] on icon "button" at bounding box center [171, 28] width 10 height 10
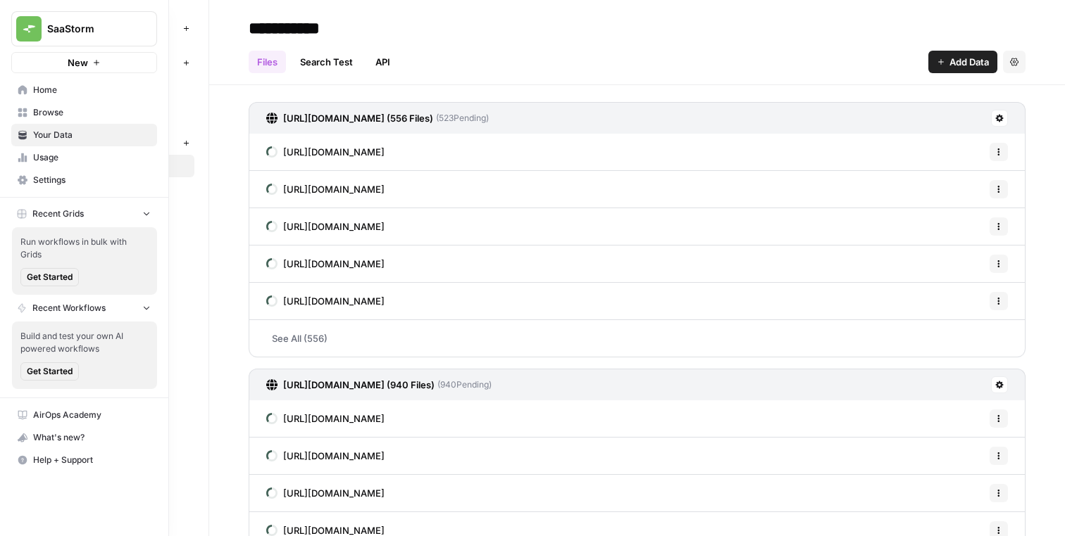
click at [106, 116] on span "Browse" at bounding box center [92, 112] width 118 height 13
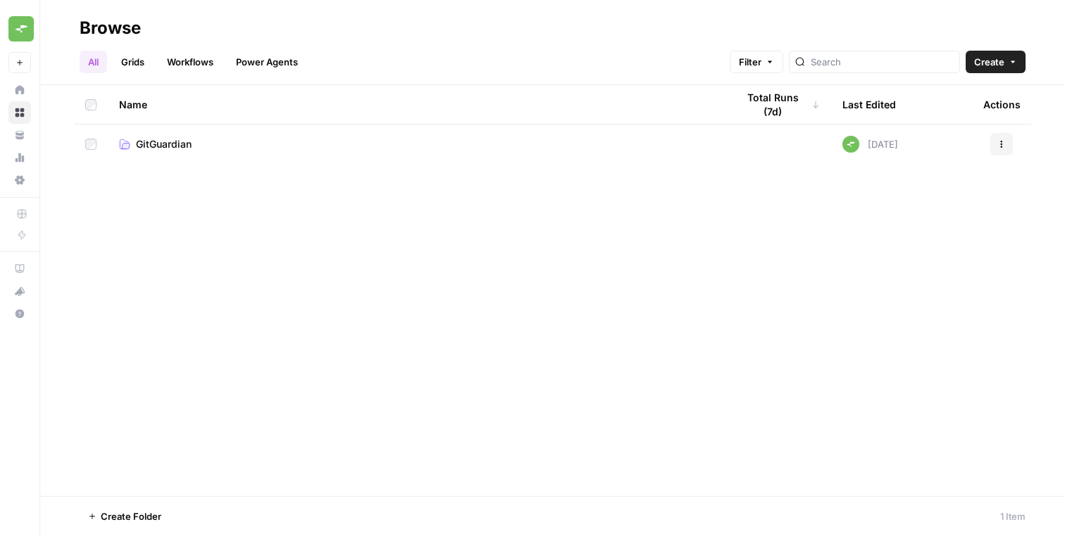
click at [441, 250] on div "Name Total Runs (7d) Last Edited Actions GitGuardian Today Actions" at bounding box center [552, 290] width 1024 height 411
click at [288, 158] on td "GitGuardian" at bounding box center [416, 144] width 617 height 39
click at [294, 138] on link "GitGuardian" at bounding box center [416, 144] width 595 height 14
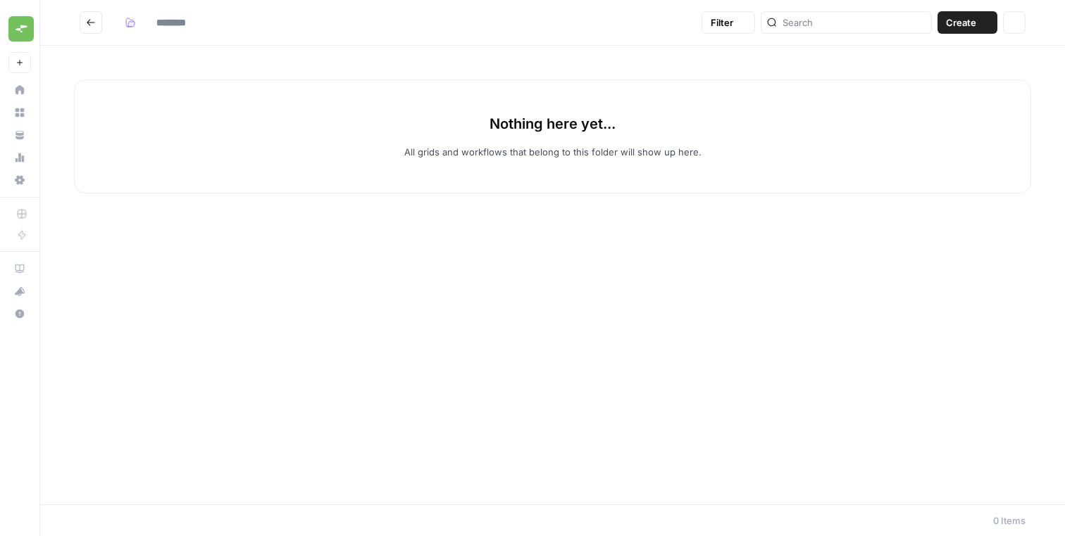
type input "**********"
click at [974, 23] on span "Create" at bounding box center [961, 22] width 30 height 14
click at [603, 236] on div "Nothing here yet... All grids and workflows that belong to this folder will sho…" at bounding box center [552, 275] width 1024 height 459
click at [391, 156] on div "Nothing here yet... All grids and workflows that belong to this folder will sho…" at bounding box center [552, 137] width 957 height 114
drag, startPoint x: 97, startPoint y: 23, endPoint x: 788, endPoint y: 202, distance: 713.6
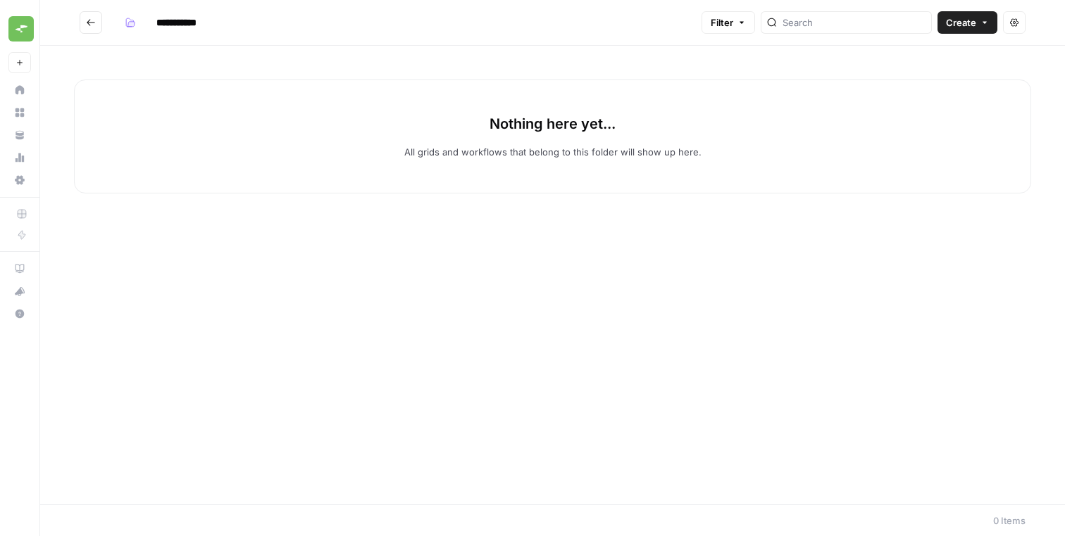
click at [783, 203] on div "**********" at bounding box center [552, 268] width 1024 height 536
click at [951, 10] on header "**********" at bounding box center [552, 23] width 1024 height 46
click at [951, 14] on button "Create" at bounding box center [967, 22] width 60 height 23
click at [97, 13] on button "Go back" at bounding box center [91, 22] width 23 height 23
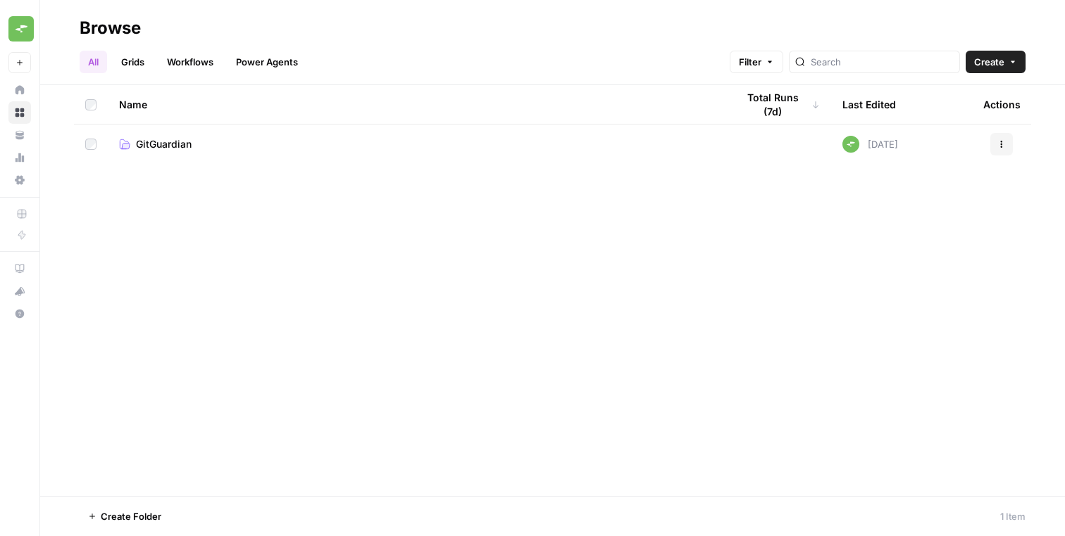
click at [607, 244] on div "Name Total Runs (7d) Last Edited Actions GitGuardian Today Actions" at bounding box center [552, 290] width 1024 height 411
click at [1009, 144] on button "Actions" at bounding box center [1001, 144] width 23 height 23
click at [710, 236] on div "Name Total Runs (7d) Last Edited Actions GitGuardian Today Actions" at bounding box center [552, 290] width 1024 height 411
click at [406, 291] on div "Name Total Runs (7d) Last Edited Actions GitGuardian Today Actions" at bounding box center [552, 290] width 1024 height 411
click at [307, 147] on link "GitGuardian" at bounding box center [416, 144] width 595 height 14
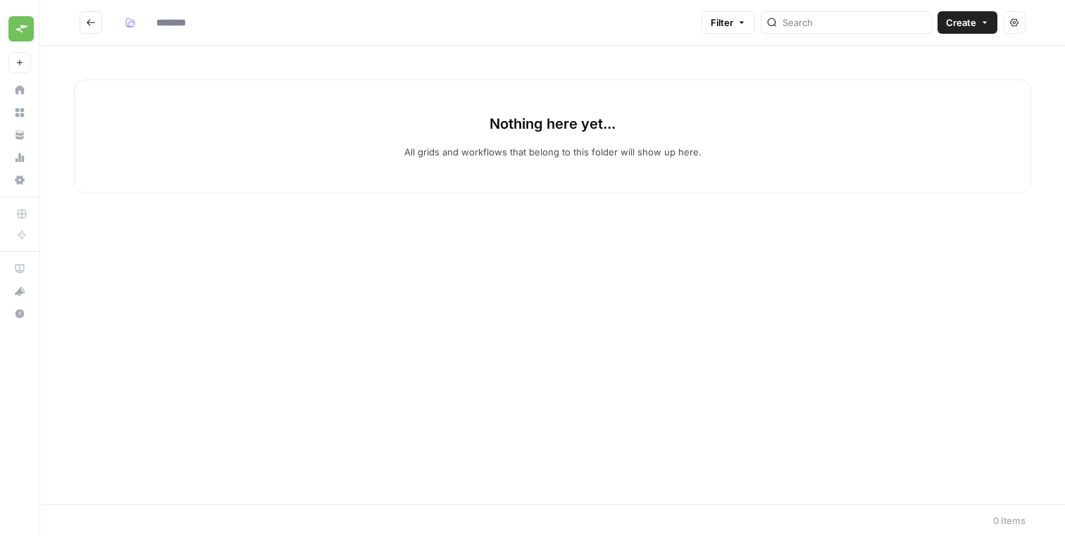
type input "**********"
click at [968, 14] on button "Create" at bounding box center [967, 22] width 60 height 23
click at [939, 71] on span "Workflow" at bounding box center [939, 75] width 79 height 14
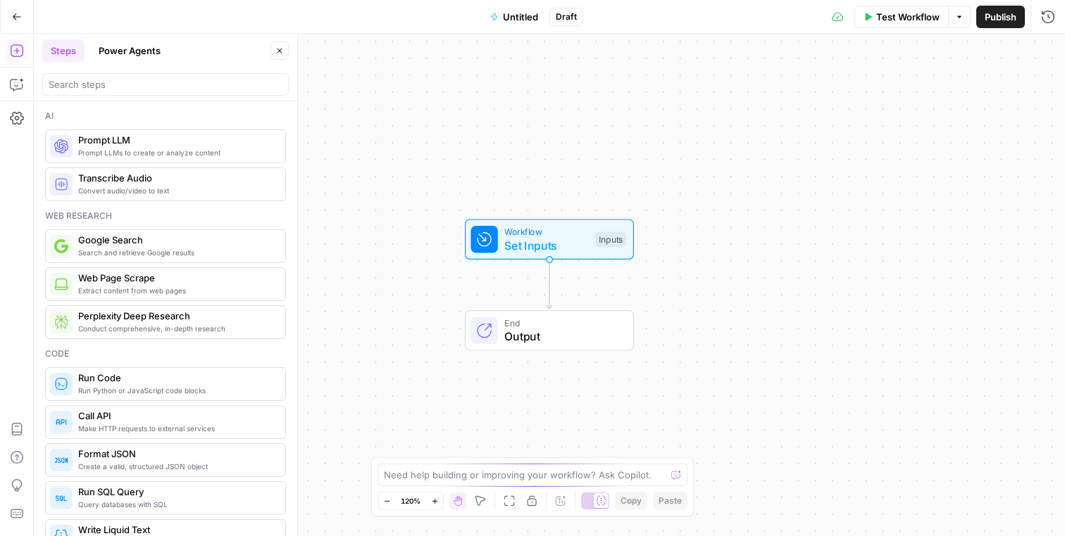
click at [546, 237] on span "Set Inputs" at bounding box center [546, 245] width 84 height 17
drag, startPoint x: 0, startPoint y: 0, endPoint x: 666, endPoint y: 240, distance: 708.0
click at [666, 240] on div "Workflow Set Inputs Inputs" at bounding box center [549, 239] width 262 height 41
click at [893, 103] on button "Add Field" at bounding box center [912, 95] width 234 height 23
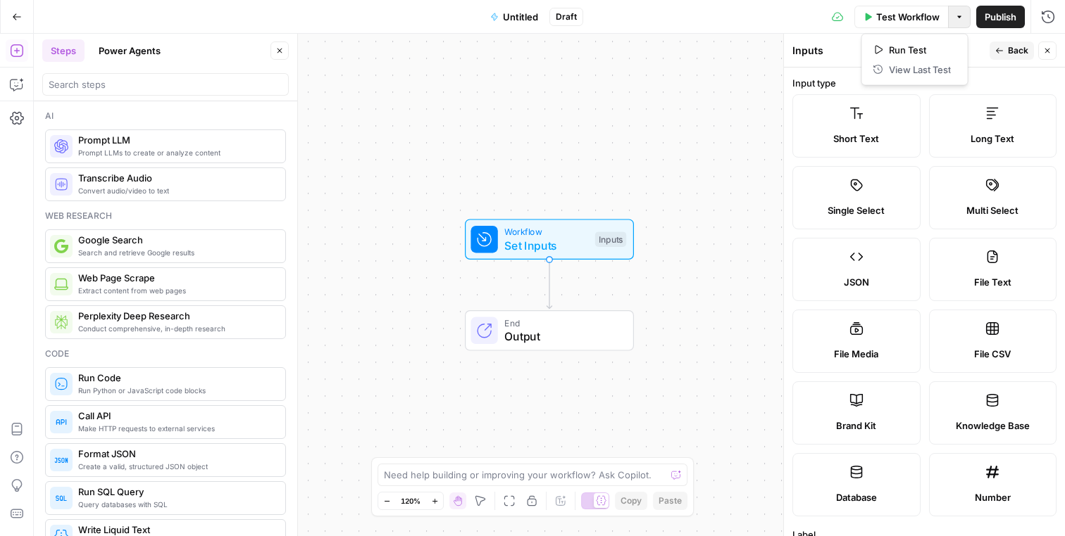
click at [958, 17] on icon "button" at bounding box center [959, 16] width 4 height 2
click at [958, 16] on icon "button" at bounding box center [959, 16] width 4 height 2
click at [1046, 49] on icon "button" at bounding box center [1047, 50] width 8 height 8
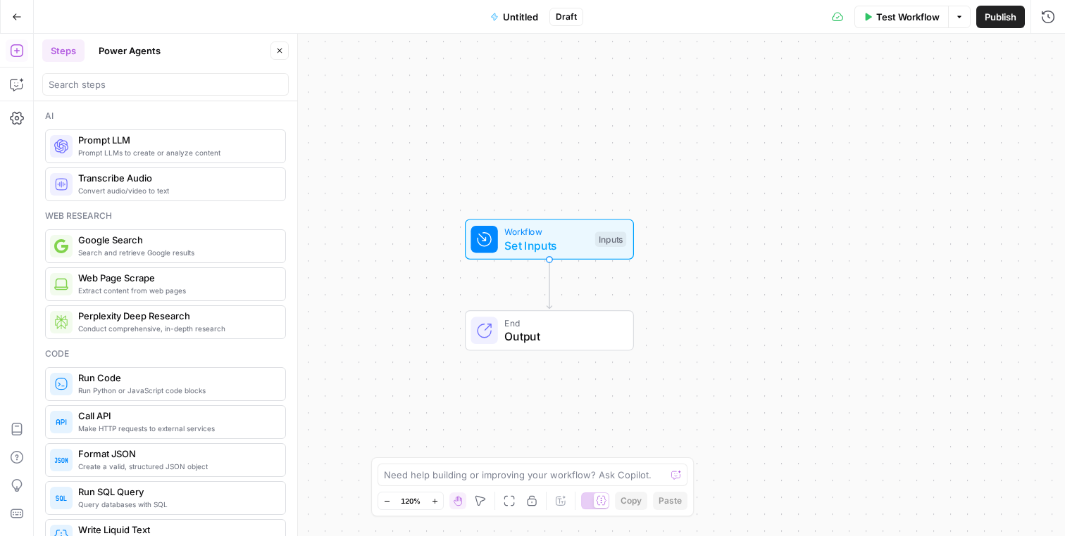
scroll to position [6, 0]
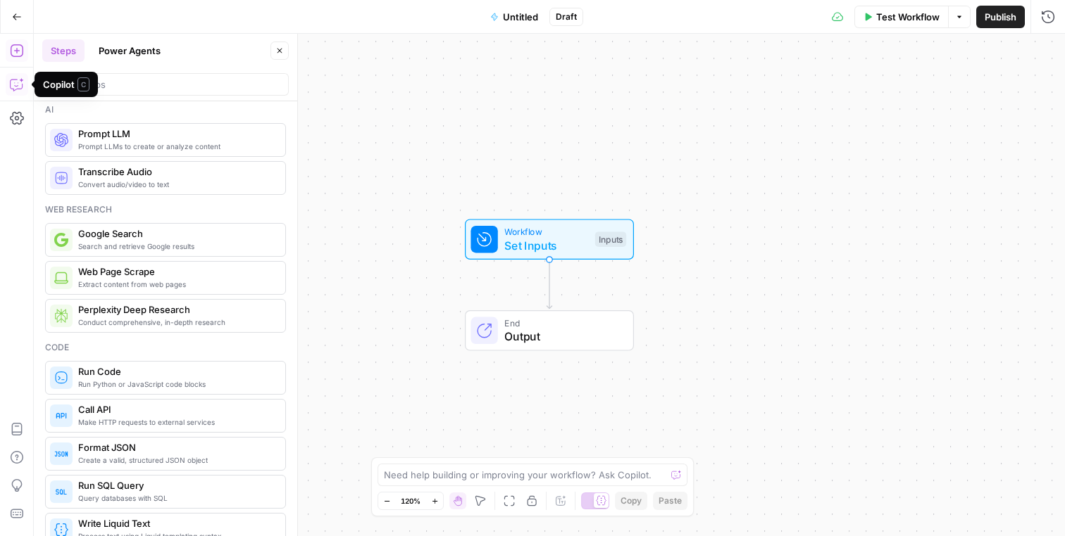
click at [18, 86] on icon "button" at bounding box center [17, 84] width 14 height 14
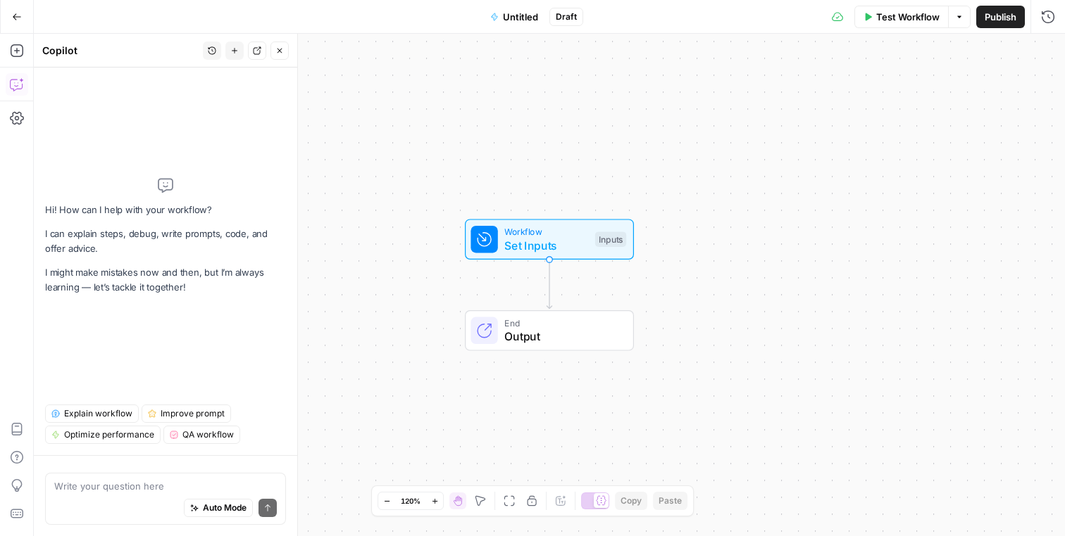
click at [133, 229] on p "I can explain steps, debug, write prompts, code, and offer advice." at bounding box center [165, 242] width 241 height 30
click at [26, 118] on button "Settings" at bounding box center [17, 118] width 23 height 23
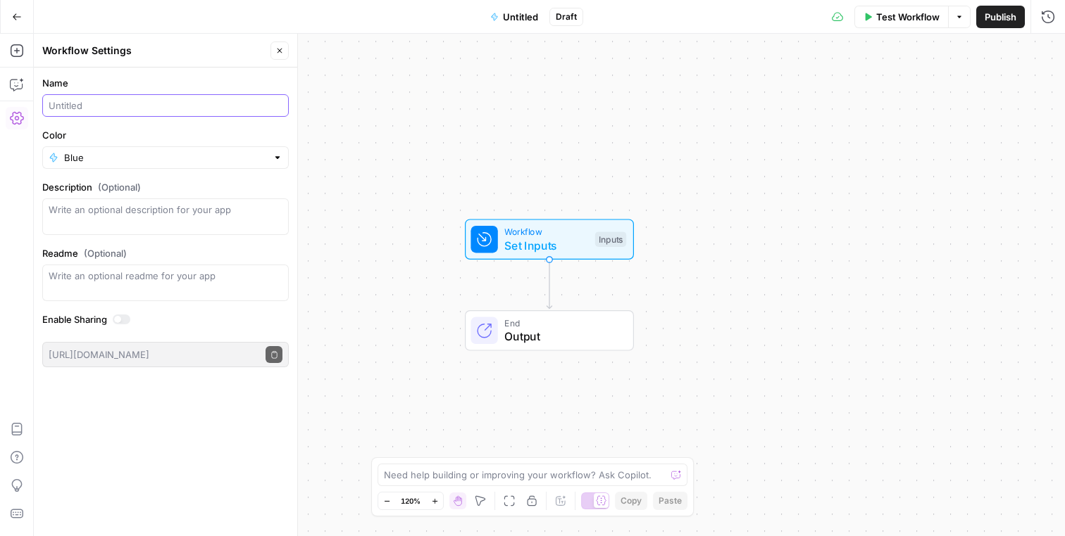
click at [71, 105] on input "Name" at bounding box center [166, 106] width 234 height 14
paste input "[URL][DOMAIN_NAME]"
type input "[URL][DOMAIN_NAME]"
click at [146, 106] on input "GitGuardian Blog Optimization Workflow" at bounding box center [166, 106] width 234 height 14
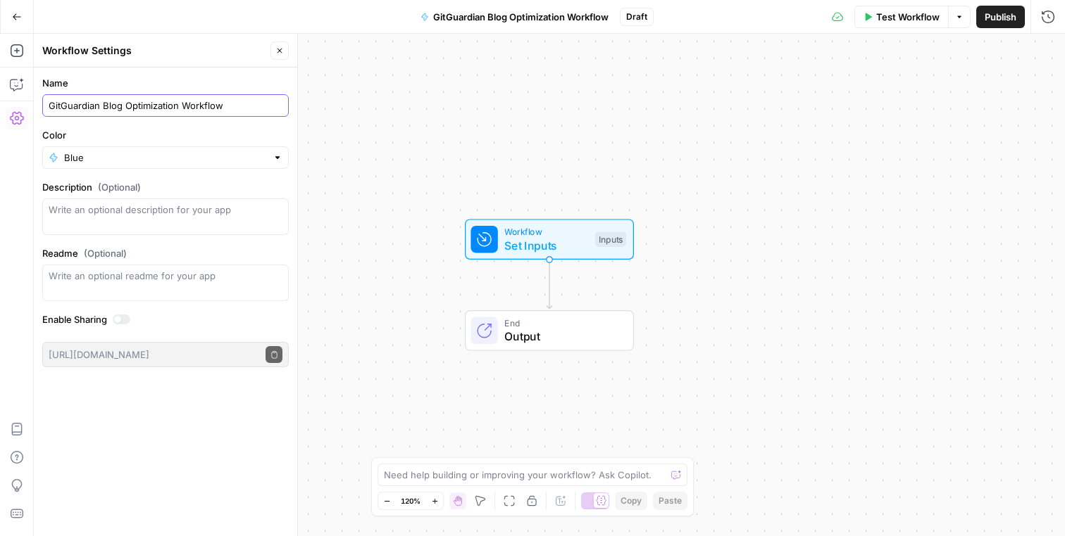
click at [153, 107] on input "GitGuardian Blog Optimization Workflow" at bounding box center [166, 106] width 234 height 14
click at [154, 107] on input "GitGuardian Blog Optimization Workflow" at bounding box center [166, 106] width 234 height 14
click at [155, 107] on input "GitGuardian Blog Optimization Workflow" at bounding box center [166, 106] width 234 height 14
type input "GitGuardian Blog Optimisation Workflow"
click at [180, 140] on label "Color" at bounding box center [165, 135] width 246 height 14
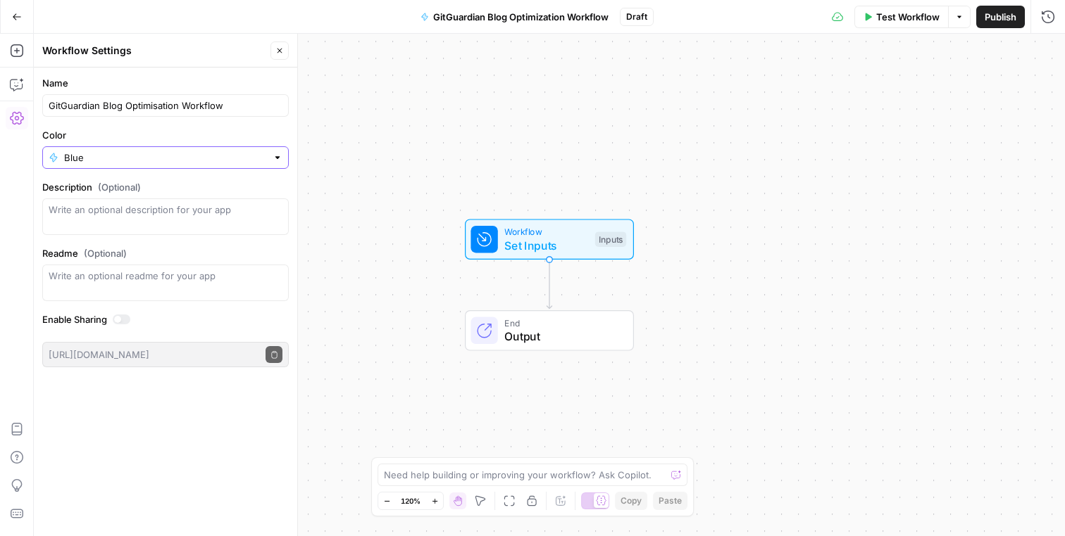
click at [180, 151] on input "Blue" at bounding box center [165, 158] width 203 height 14
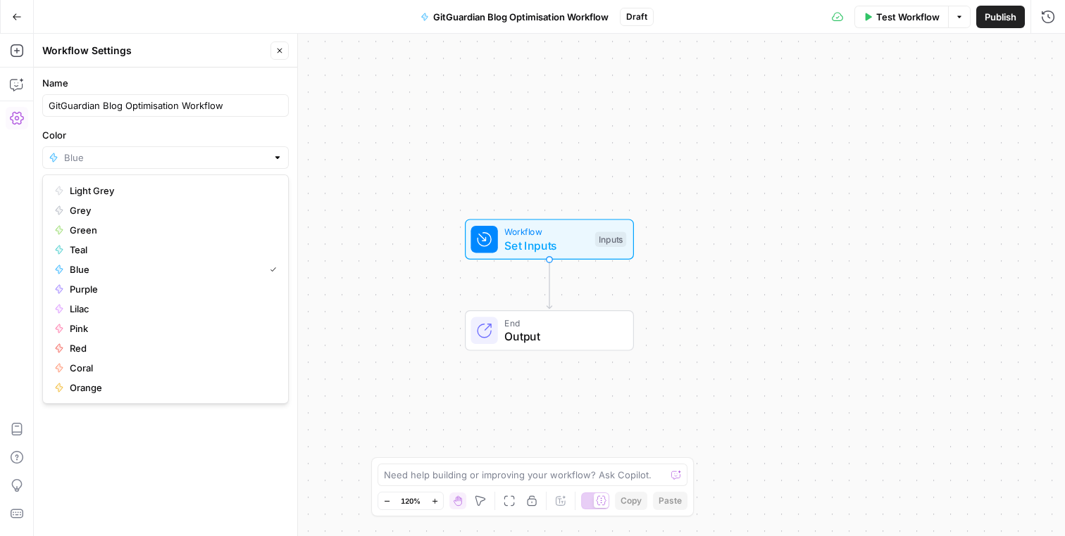
type input "Blue"
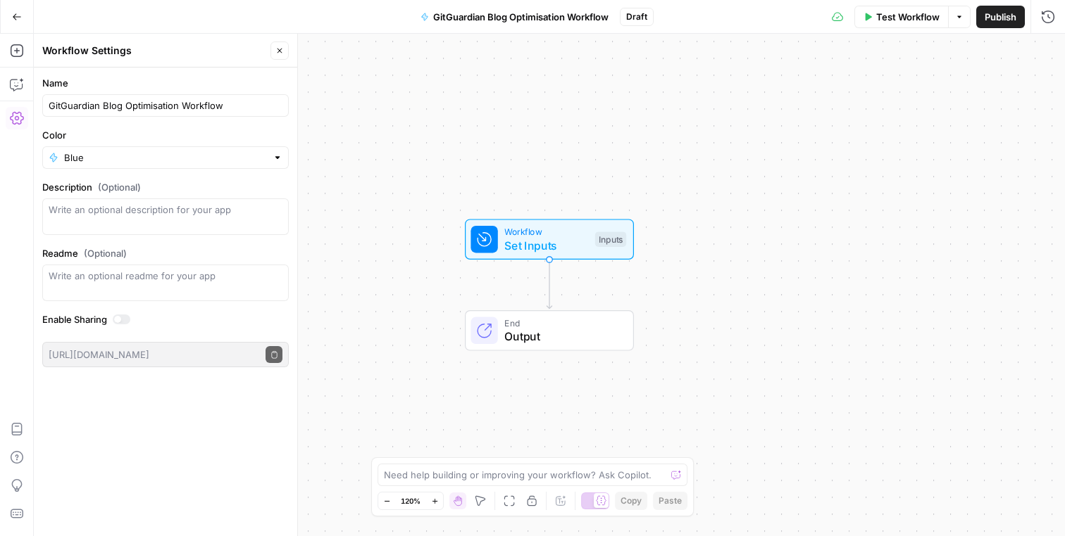
click at [183, 132] on label "Color" at bounding box center [165, 135] width 246 height 14
click at [183, 151] on input "Blue" at bounding box center [165, 158] width 203 height 14
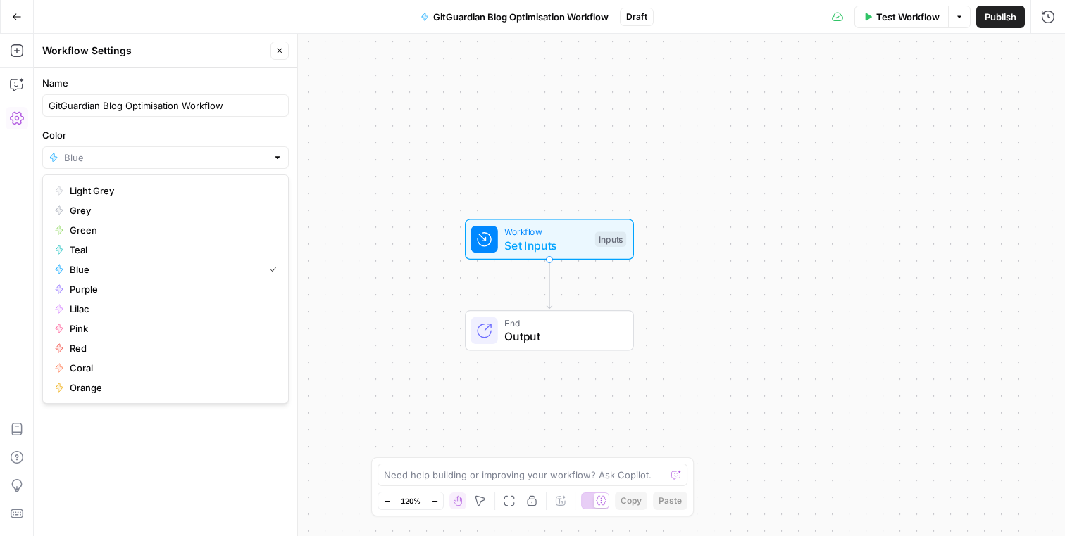
type input "Blue"
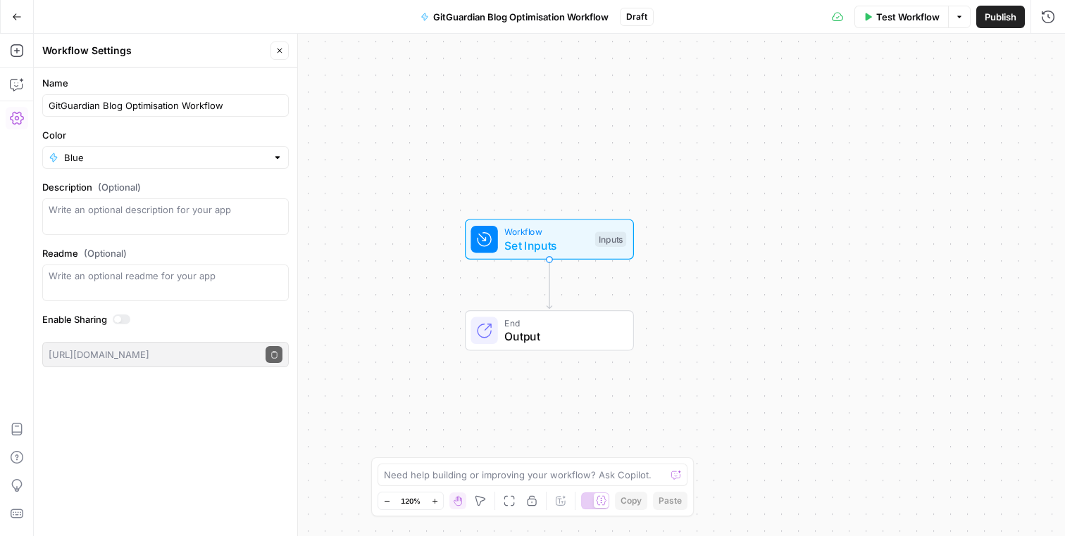
click at [286, 132] on label "Color" at bounding box center [165, 135] width 246 height 14
click at [267, 151] on input "Blue" at bounding box center [165, 158] width 203 height 14
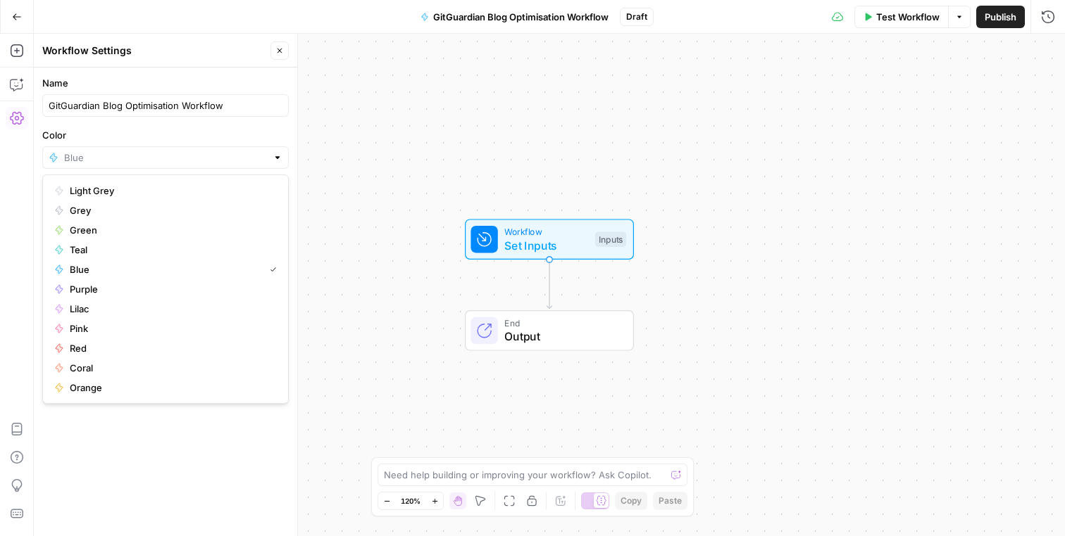
type input "Blue"
click at [199, 472] on div "Name GitGuardian Blog Optimisation Workflow Color Blue Description (Optional) R…" at bounding box center [165, 302] width 263 height 469
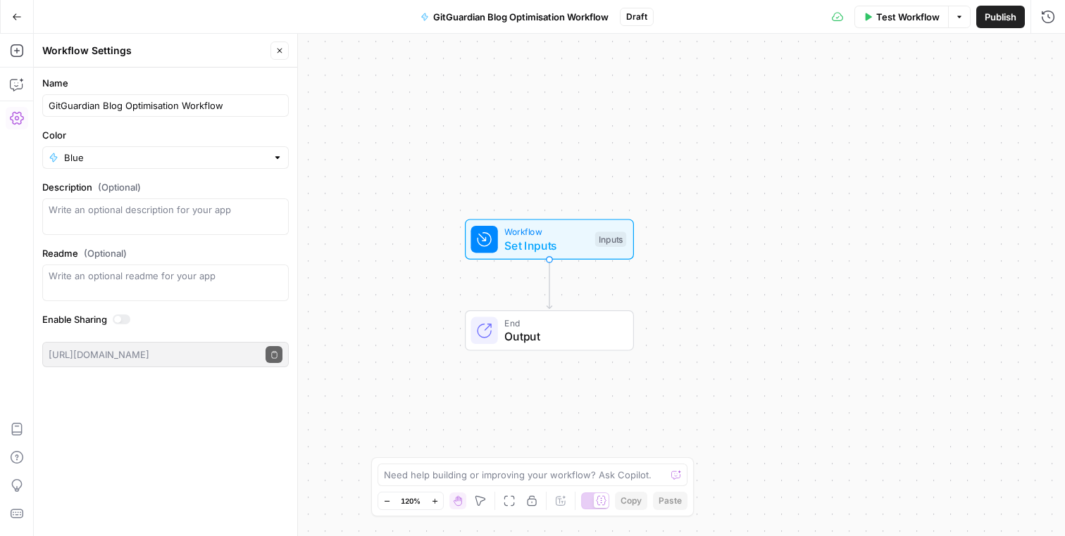
click at [134, 201] on div at bounding box center [165, 217] width 246 height 37
drag, startPoint x: 124, startPoint y: 106, endPoint x: 255, endPoint y: 106, distance: 131.0
click at [255, 106] on input "GitGuardian Blog Optimisation Workflow" at bounding box center [166, 106] width 234 height 14
click at [130, 233] on div "This" at bounding box center [165, 217] width 246 height 37
click at [130, 225] on textarea "This" at bounding box center [166, 217] width 234 height 28
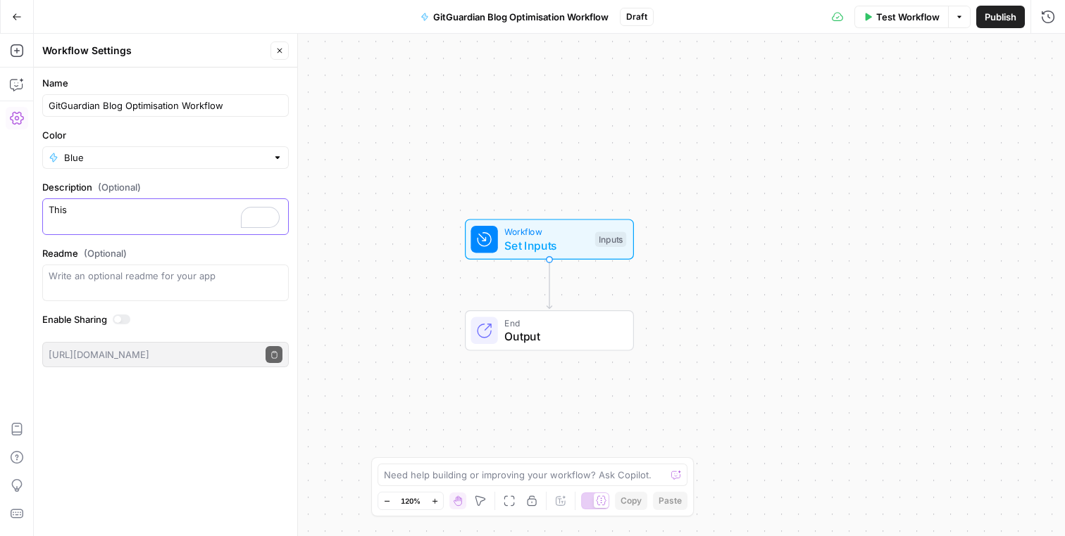
paste textarea "Optimisation Workflow"
click at [75, 207] on textarea "This Optimisation Workflow" at bounding box center [166, 217] width 234 height 28
click at [131, 208] on textarea "This optimisation Workflow" at bounding box center [166, 217] width 234 height 28
click at [180, 208] on textarea "This optimisation workflow" at bounding box center [166, 217] width 234 height 28
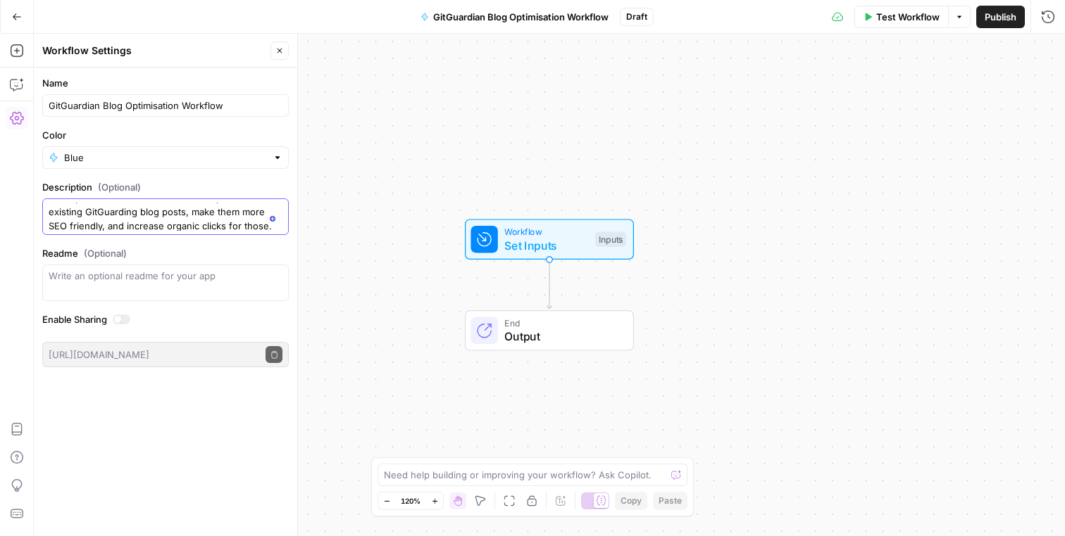
type textarea "This optimisation workflow is built to optimise existing GitGuarding blog posts…"
click at [144, 244] on form "Name GitGuardian Blog Optimisation Workflow Color Blue Description (Optional) T…" at bounding box center [165, 222] width 263 height 308
click at [167, 259] on label "Readme (Optional)" at bounding box center [165, 253] width 246 height 14
click at [167, 269] on textarea "Readme (Optional)" at bounding box center [166, 276] width 234 height 14
click at [159, 382] on div "Name GitGuardian Blog Optimisation Workflow Color Blue Description (Optional) T…" at bounding box center [165, 302] width 263 height 469
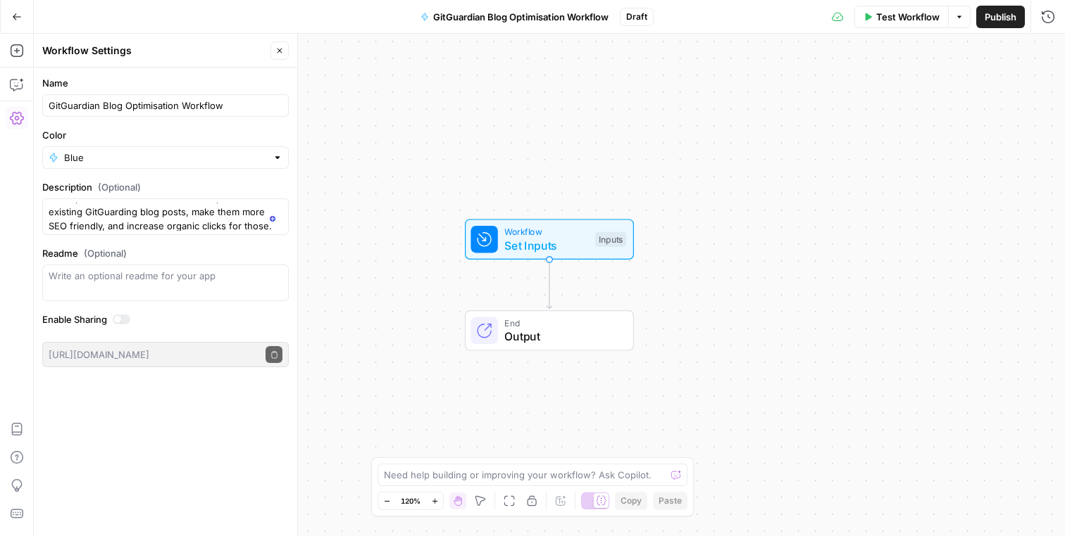
click at [124, 318] on div at bounding box center [122, 320] width 18 height 10
click at [287, 54] on button "Close" at bounding box center [279, 51] width 18 height 18
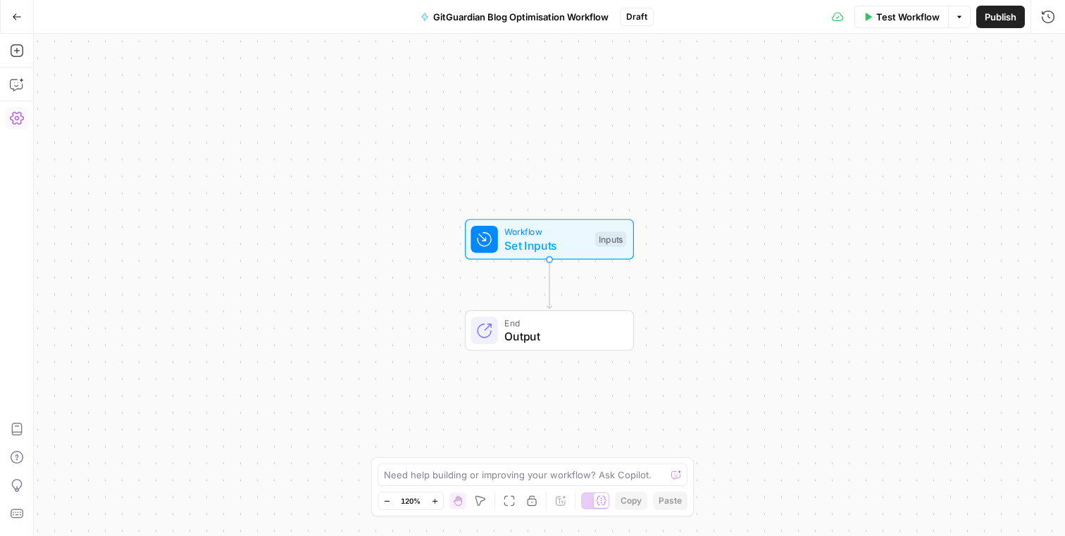
click at [23, 117] on button "Settings" at bounding box center [17, 118] width 23 height 23
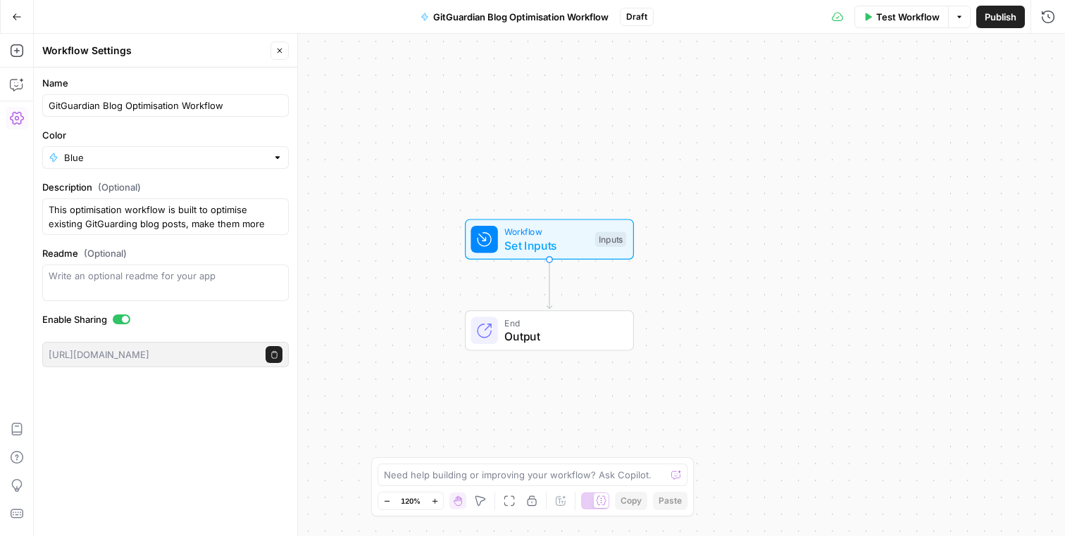
click at [18, 120] on icon "button" at bounding box center [17, 118] width 14 height 14
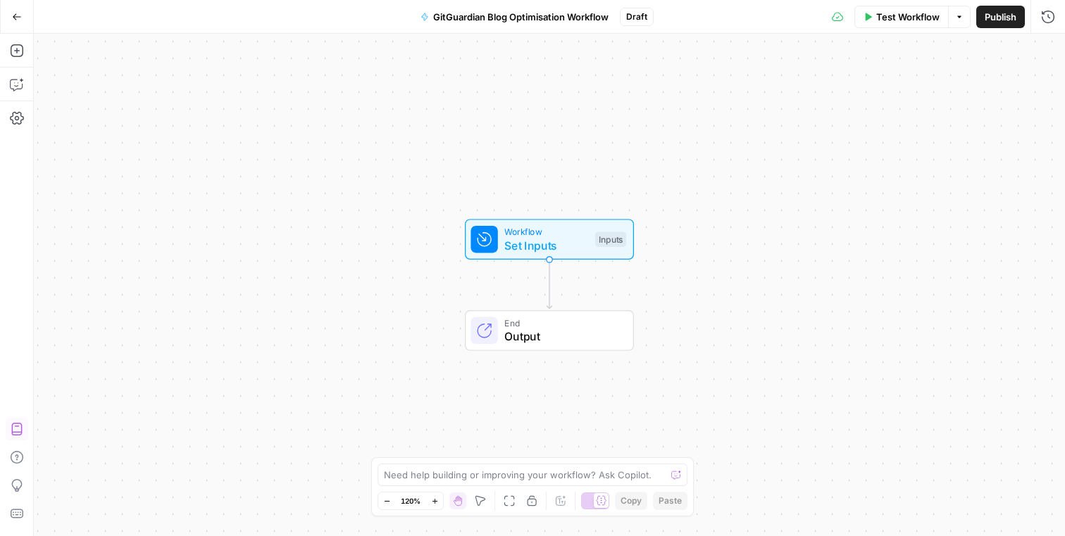
click at [18, 426] on icon "button" at bounding box center [17, 429] width 14 height 14
click at [16, 514] on icon "button" at bounding box center [17, 514] width 14 height 14
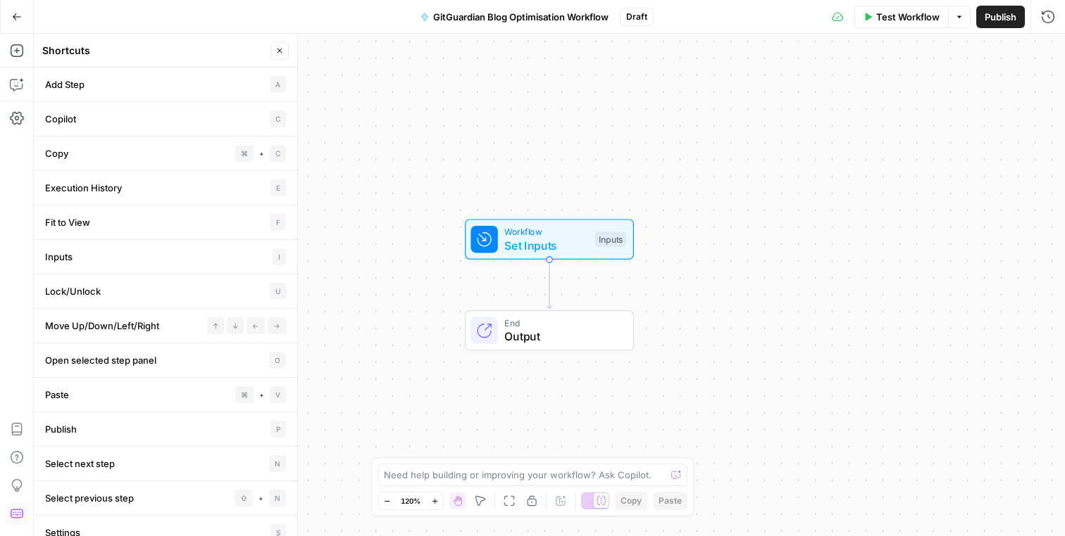
click at [16, 514] on icon "button" at bounding box center [17, 514] width 14 height 14
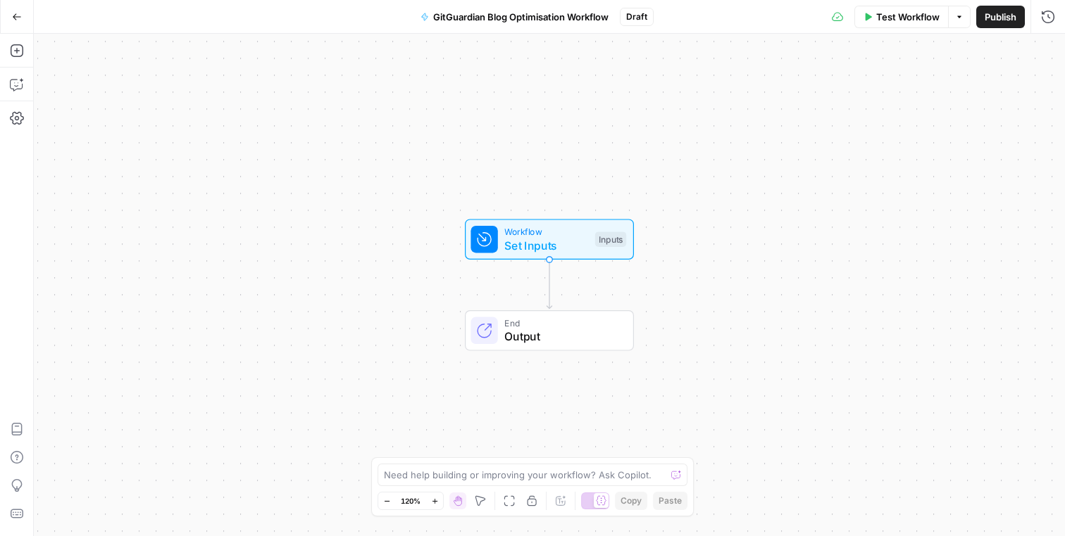
click at [8, 83] on button "Copilot" at bounding box center [17, 84] width 23 height 23
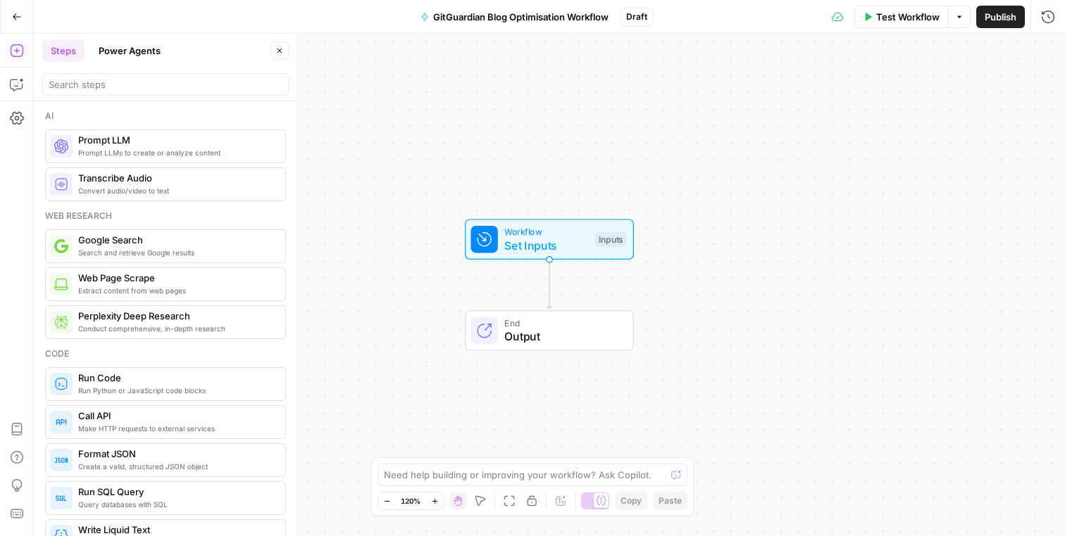
click at [145, 50] on button "Power Agents" at bounding box center [129, 50] width 79 height 23
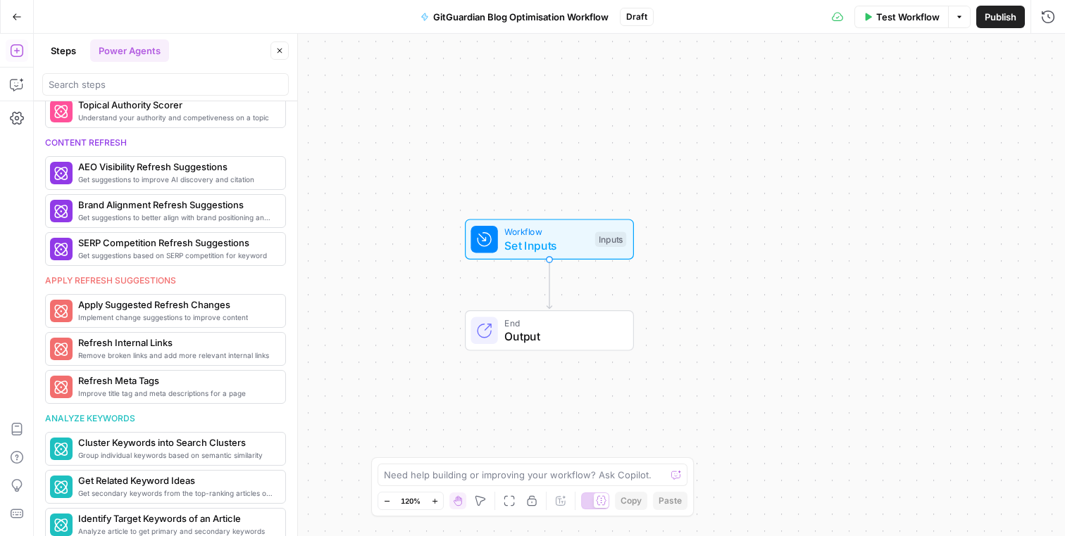
scroll to position [639, 0]
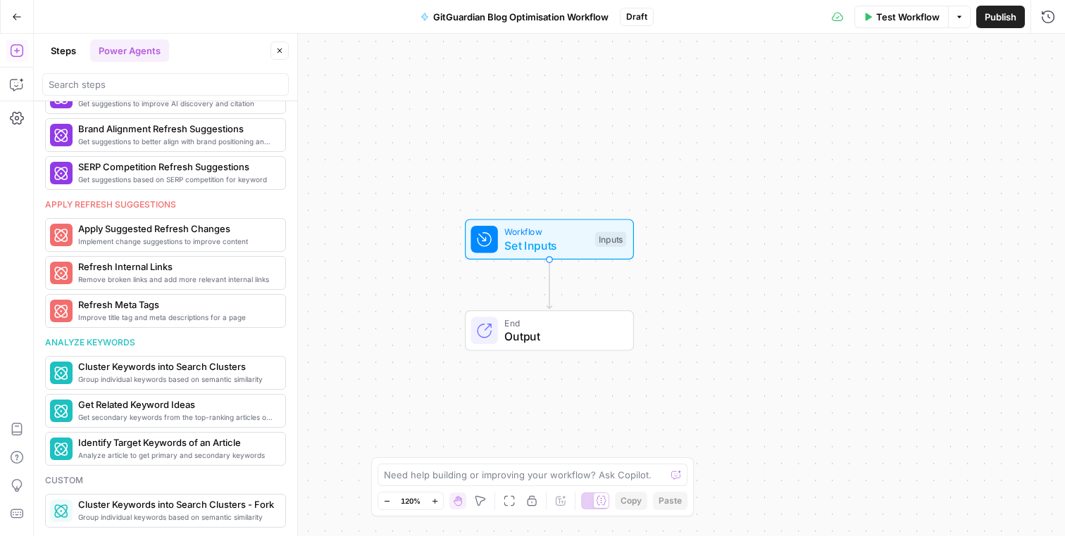
click at [59, 48] on button "Steps" at bounding box center [63, 50] width 42 height 23
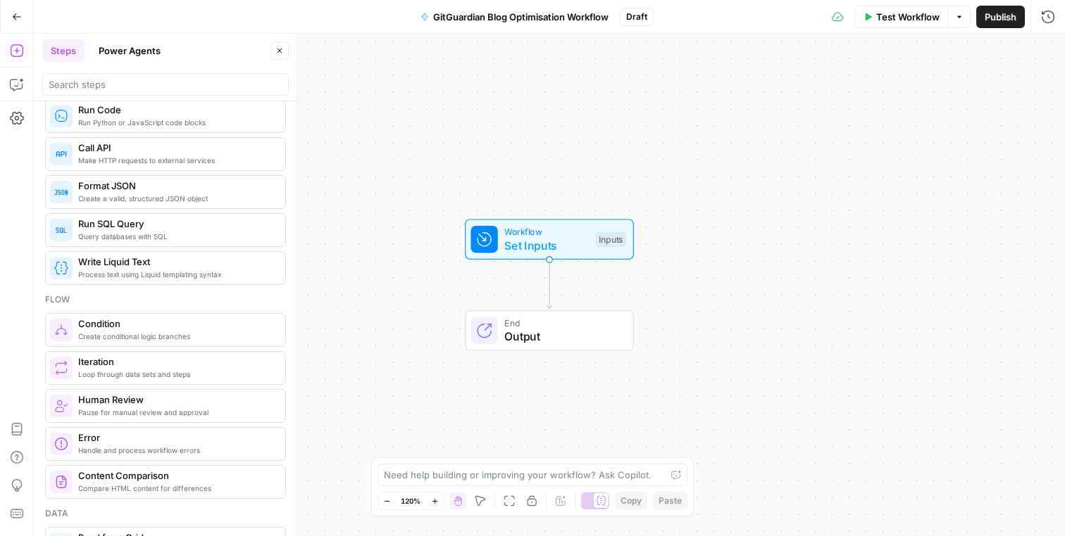
scroll to position [0, 0]
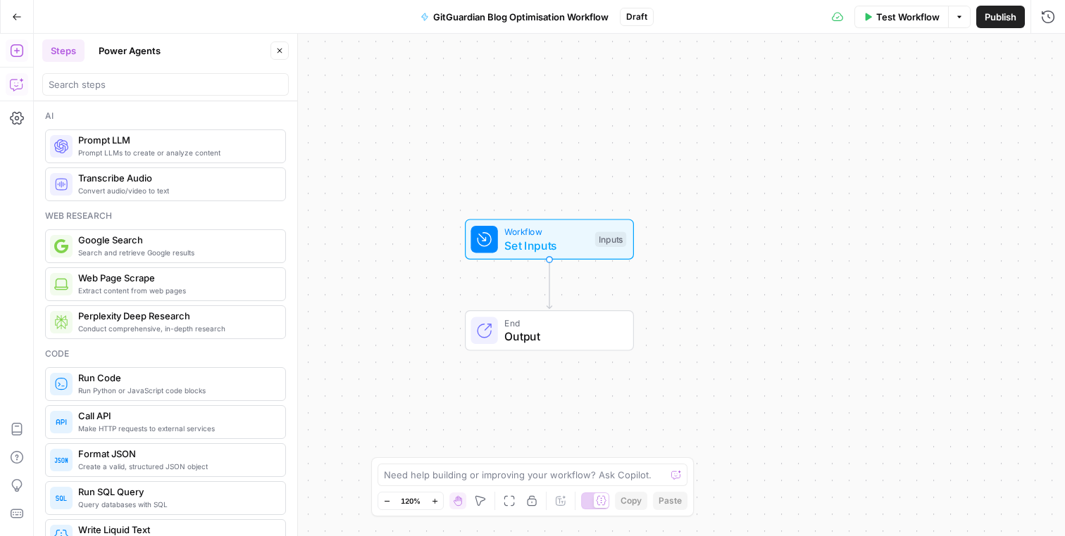
click at [21, 91] on button "Copilot" at bounding box center [17, 84] width 23 height 23
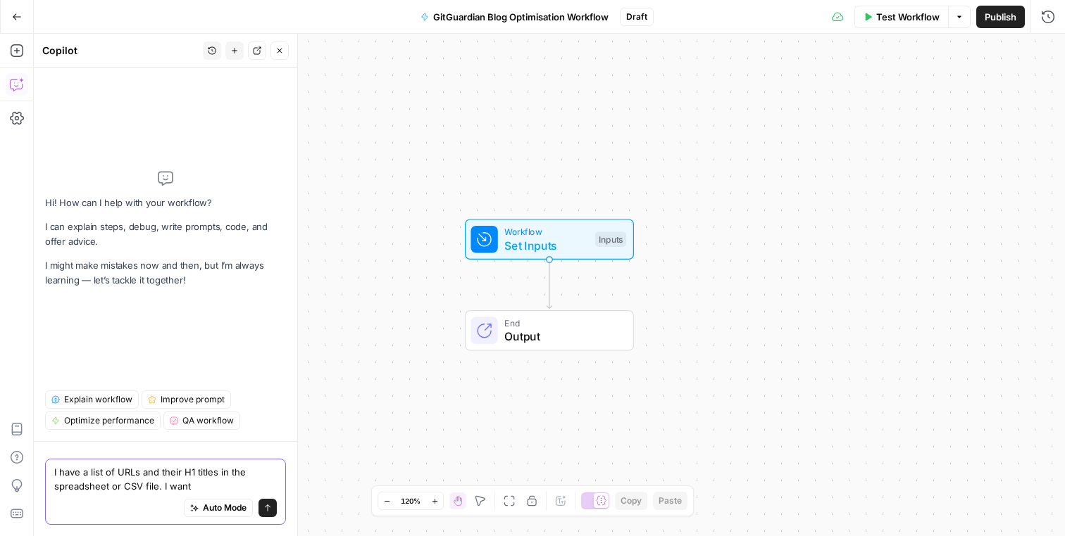
click at [117, 469] on textarea "I have a list of URLs and their H1 titles in the spreadsheet or CSV file. I want" at bounding box center [165, 479] width 222 height 28
click at [232, 482] on div "Auto Mode will automatically modify and execute the workflow" at bounding box center [217, 473] width 203 height 27
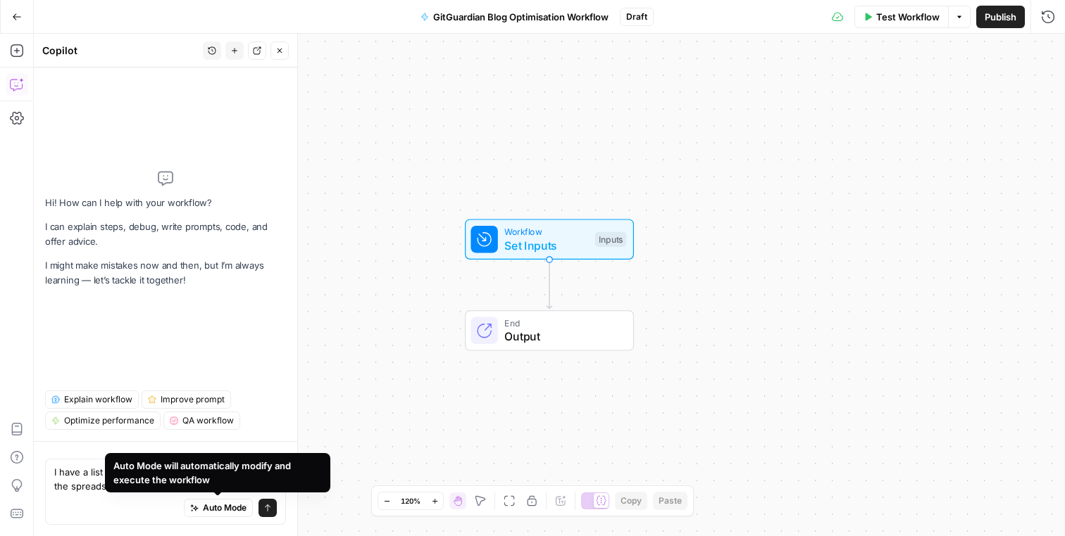
click at [147, 512] on div "Auto Mode Send" at bounding box center [165, 509] width 222 height 31
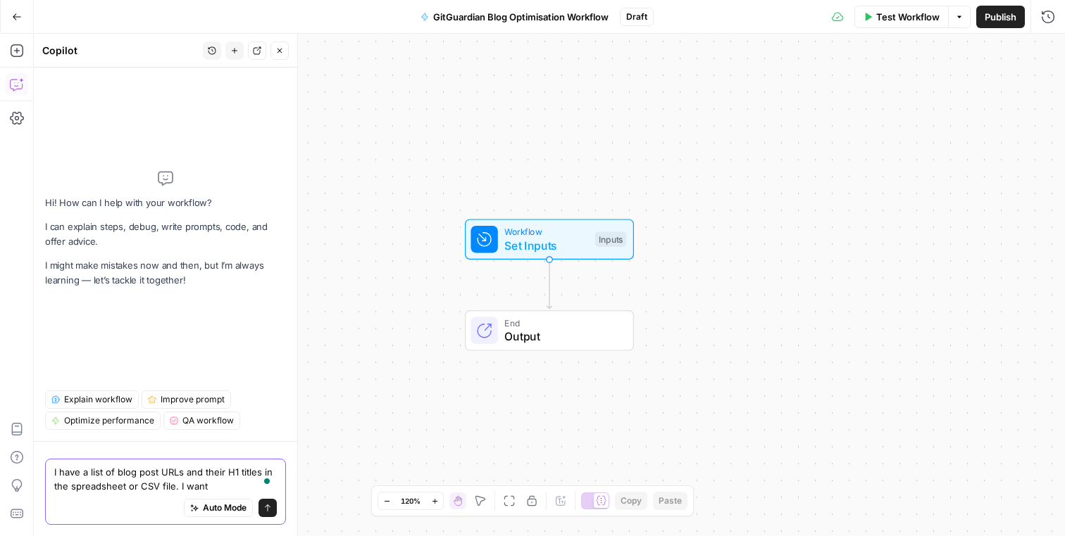
click at [218, 488] on textarea "I have a list of blog post URLs and their H1 titles in the spreadsheet or CSV f…" at bounding box center [165, 479] width 222 height 28
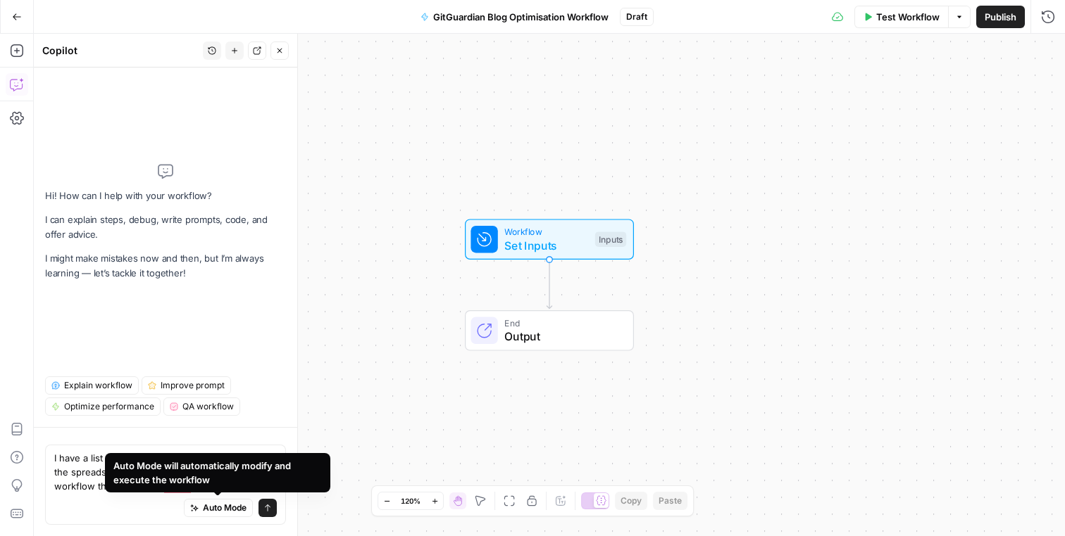
click at [141, 510] on div "Auto Mode Send" at bounding box center [165, 509] width 222 height 31
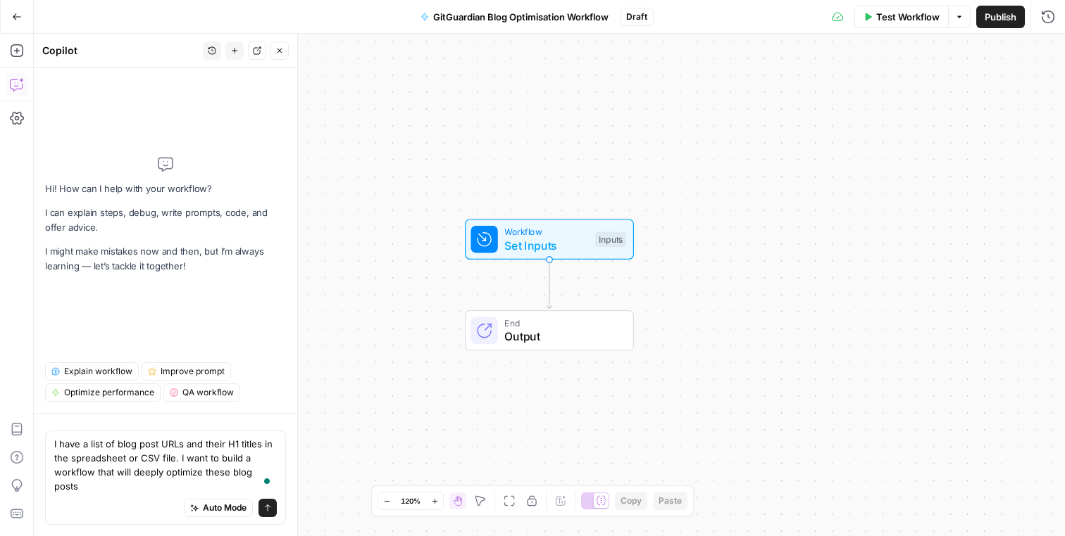
click at [117, 498] on div "Auto Mode Send" at bounding box center [165, 509] width 222 height 31
click at [117, 490] on textarea "I have a list of blog post URLs and their H1 titles in the spreadsheet or CSV f…" at bounding box center [165, 465] width 222 height 56
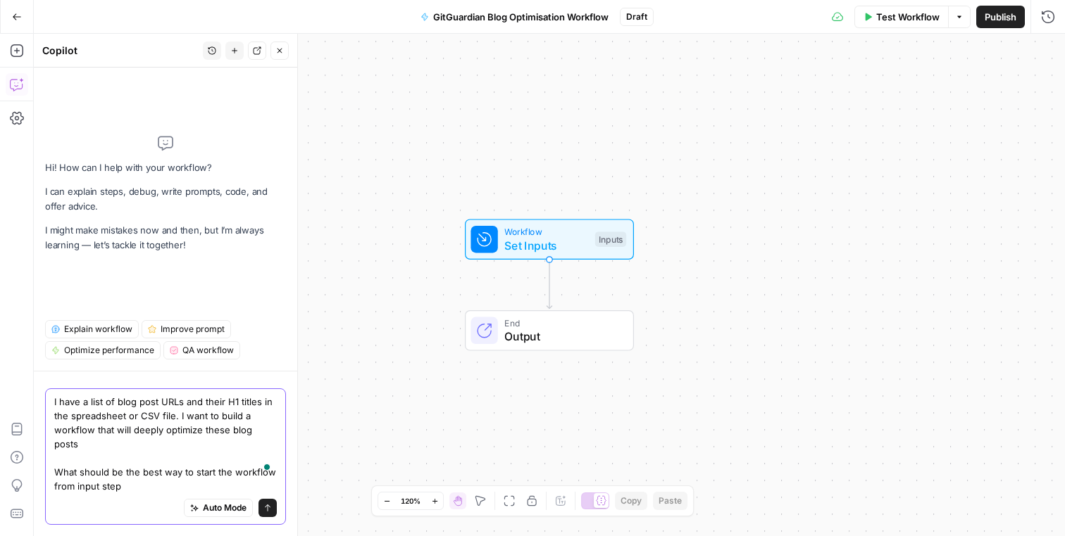
type textarea "I have a list of blog post URLs and their H1 titles in the spreadsheet or CSV f…"
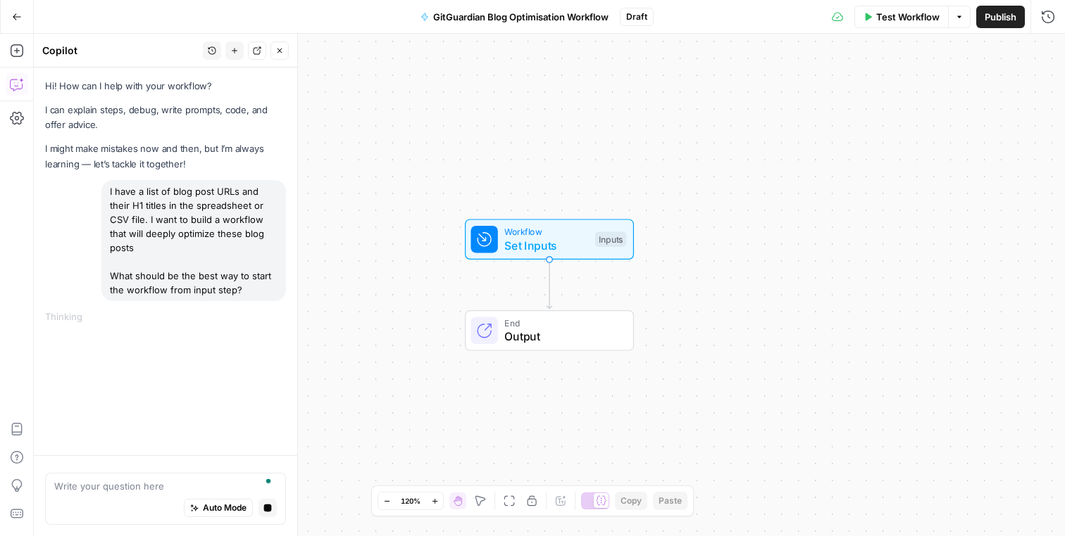
click at [143, 343] on div "Hi! How can I help with your workflow? I can explain steps, debug, write prompt…" at bounding box center [165, 262] width 263 height 388
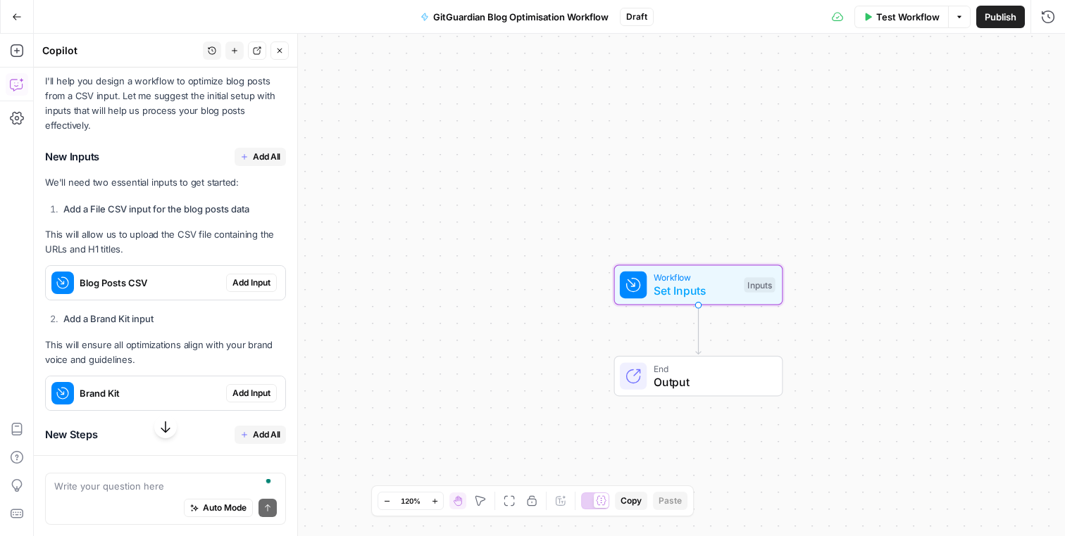
scroll to position [294, 0]
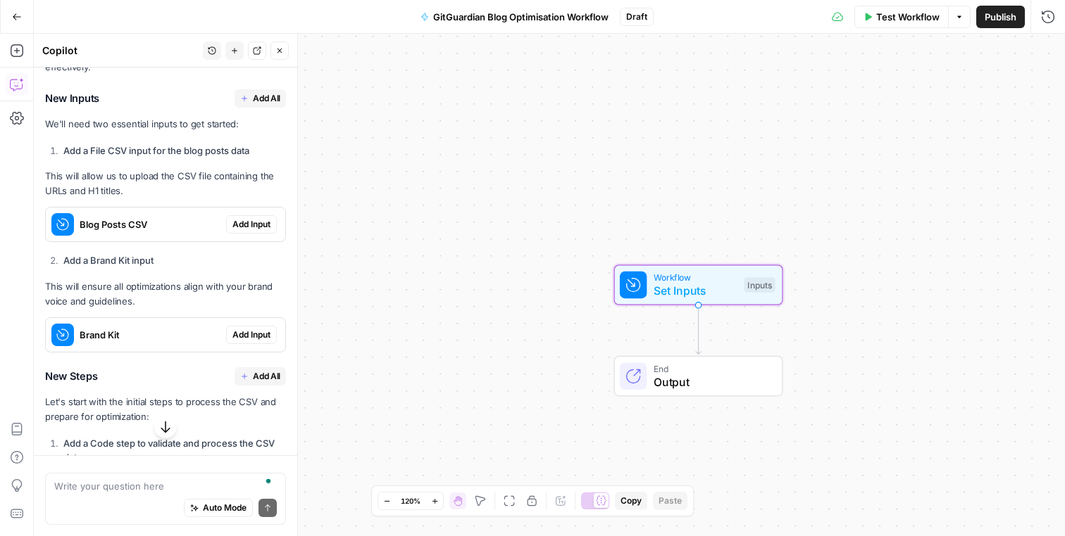
click at [235, 222] on span "Add Input" at bounding box center [251, 224] width 38 height 13
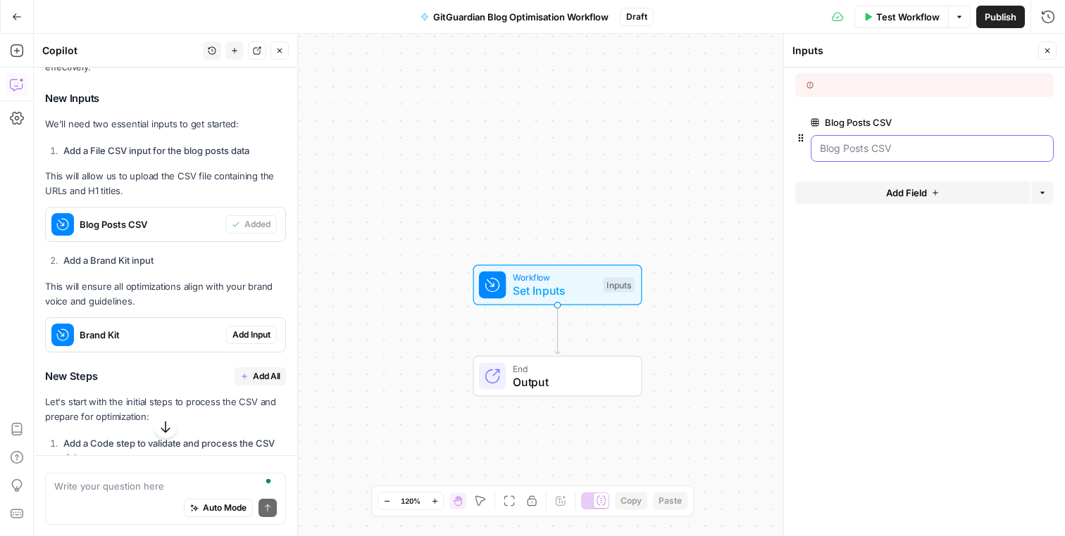
click at [847, 153] on CSV "Blog Posts CSV" at bounding box center [932, 149] width 225 height 14
click at [858, 256] on form "Blog Posts CSV edit field Delete group Add Field Options" at bounding box center [924, 302] width 281 height 469
click at [809, 86] on icon at bounding box center [809, 85] width 7 height 7
click at [991, 124] on span "edit field" at bounding box center [1000, 122] width 31 height 11
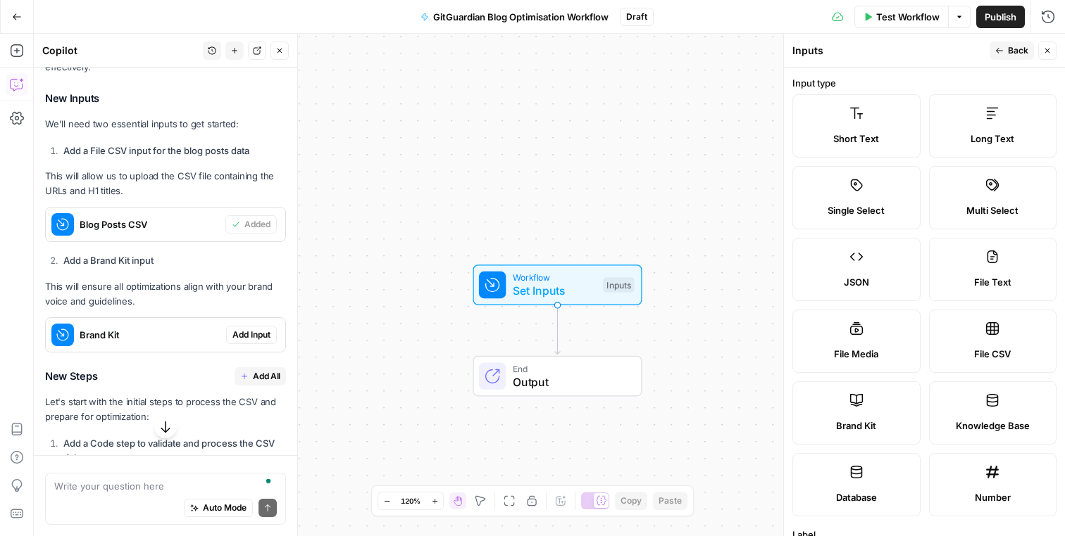
click at [1000, 54] on icon "button" at bounding box center [999, 50] width 8 height 8
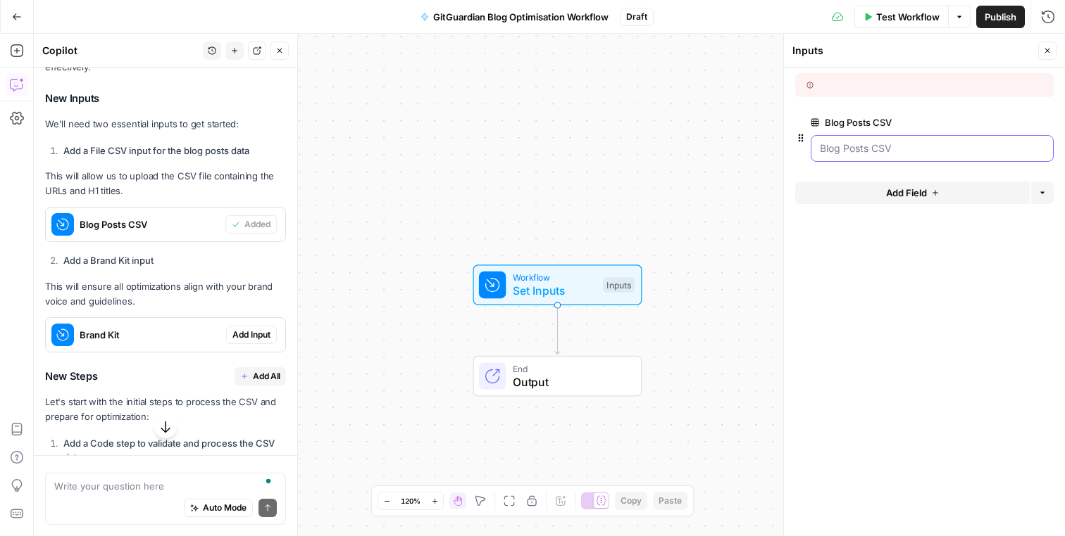
click at [876, 148] on CSV "Blog Posts CSV" at bounding box center [932, 149] width 225 height 14
click at [909, 146] on CSV "Blog Posts CSV" at bounding box center [932, 149] width 225 height 14
click at [900, 197] on span "Add Field" at bounding box center [906, 193] width 41 height 14
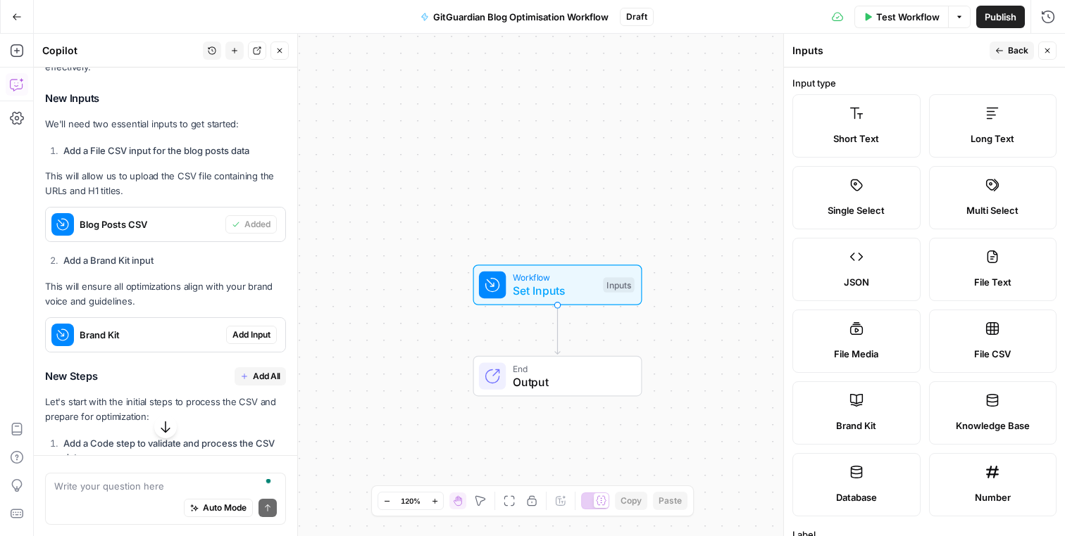
click at [1015, 50] on span "Back" at bounding box center [1017, 50] width 20 height 13
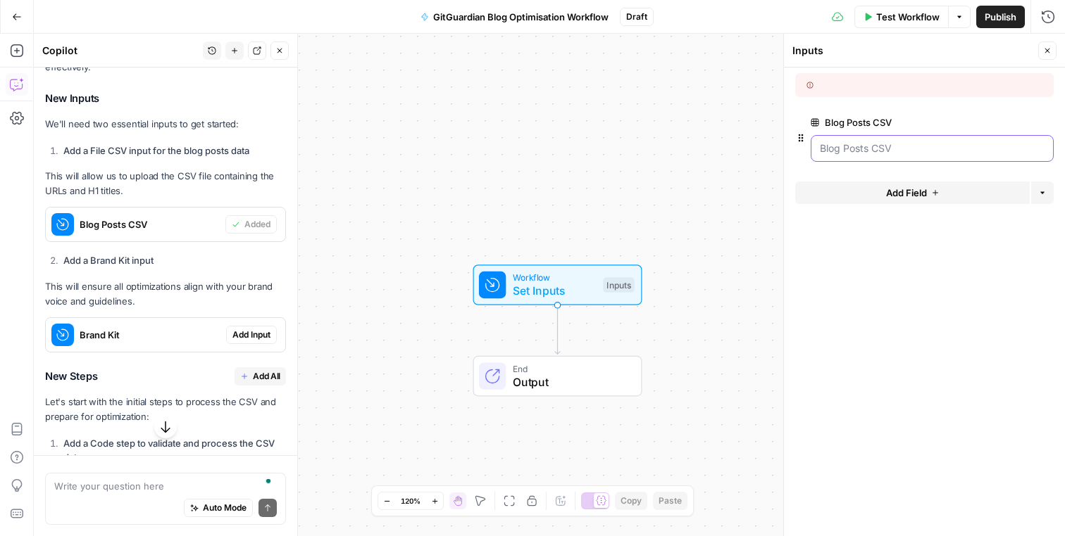
click at [998, 153] on CSV "Blog Posts CSV" at bounding box center [932, 149] width 225 height 14
click at [895, 150] on CSV "Blog Posts CSV" at bounding box center [932, 149] width 225 height 14
click at [884, 120] on label "Blog Posts CSV" at bounding box center [891, 122] width 163 height 14
click at [884, 142] on CSV "Blog Posts CSV" at bounding box center [932, 149] width 225 height 14
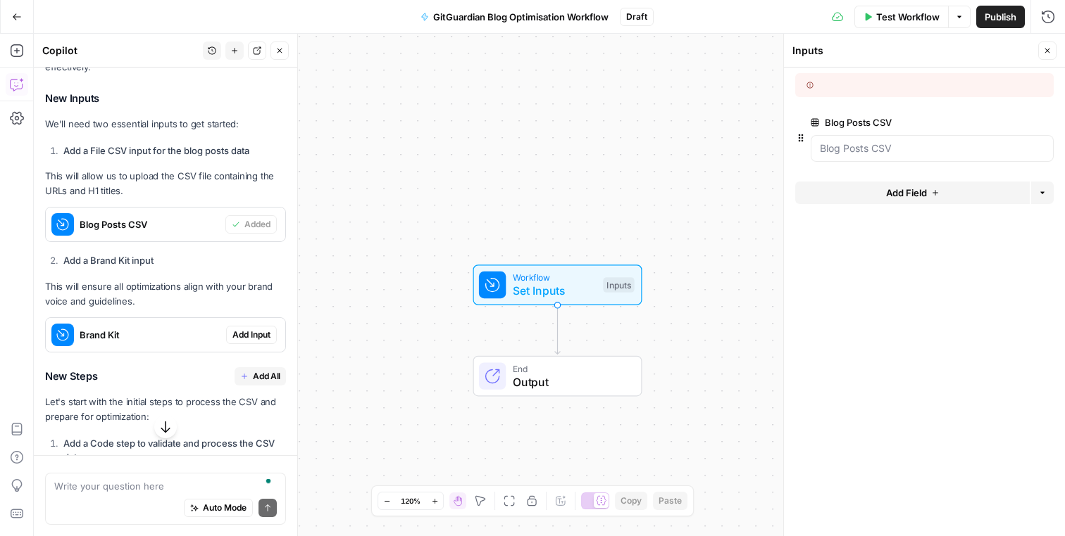
click at [884, 120] on label "Blog Posts CSV" at bounding box center [891, 122] width 163 height 14
click at [884, 142] on CSV "Blog Posts CSV" at bounding box center [932, 149] width 225 height 14
click at [884, 120] on label "Blog Posts CSV" at bounding box center [891, 122] width 163 height 14
click at [884, 142] on CSV "Blog Posts CSV" at bounding box center [932, 149] width 225 height 14
copy label "Blog Posts CSV"
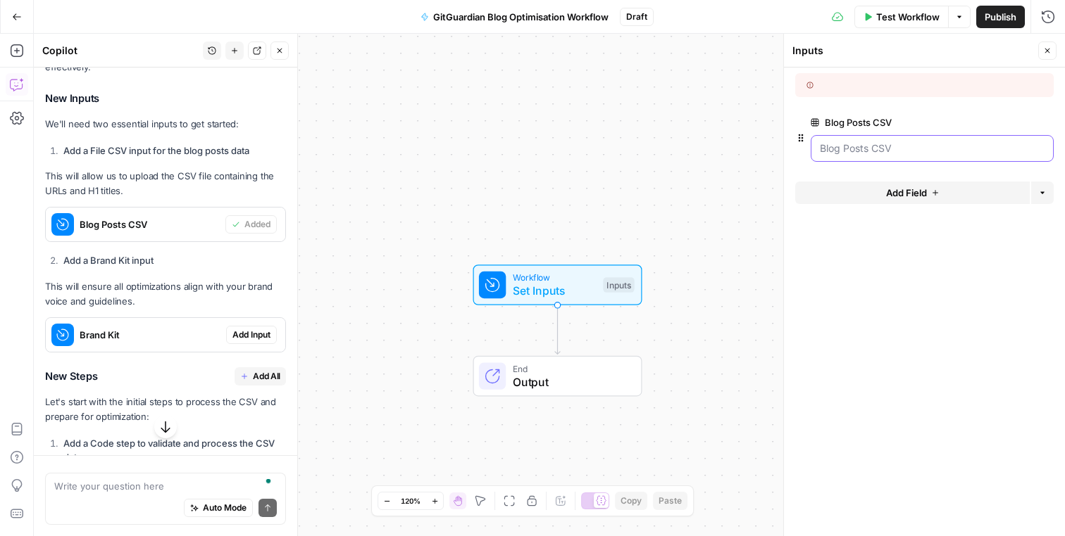
click at [883, 145] on CSV "Blog Posts CSV" at bounding box center [932, 149] width 225 height 14
click at [878, 152] on CSV "Blog Posts CSV" at bounding box center [932, 149] width 225 height 14
click at [884, 148] on CSV "Blog Posts CSV" at bounding box center [932, 149] width 225 height 14
click at [798, 139] on icon "button" at bounding box center [800, 137] width 11 height 11
click at [1026, 121] on icon "button" at bounding box center [1024, 123] width 8 height 8
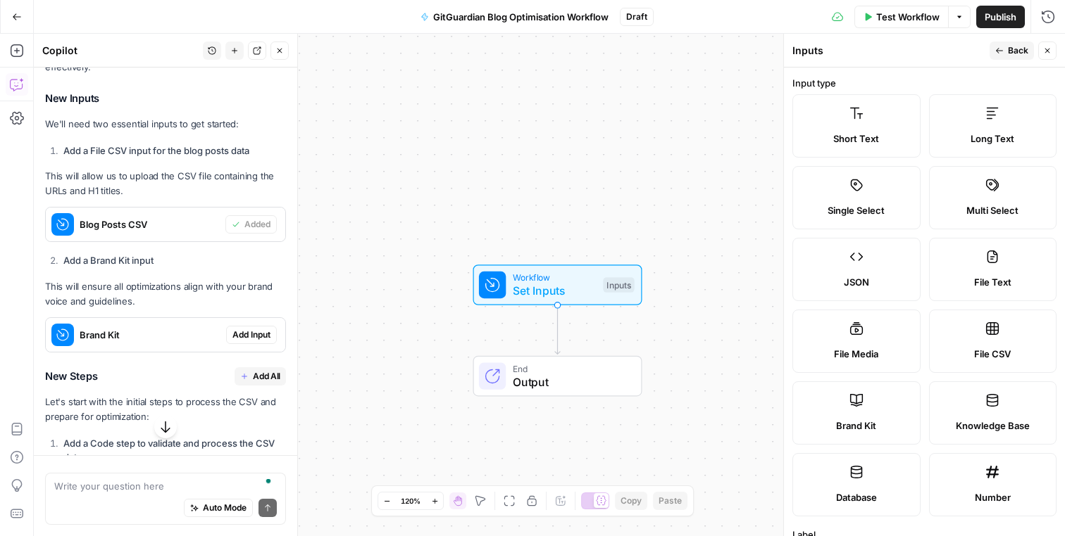
click at [967, 334] on label "File CSV" at bounding box center [993, 341] width 128 height 63
click at [968, 332] on label "File CSV" at bounding box center [993, 341] width 128 height 63
click at [986, 329] on icon at bounding box center [992, 329] width 14 height 14
click at [990, 329] on icon at bounding box center [992, 328] width 13 height 13
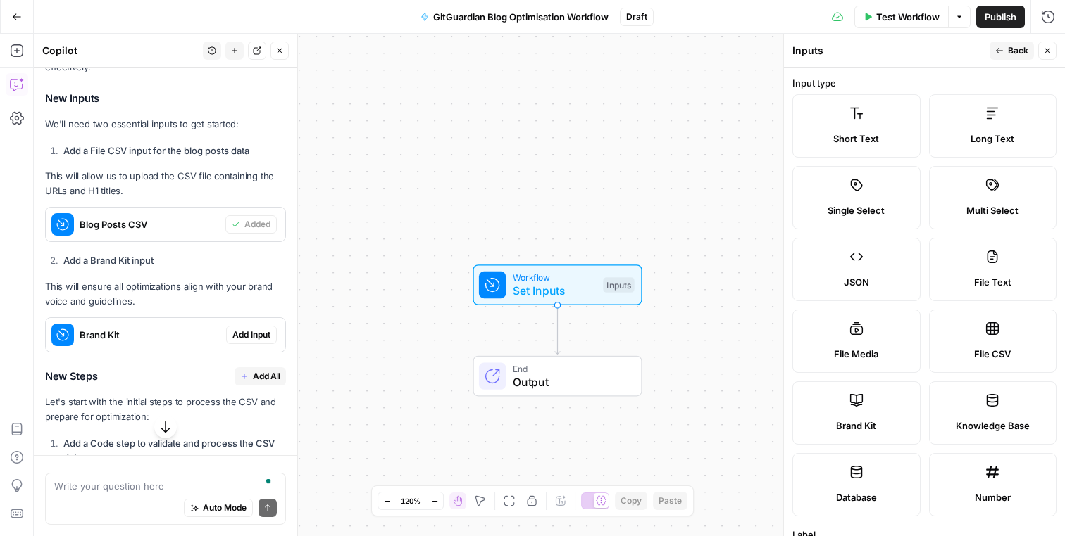
click at [1016, 48] on span "Back" at bounding box center [1017, 50] width 20 height 13
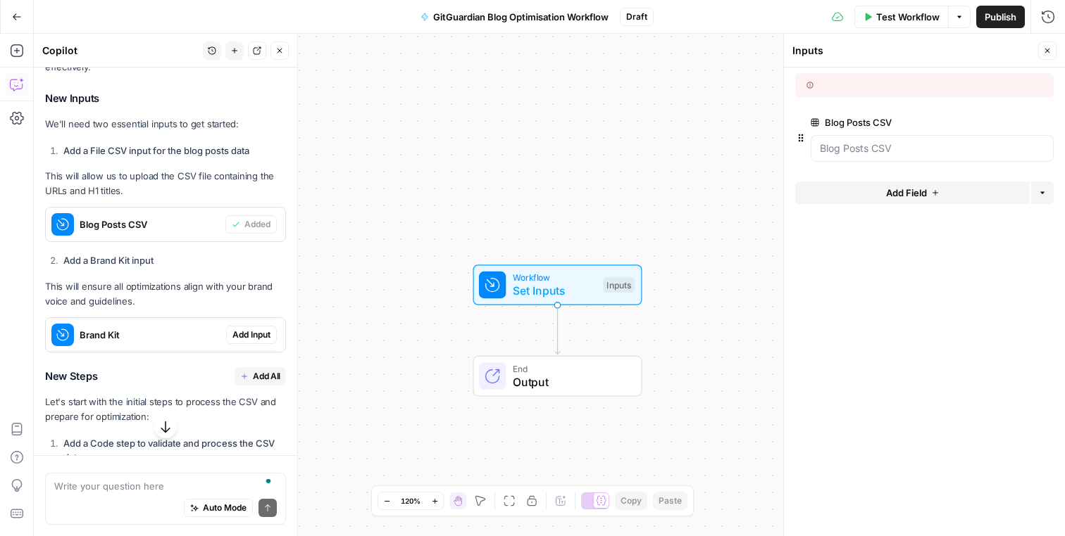
click at [810, 82] on icon at bounding box center [809, 85] width 7 height 7
click at [1050, 186] on button "Options" at bounding box center [1042, 193] width 23 height 23
click at [920, 184] on button "Add Field" at bounding box center [912, 193] width 234 height 23
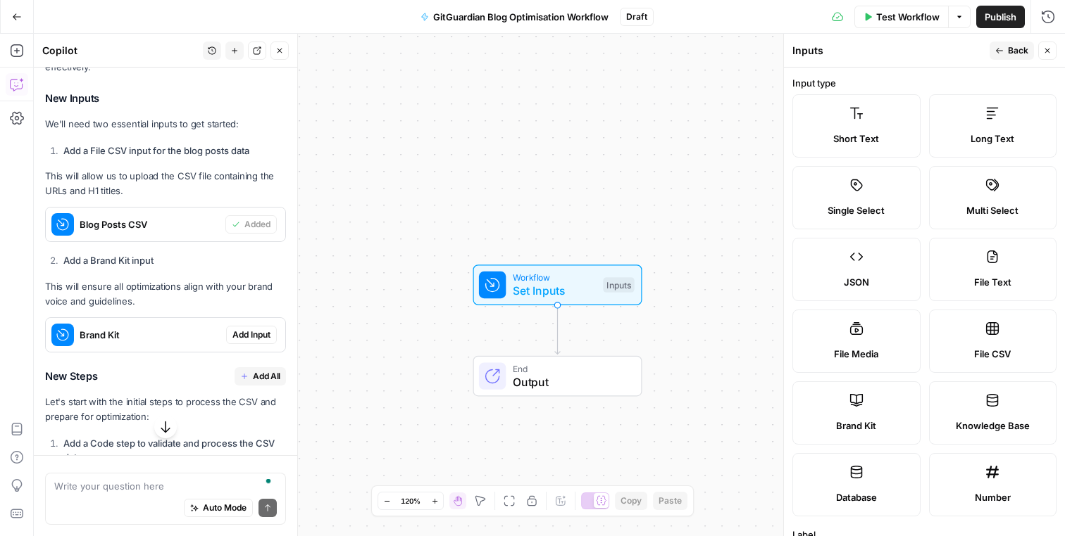
click at [769, 236] on div "Workflow Set Inputs Inputs End Output" at bounding box center [549, 285] width 1031 height 503
click at [256, 334] on span "Add Input" at bounding box center [251, 335] width 38 height 13
click at [1049, 49] on icon "button" at bounding box center [1047, 50] width 8 height 8
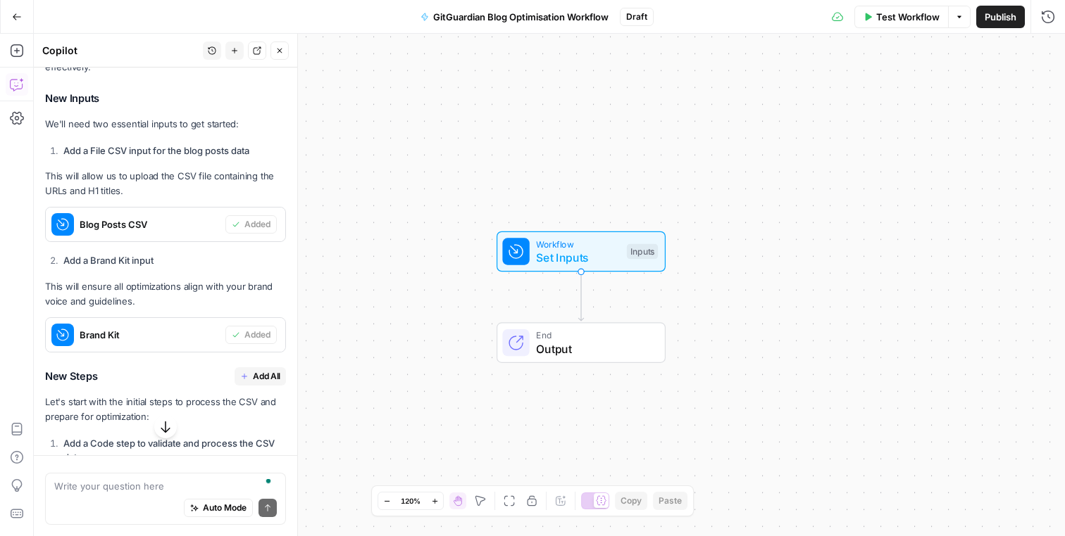
click at [586, 256] on span "Set Inputs" at bounding box center [578, 257] width 84 height 17
click at [852, 192] on div at bounding box center [931, 205] width 243 height 27
click at [850, 203] on Kit "Brand Kit" at bounding box center [932, 205] width 225 height 14
click at [865, 208] on Kit "Brand Kit" at bounding box center [932, 205] width 225 height 14
click at [798, 191] on icon "button" at bounding box center [800, 195] width 5 height 8
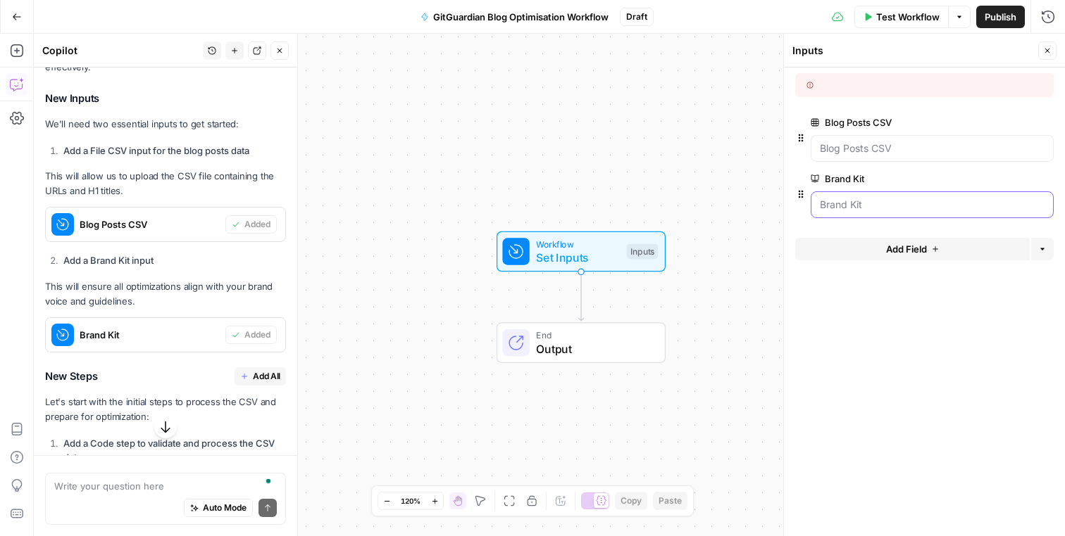
click at [899, 206] on Kit "Brand Kit" at bounding box center [932, 205] width 225 height 14
click at [897, 206] on Kit "Brand Kit" at bounding box center [932, 205] width 225 height 14
click at [1046, 244] on button "Options" at bounding box center [1042, 249] width 23 height 23
click at [1045, 244] on button "Options" at bounding box center [1042, 249] width 23 height 23
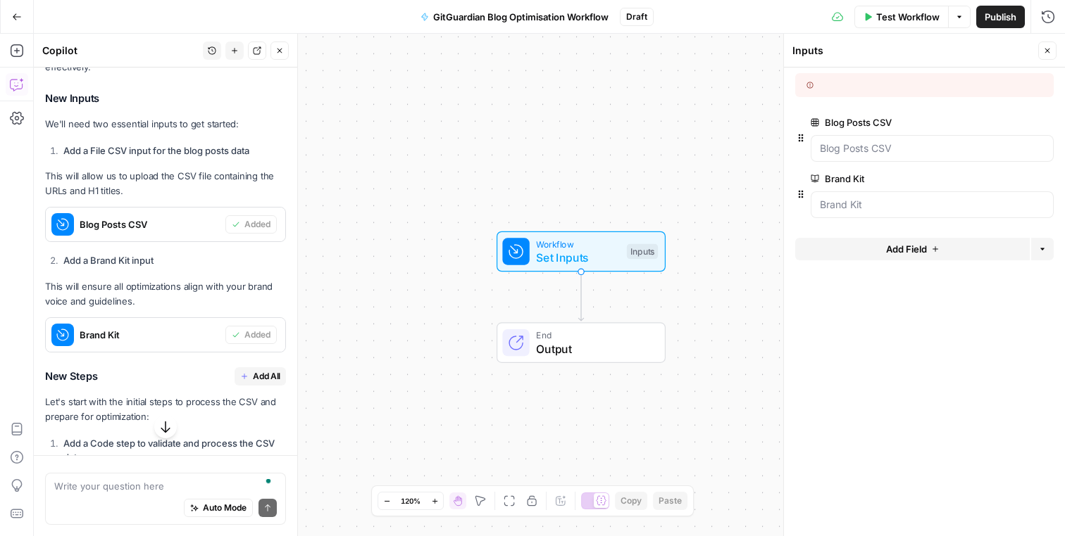
click at [1005, 183] on span "edit field" at bounding box center [1000, 178] width 31 height 11
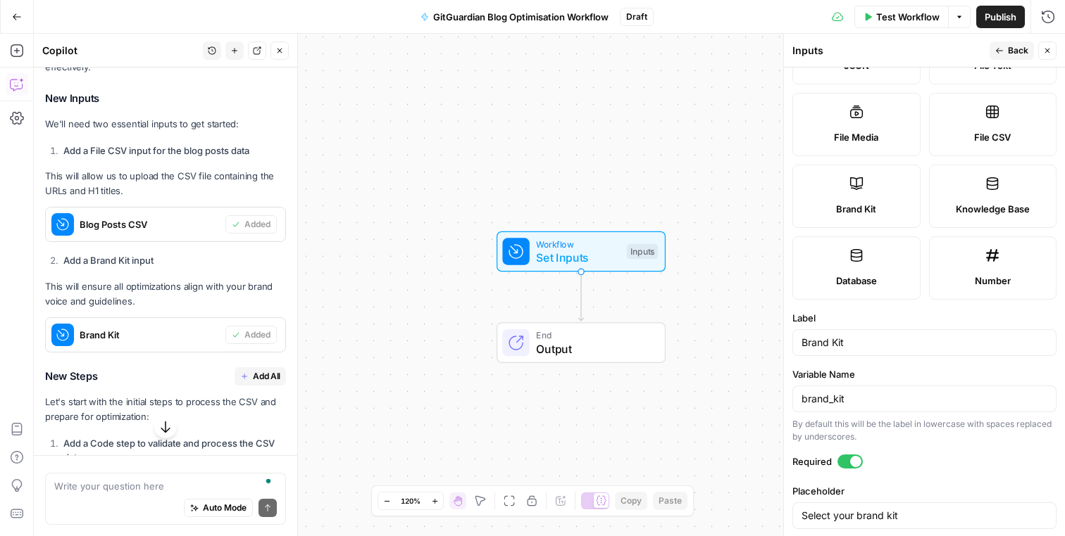
scroll to position [237, 0]
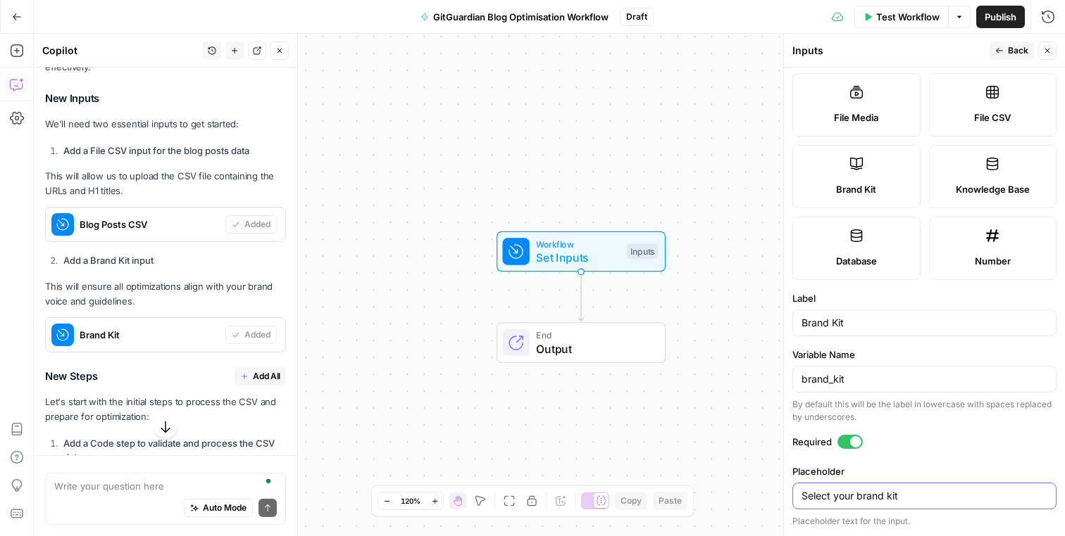
click at [864, 502] on input "Select your brand kit" at bounding box center [924, 496] width 246 height 14
click at [877, 494] on input "Select your brand kit" at bounding box center [924, 496] width 246 height 14
click at [1015, 56] on span "Back" at bounding box center [1017, 50] width 20 height 13
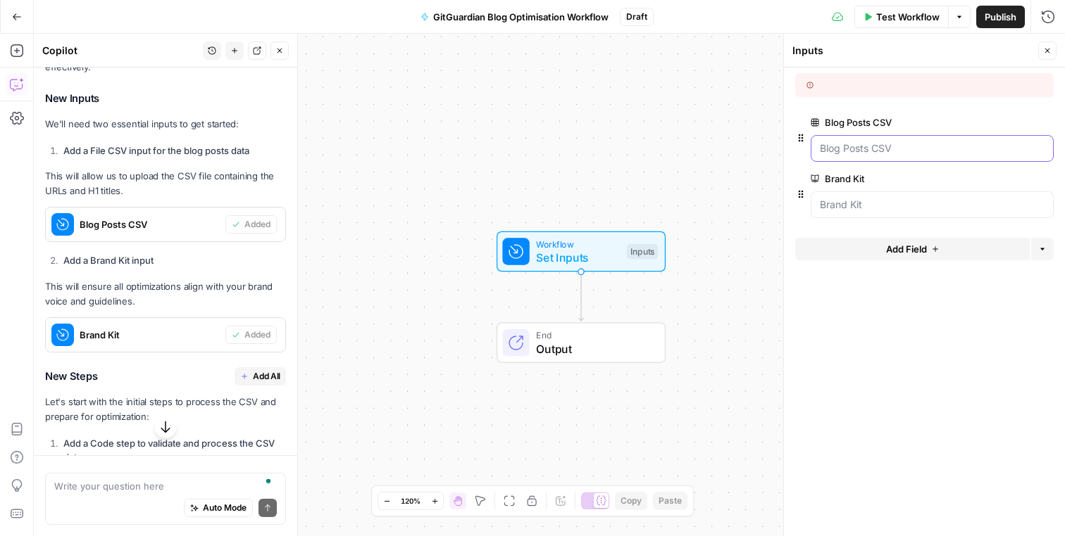
click at [880, 149] on CSV "Blog Posts CSV" at bounding box center [932, 149] width 225 height 14
click at [898, 91] on div at bounding box center [867, 85] width 122 height 13
click at [1046, 56] on button "Close" at bounding box center [1047, 51] width 18 height 18
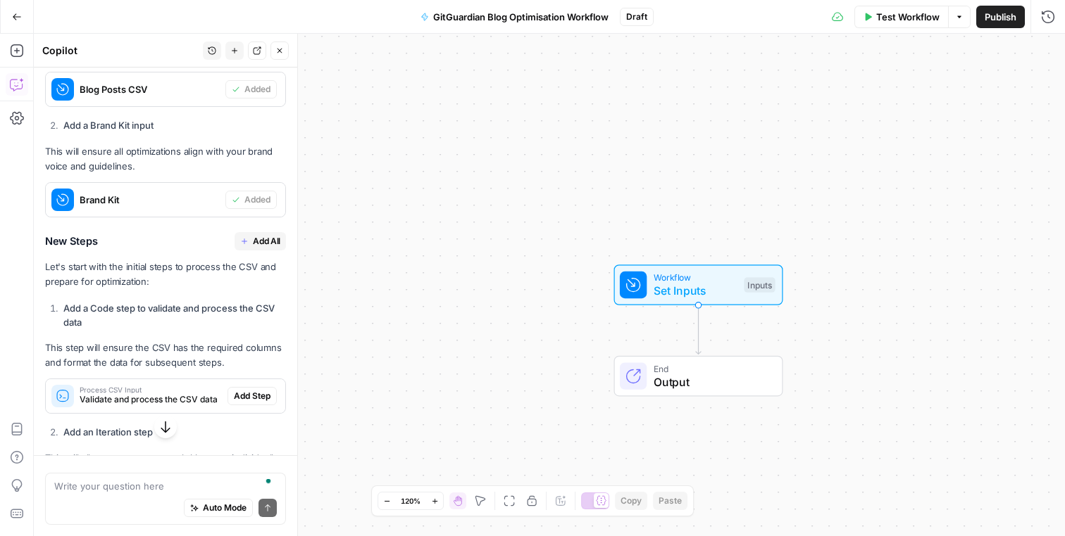
scroll to position [488, 0]
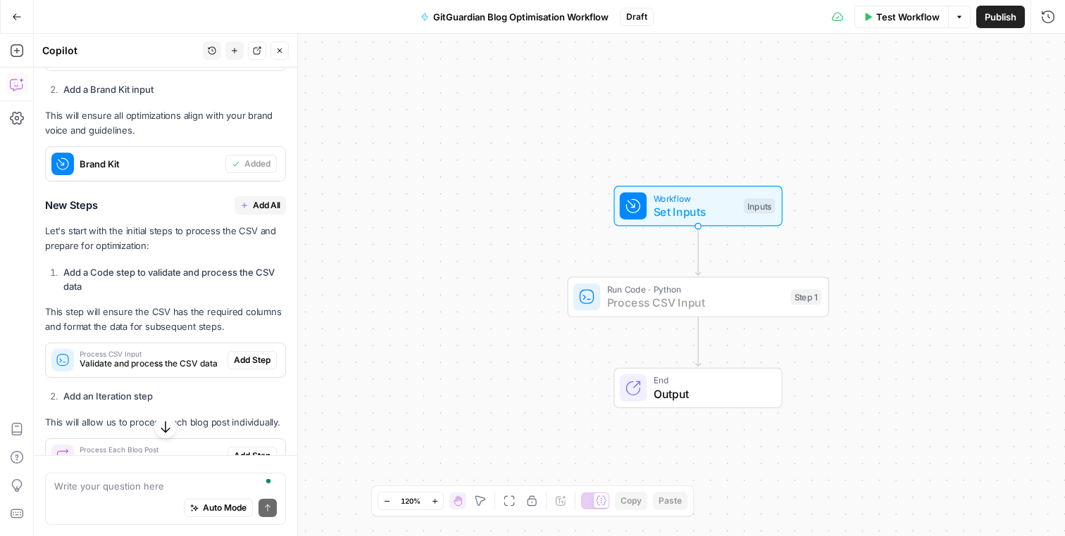
click at [243, 357] on span "Add Step" at bounding box center [252, 360] width 37 height 13
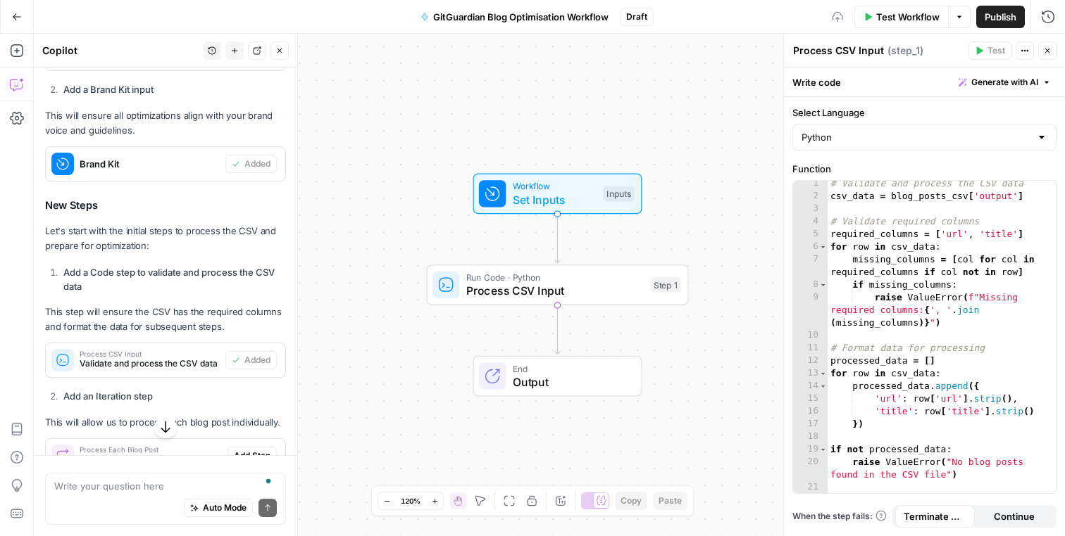
scroll to position [17, 0]
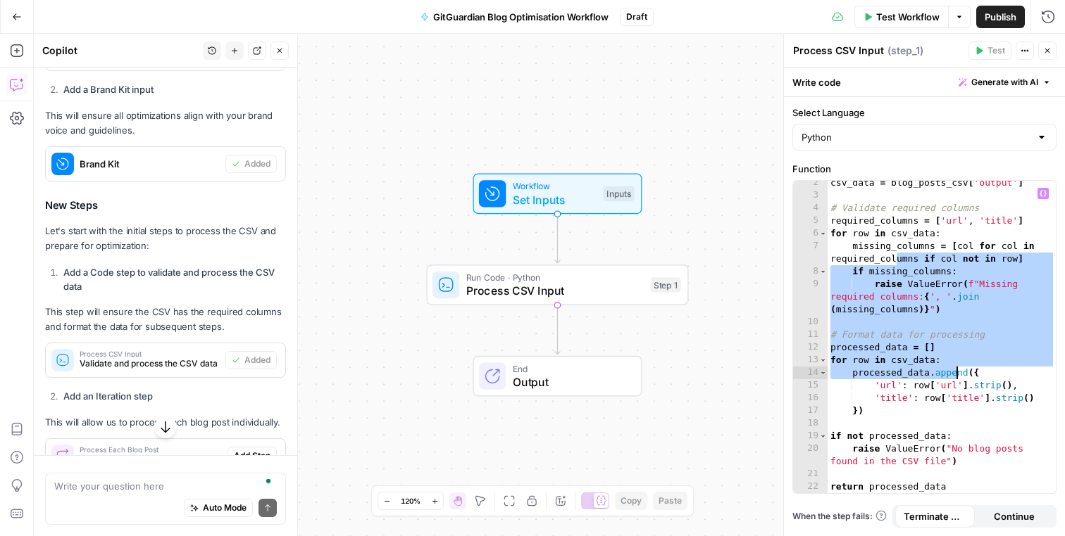
drag, startPoint x: 898, startPoint y: 258, endPoint x: 962, endPoint y: 394, distance: 150.6
click at [962, 394] on div "csv_data = blog_posts_csv [ 'output' ] # Validate required columns required_col…" at bounding box center [941, 346] width 228 height 338
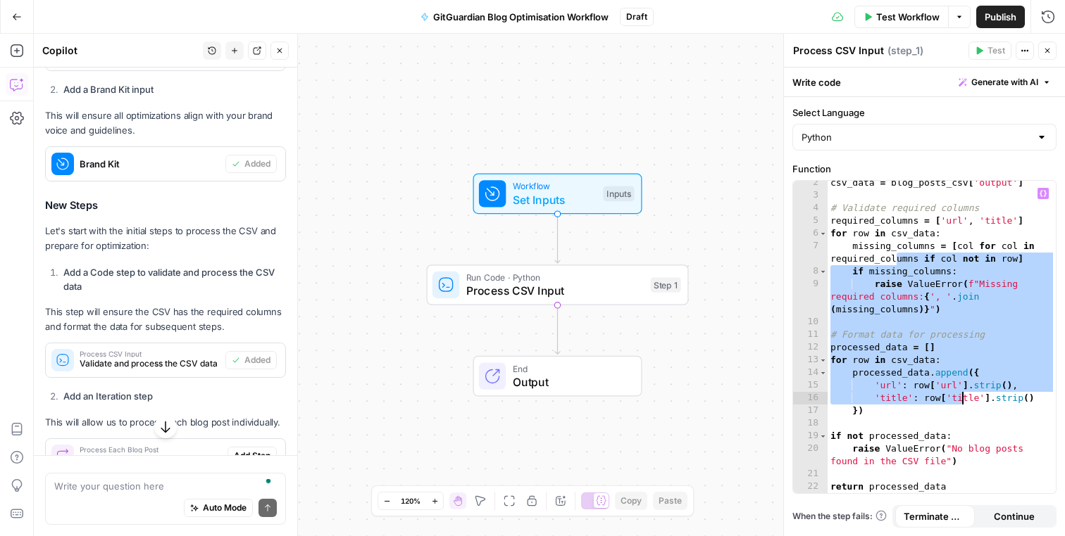
click at [962, 388] on div "csv_data = blog_posts_csv [ 'output' ] # Validate required columns required_col…" at bounding box center [941, 346] width 228 height 338
type textarea "**********"
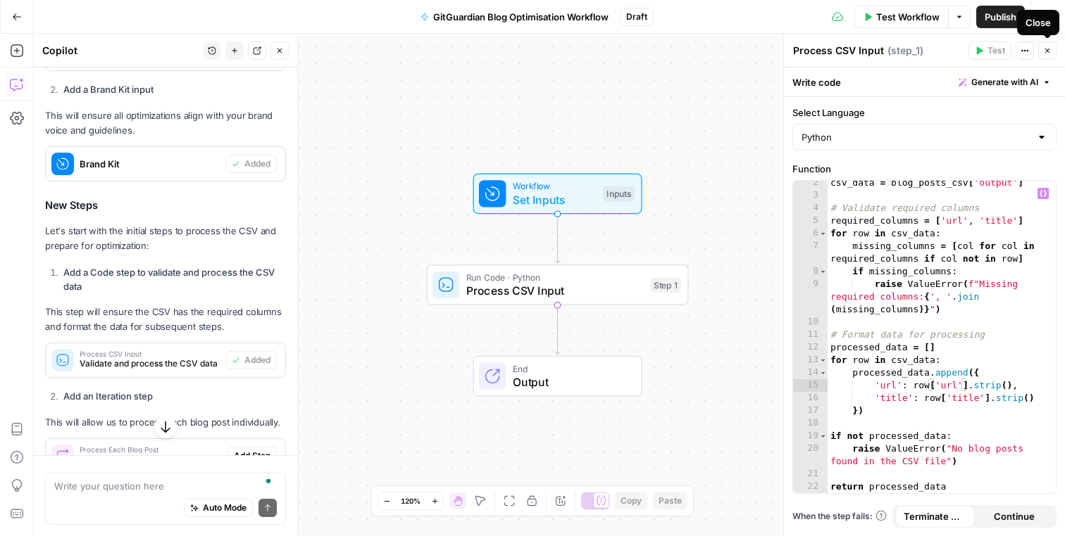
click at [1050, 49] on icon "button" at bounding box center [1047, 50] width 8 height 8
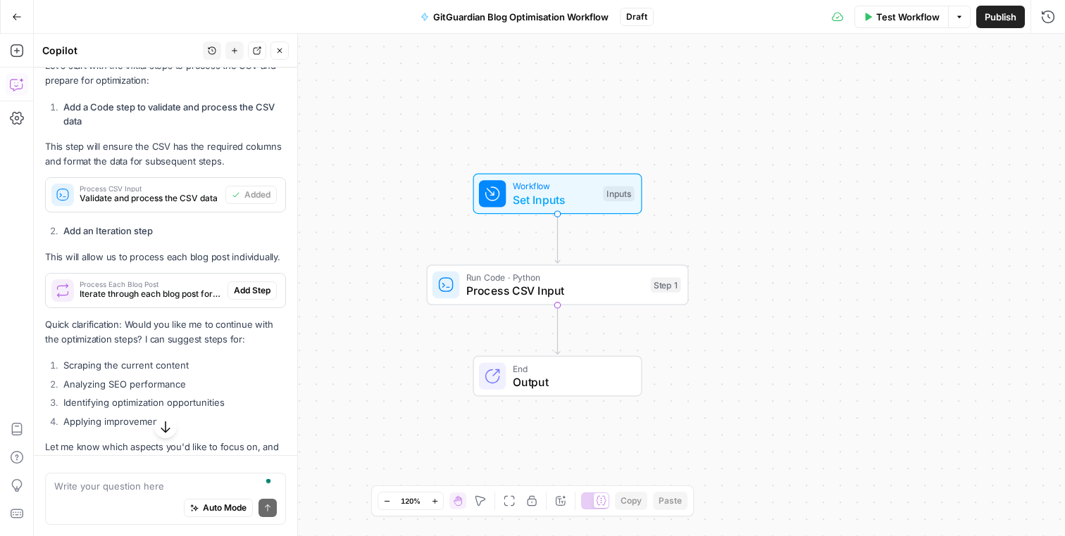
scroll to position [651, 0]
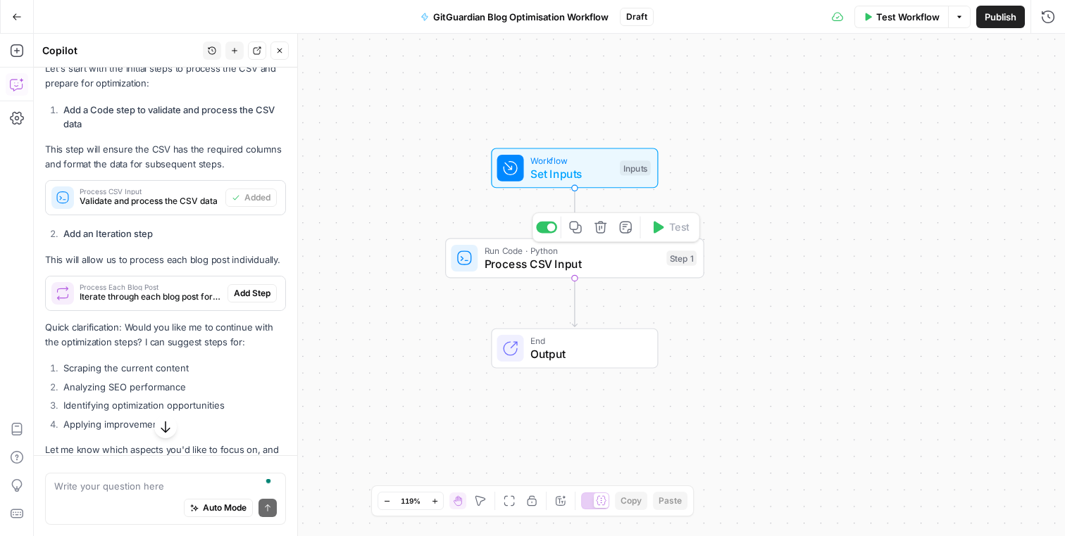
click at [383, 254] on div "Workflow Set Inputs Inputs Run Code · Python Process CSV Input Step 1 Copy step…" at bounding box center [549, 285] width 1031 height 503
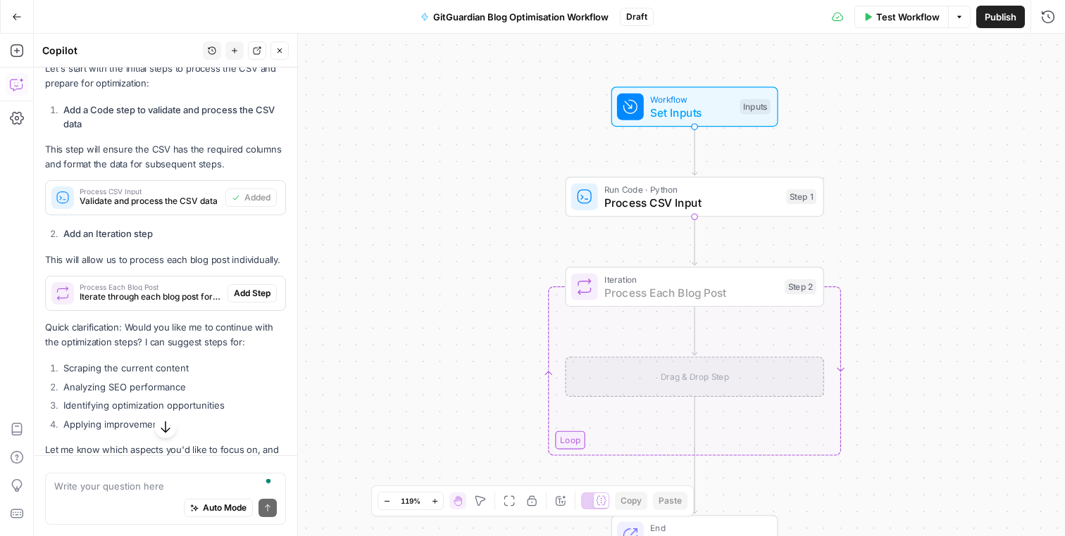
click at [242, 291] on span "Add Step" at bounding box center [252, 293] width 37 height 13
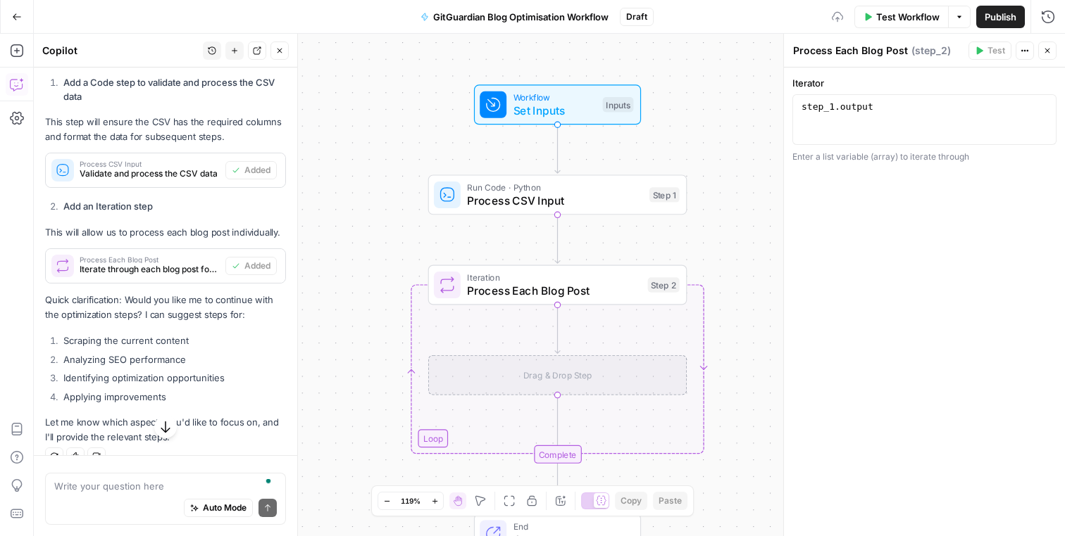
scroll to position [701, 0]
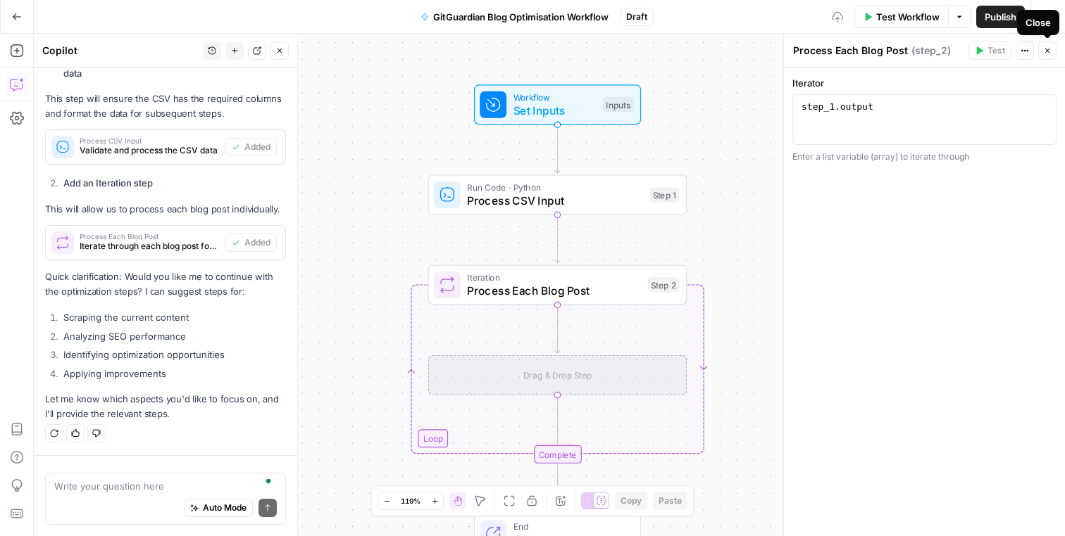
click at [1050, 51] on span "Close" at bounding box center [1050, 51] width 1 height 1
click at [79, 483] on textarea "To enrich screen reader interactions, please activate Accessibility in Grammarl…" at bounding box center [165, 486] width 222 height 14
